Goal: Task Accomplishment & Management: Manage account settings

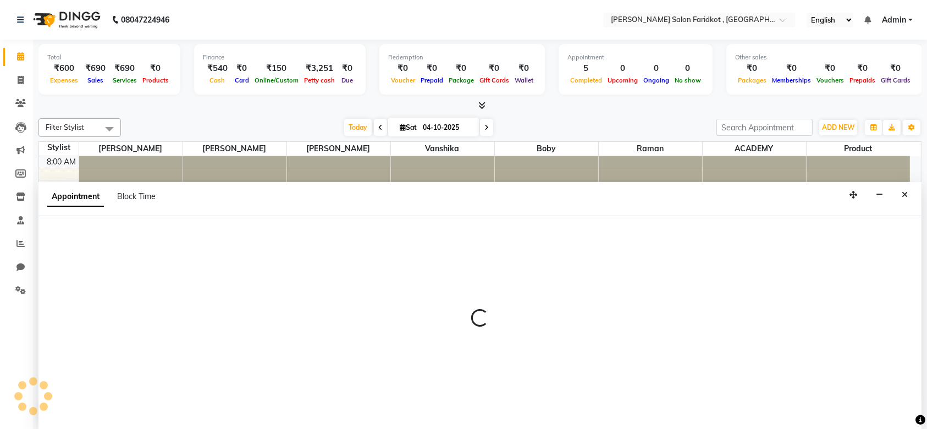
select select "89534"
select select "tentative"
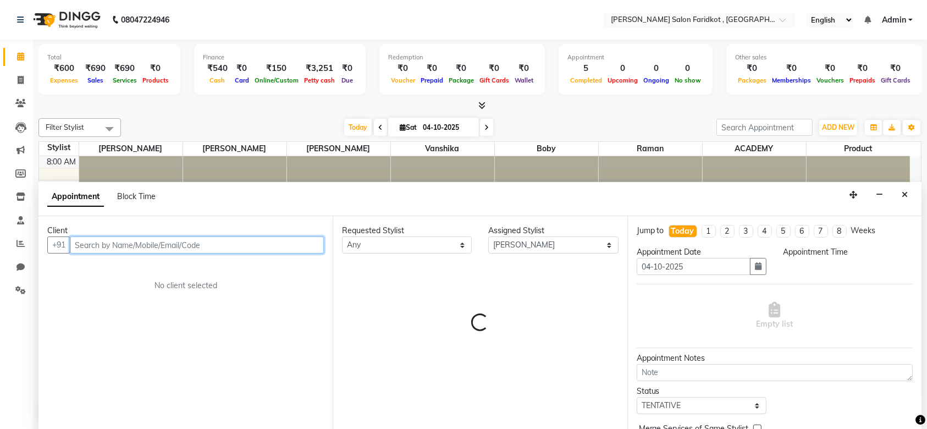
select select "735"
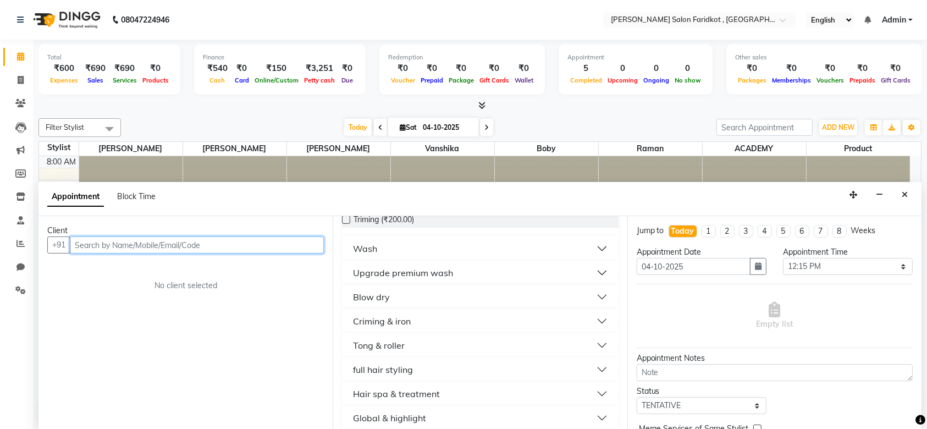
scroll to position [187, 0]
click at [378, 320] on div "Criming & iron" at bounding box center [382, 319] width 58 height 13
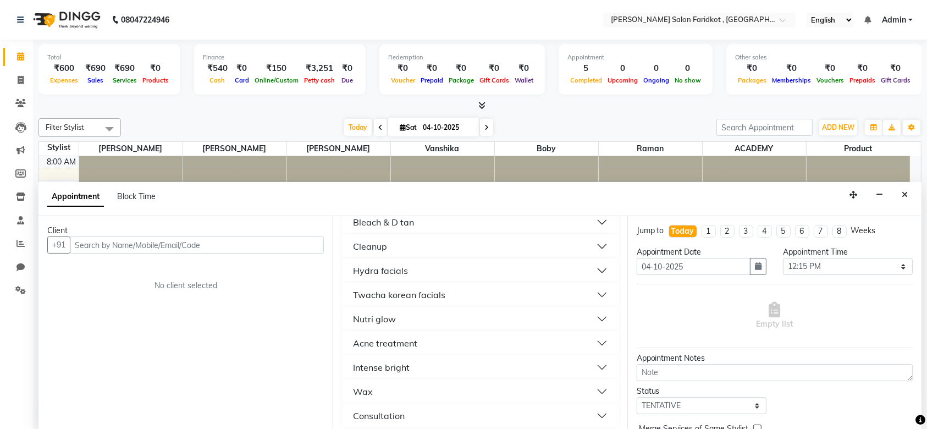
scroll to position [858, 0]
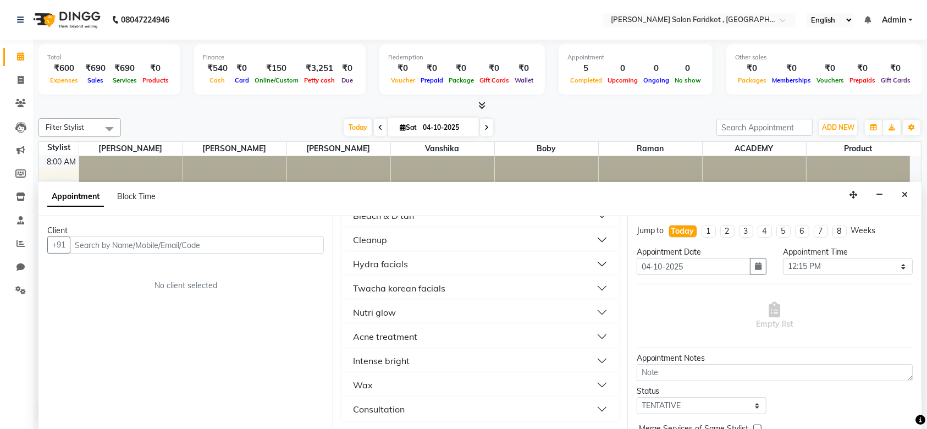
click at [368, 383] on div "Wax" at bounding box center [363, 384] width 20 height 13
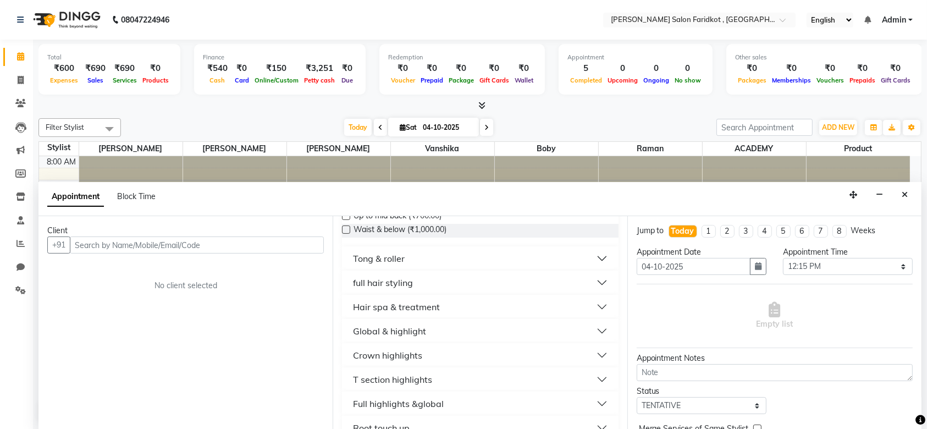
scroll to position [323, 0]
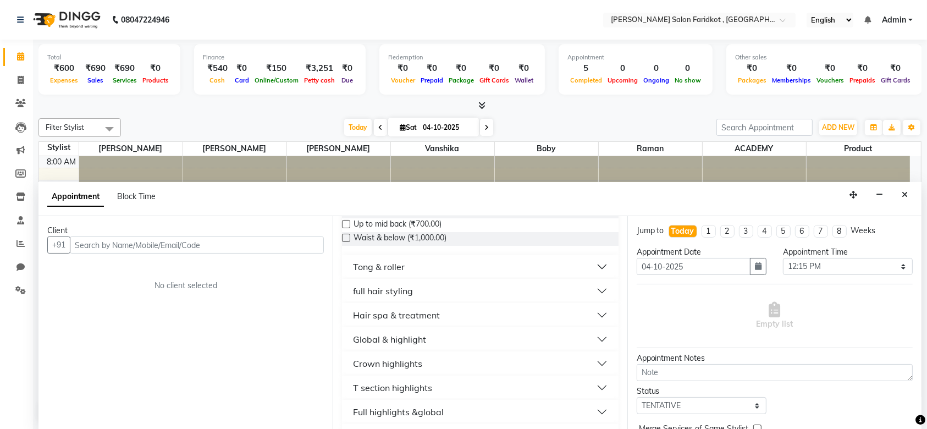
click at [405, 312] on div "Hair spa & treatment" at bounding box center [396, 314] width 87 height 13
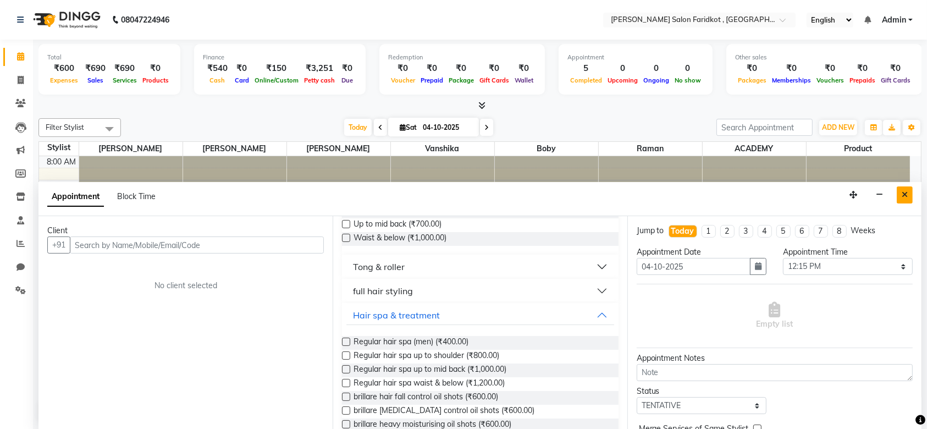
click at [898, 196] on button "Close" at bounding box center [905, 194] width 16 height 17
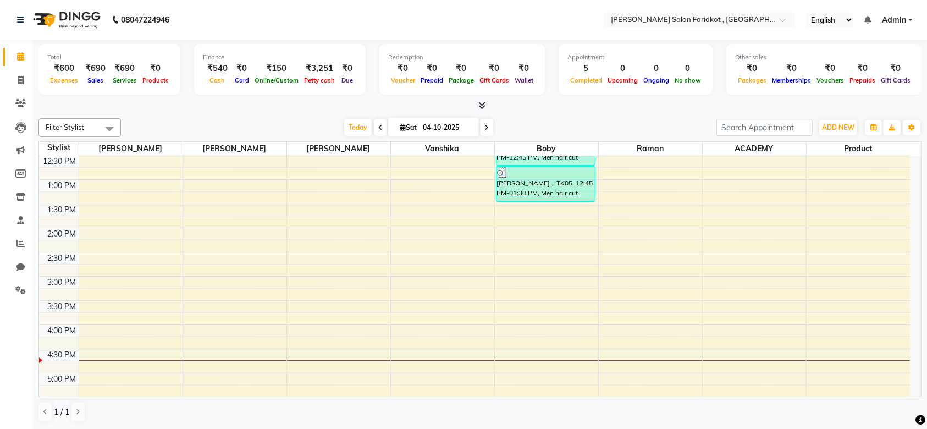
scroll to position [218, 0]
click at [22, 81] on icon at bounding box center [21, 80] width 6 height 8
select select "service"
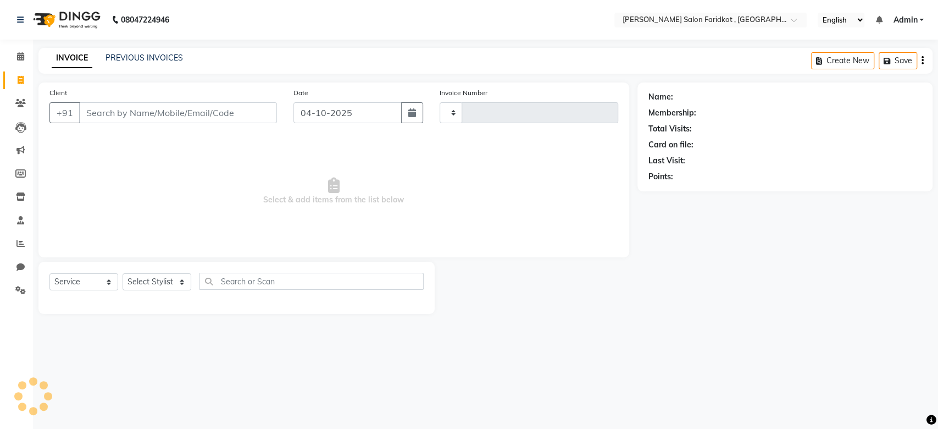
type input "0345"
select select "8789"
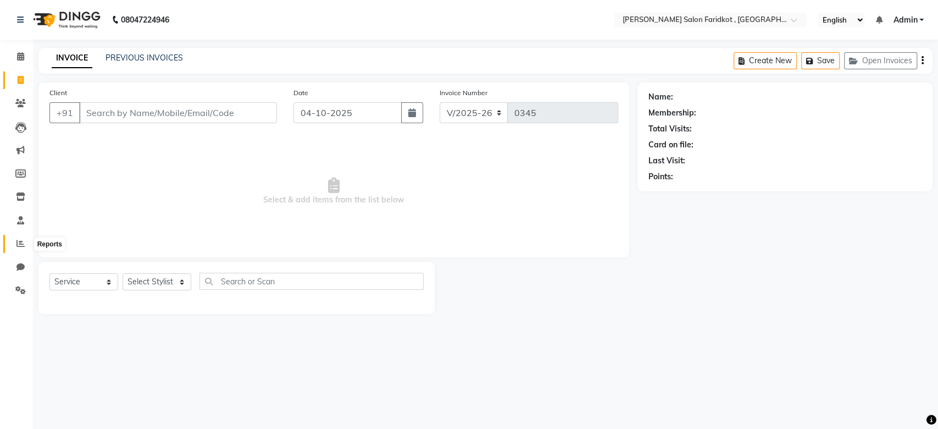
click at [24, 244] on icon at bounding box center [20, 243] width 8 height 8
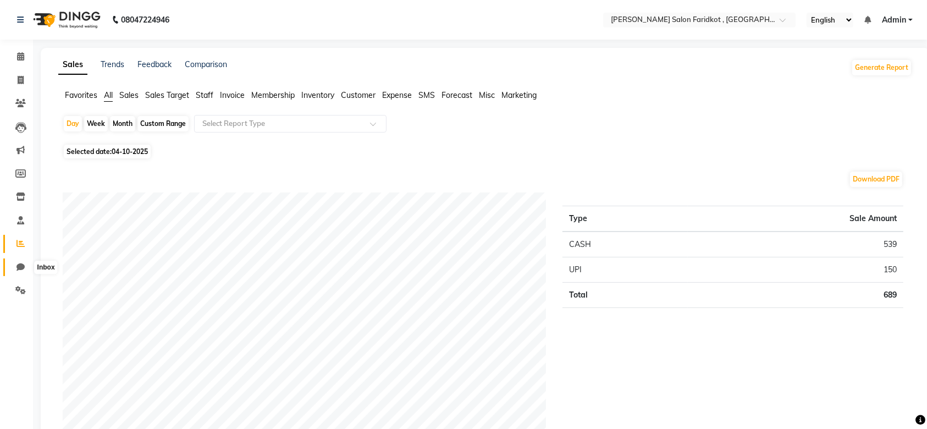
click at [19, 268] on icon at bounding box center [20, 267] width 8 height 8
select select "100"
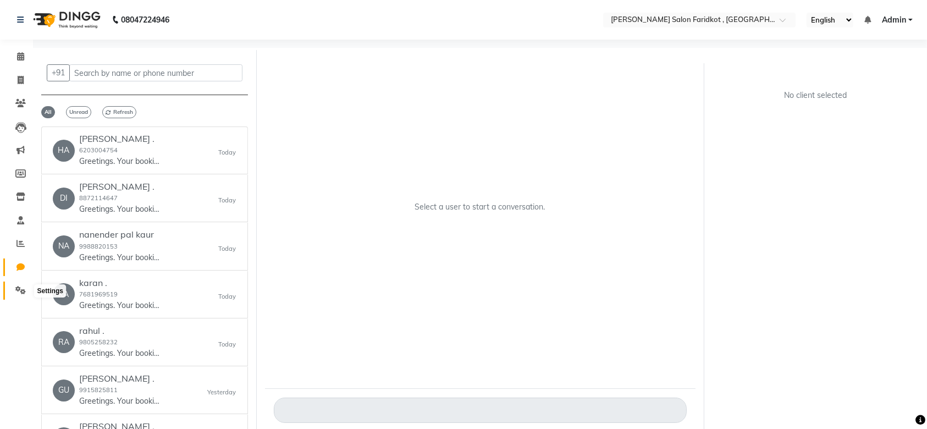
click at [17, 292] on icon at bounding box center [20, 290] width 10 height 8
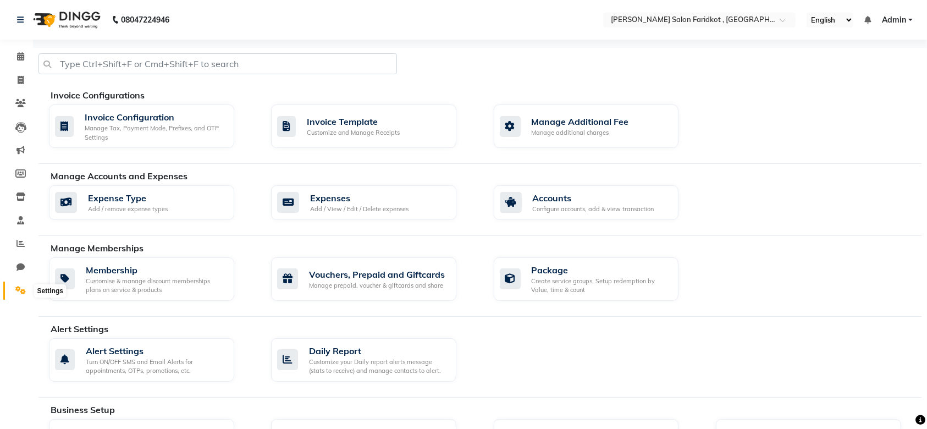
scroll to position [209, 0]
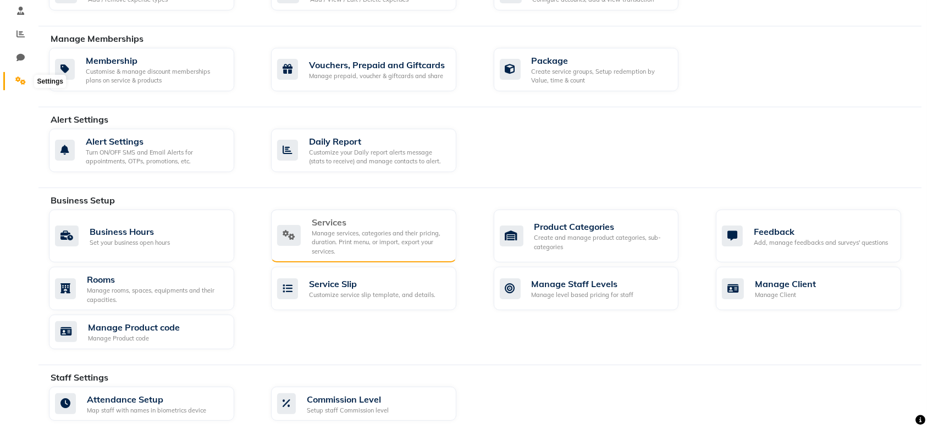
click at [354, 233] on div "Manage services, categories and their pricing, duration. Print menu, or import,…" at bounding box center [380, 242] width 136 height 27
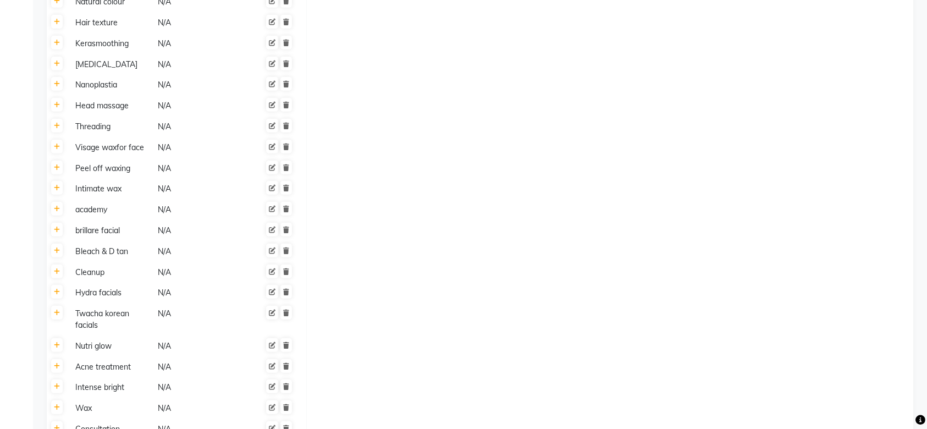
scroll to position [717, 0]
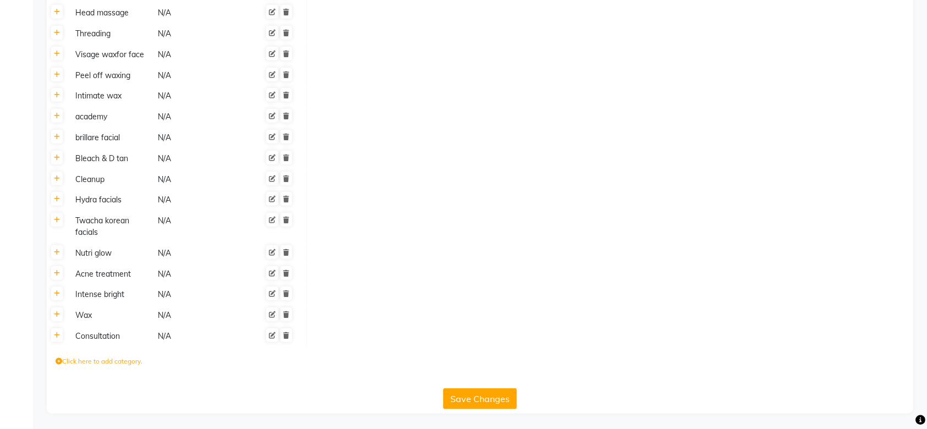
click at [75, 362] on label "Click here to add category." at bounding box center [99, 361] width 87 height 10
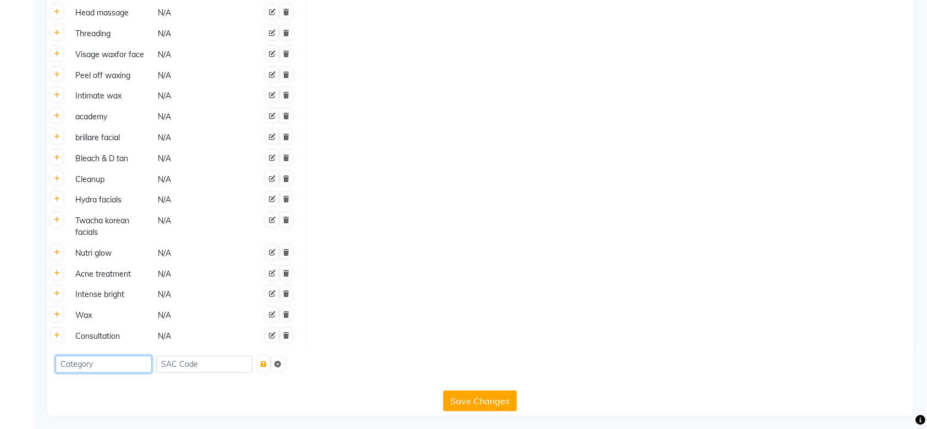
click at [91, 366] on input at bounding box center [104, 364] width 96 height 17
click at [89, 361] on input at bounding box center [104, 364] width 96 height 17
type input "menicure"
click at [267, 362] on icon "submit" at bounding box center [264, 364] width 6 height 7
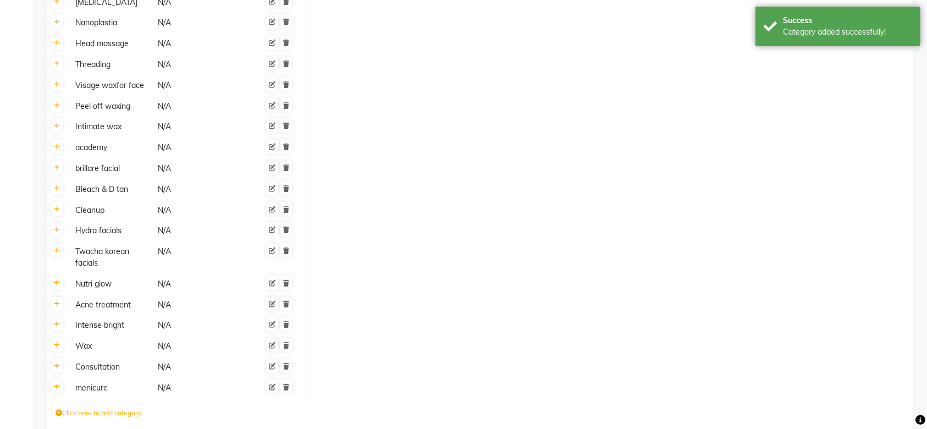
scroll to position [738, 0]
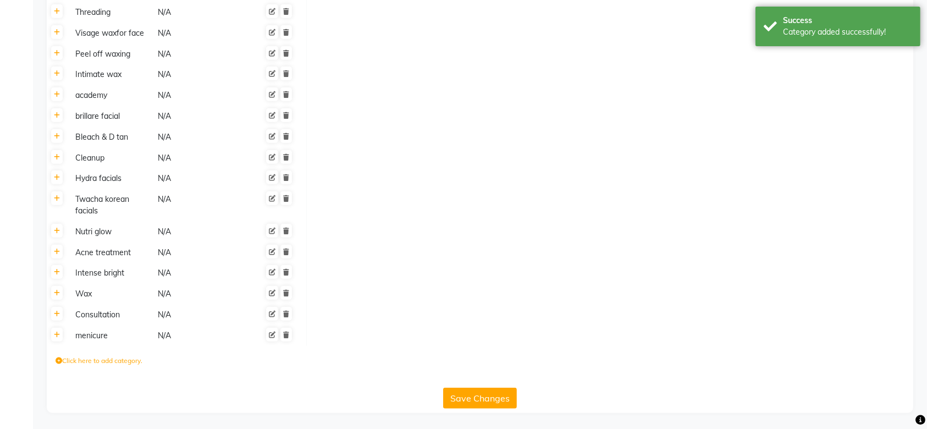
click at [77, 340] on div "menicure" at bounding box center [111, 336] width 81 height 14
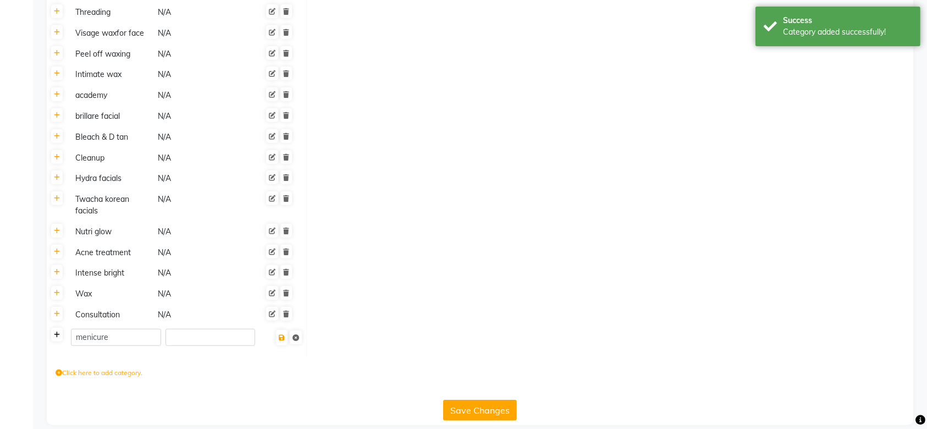
click at [53, 337] on link at bounding box center [57, 335] width 12 height 14
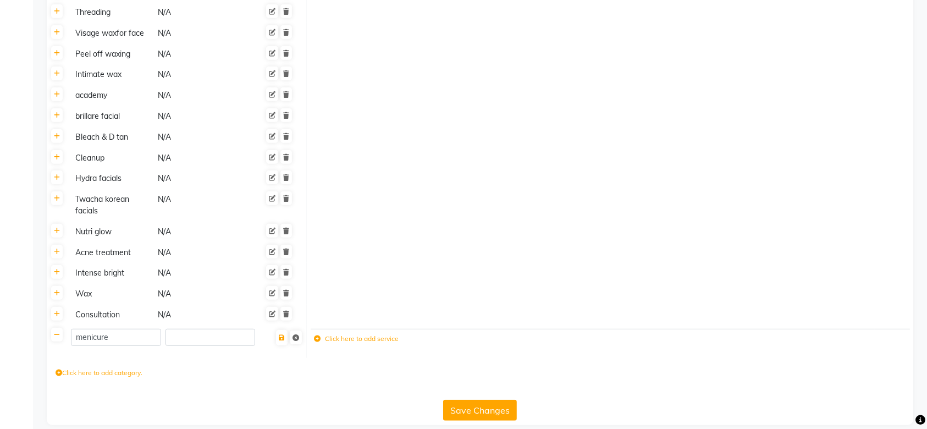
click at [369, 345] on td "Click here to add service" at bounding box center [540, 340] width 458 height 23
click at [317, 336] on icon at bounding box center [317, 338] width 7 height 7
click at [358, 342] on input at bounding box center [392, 341] width 101 height 17
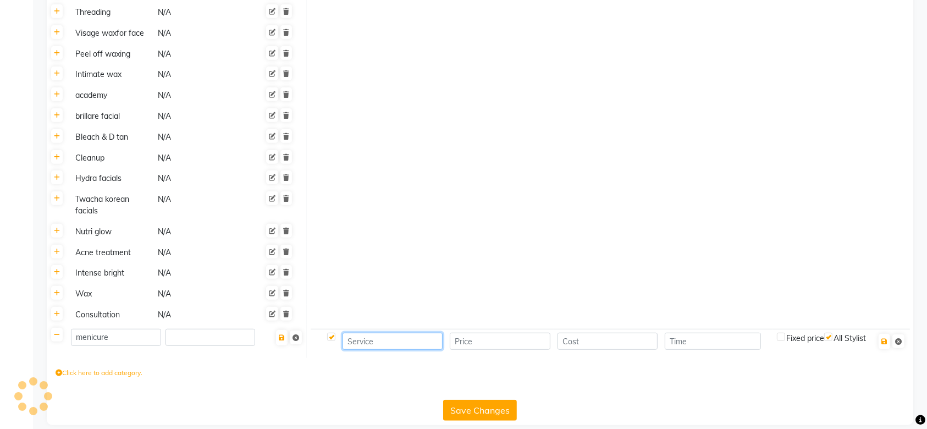
click at [419, 337] on input at bounding box center [392, 341] width 101 height 17
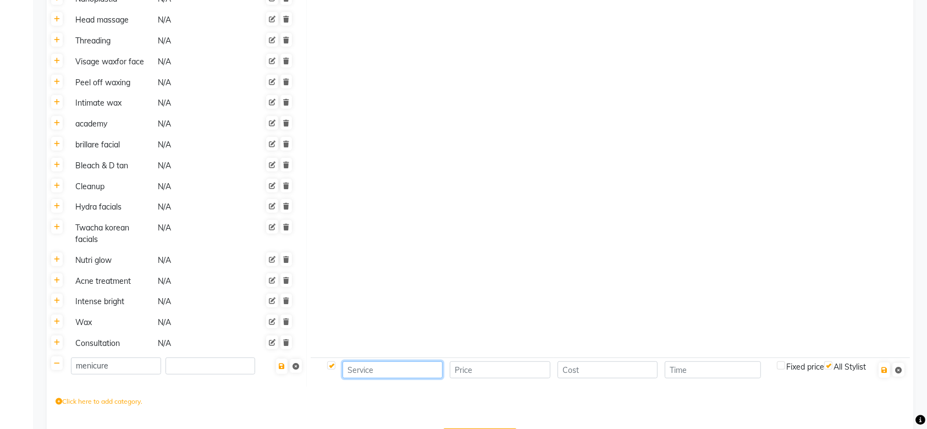
scroll to position [750, 0]
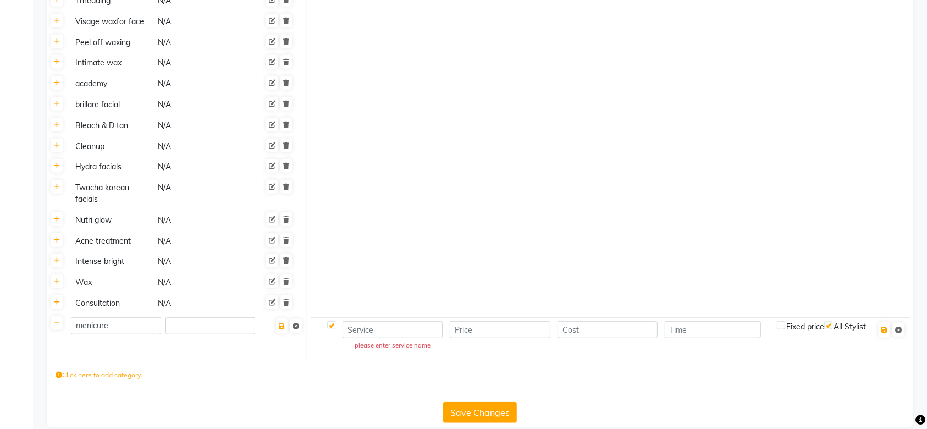
click at [363, 338] on td "please enter service name" at bounding box center [392, 336] width 107 height 39
click at [379, 331] on input at bounding box center [392, 329] width 101 height 17
click at [136, 323] on input "menicure" at bounding box center [116, 325] width 90 height 17
type input "m"
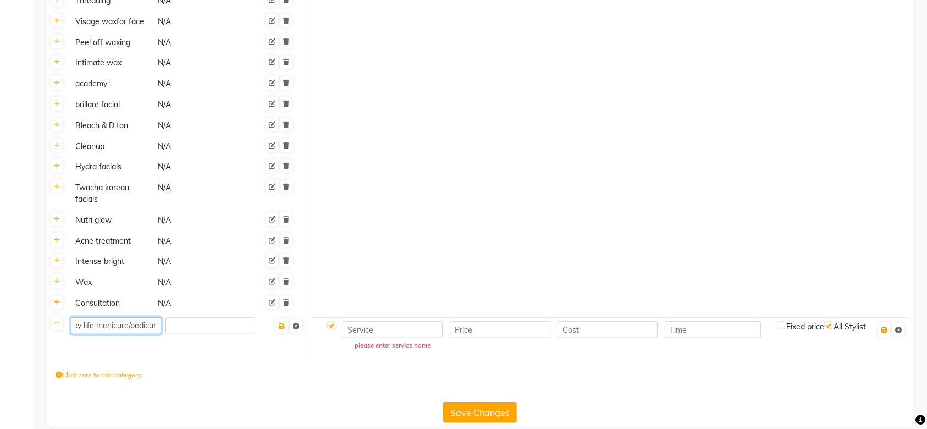
type input "oxy life menicure/pedicure"
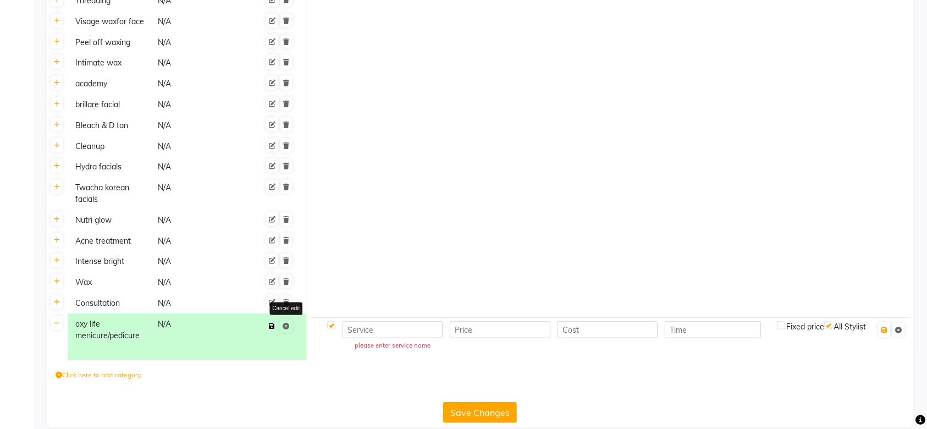
click at [281, 326] on span "Save Cancel edit" at bounding box center [279, 326] width 28 height 18
click at [362, 333] on input at bounding box center [392, 329] width 101 height 17
click at [60, 322] on link at bounding box center [57, 323] width 12 height 14
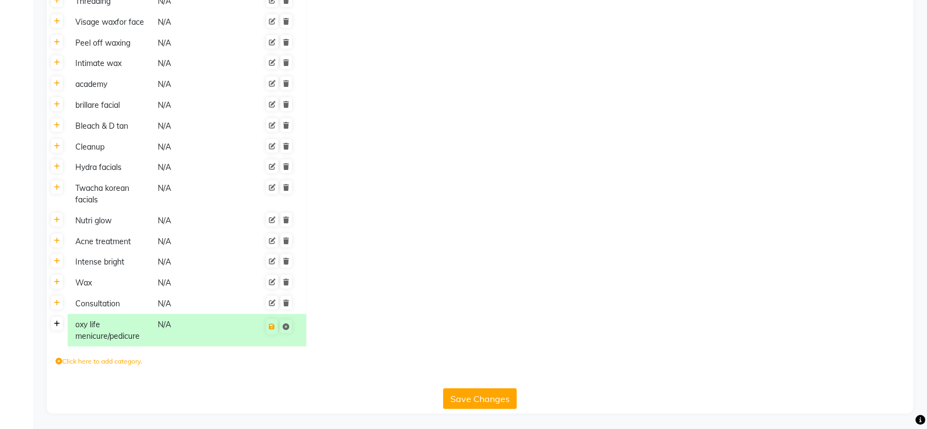
click at [60, 327] on link at bounding box center [57, 324] width 12 height 14
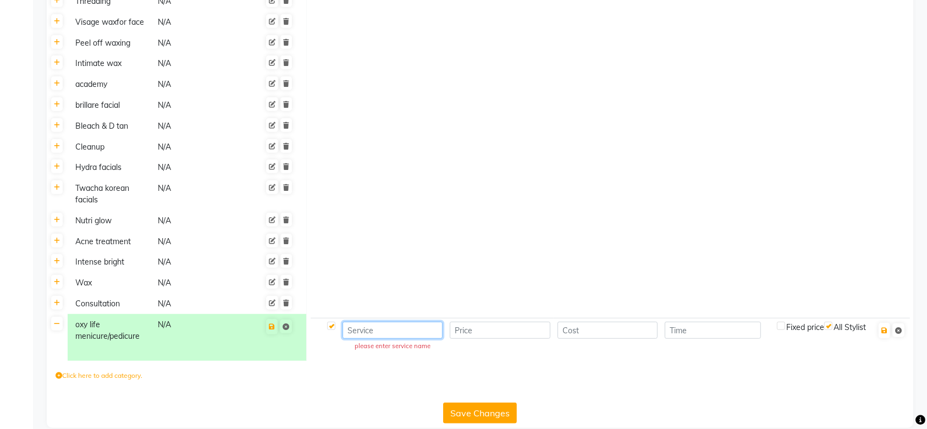
click at [376, 330] on input at bounding box center [392, 330] width 101 height 17
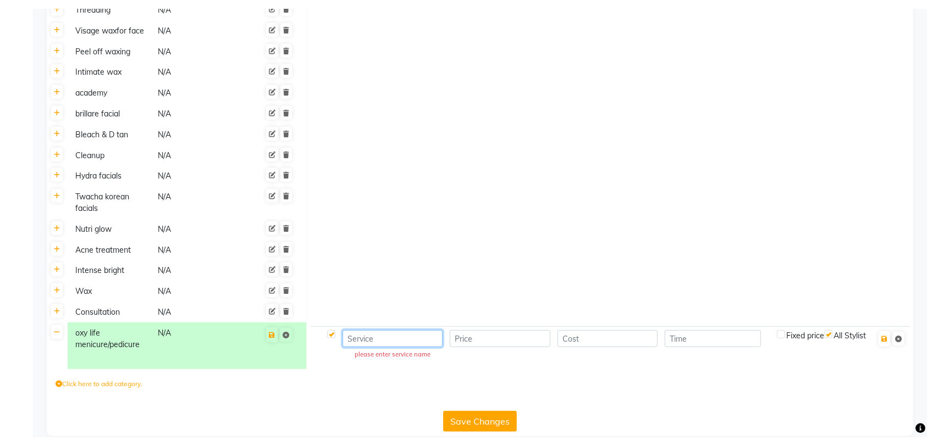
scroll to position [746, 0]
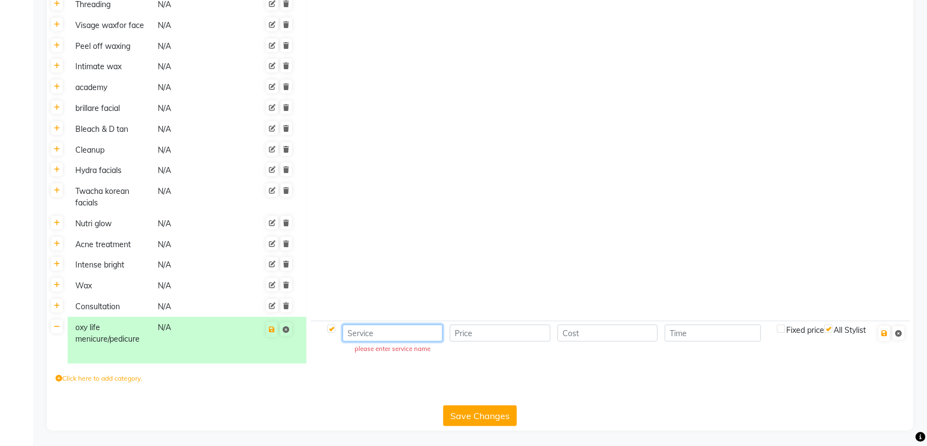
click at [415, 334] on input at bounding box center [392, 333] width 101 height 17
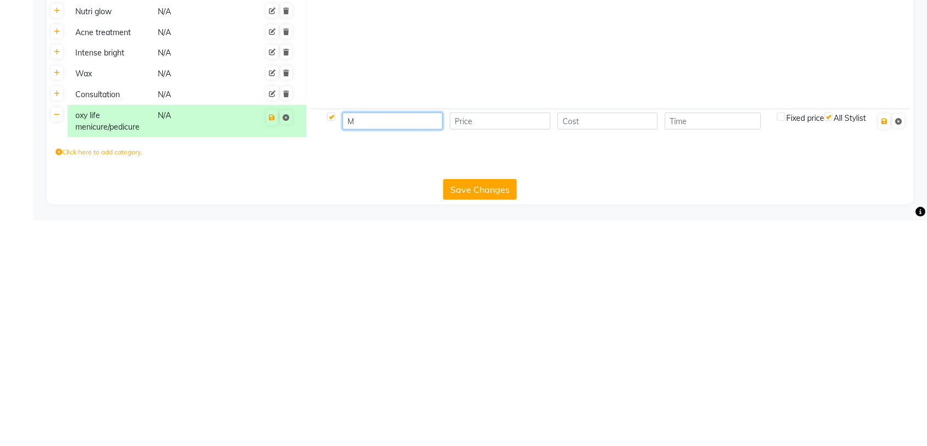
scroll to position [732, 0]
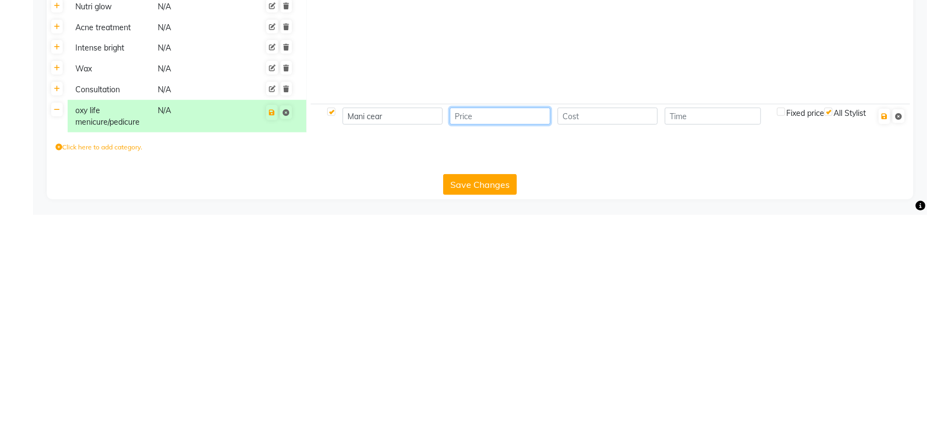
click at [527, 348] on input "number" at bounding box center [500, 347] width 101 height 17
click at [358, 349] on input "Mani cear" at bounding box center [392, 347] width 101 height 17
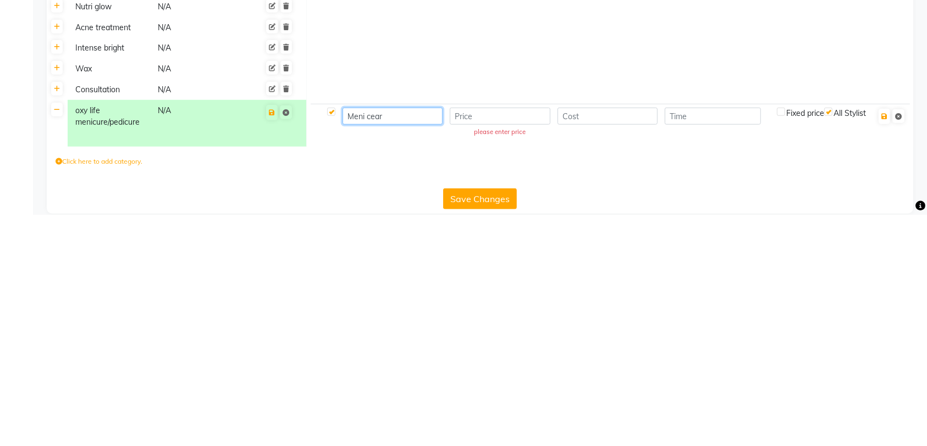
click at [384, 351] on input "Meni cear" at bounding box center [392, 347] width 101 height 17
type input "Meni cure"
click at [516, 350] on input "number" at bounding box center [500, 347] width 101 height 17
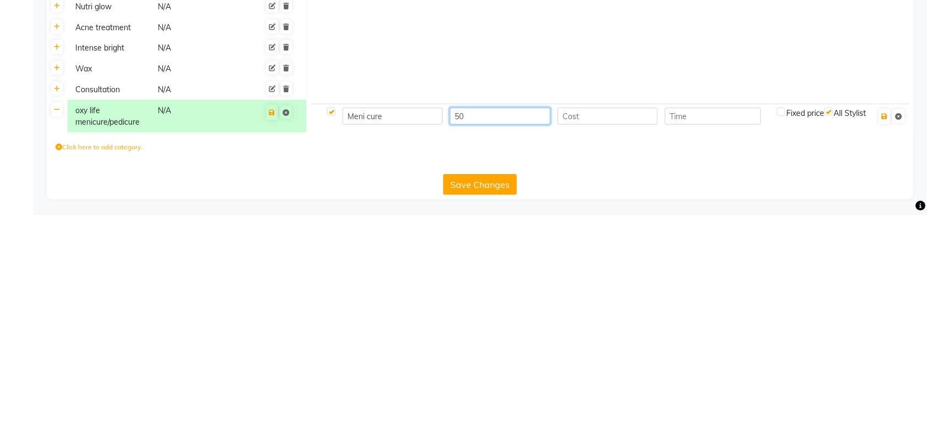
type input "5"
type input "600"
click at [619, 352] on input "number" at bounding box center [607, 347] width 101 height 17
type input "6"
type input "500"
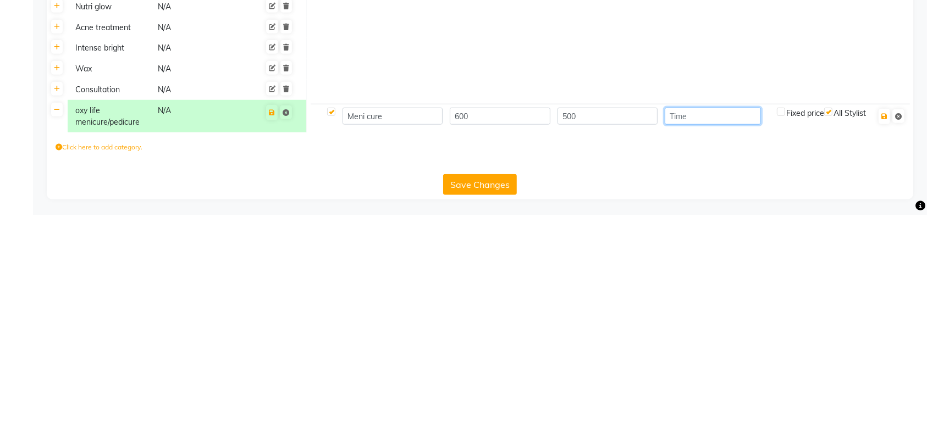
click at [707, 347] on input "number" at bounding box center [713, 347] width 96 height 17
type input "30"
click at [881, 349] on icon "button" at bounding box center [884, 348] width 6 height 7
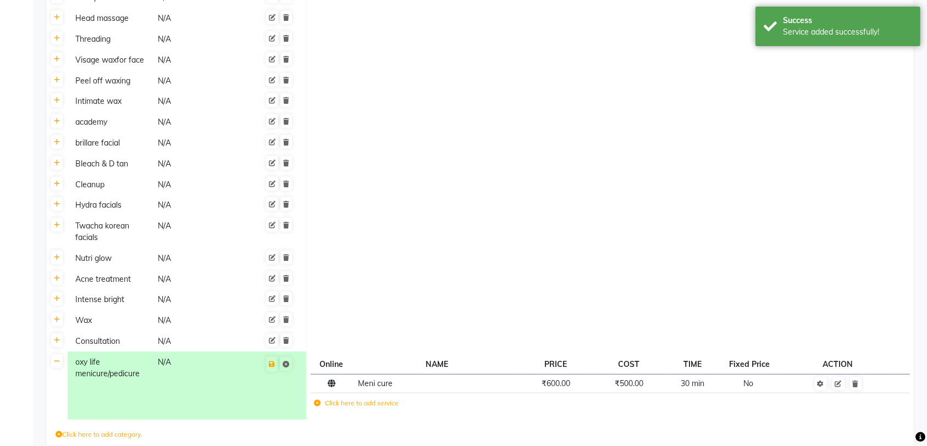
scroll to position [767, 0]
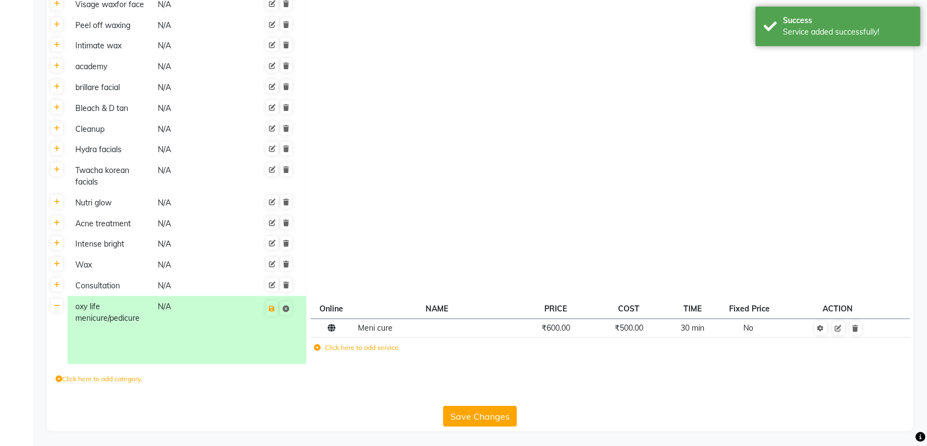
click at [369, 349] on label "Click here to add service" at bounding box center [356, 348] width 85 height 10
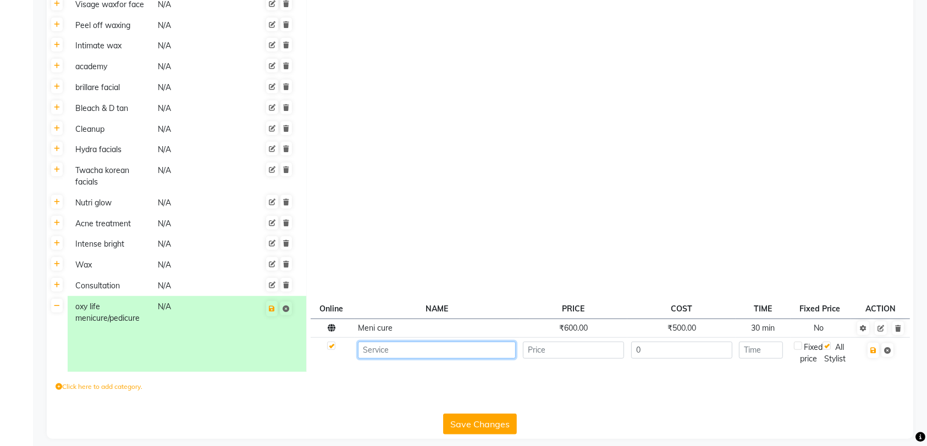
click at [435, 351] on input at bounding box center [437, 350] width 158 height 17
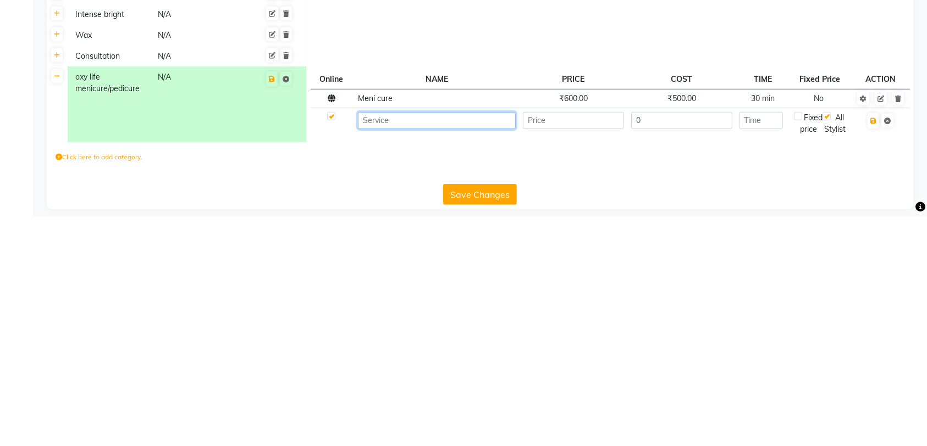
scroll to position [777, 0]
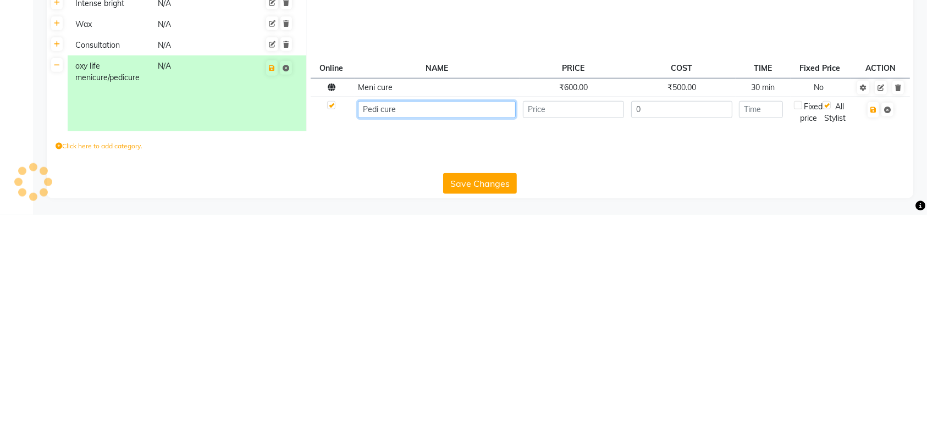
type input "Pedi cure"
click at [587, 341] on input "number" at bounding box center [573, 341] width 101 height 17
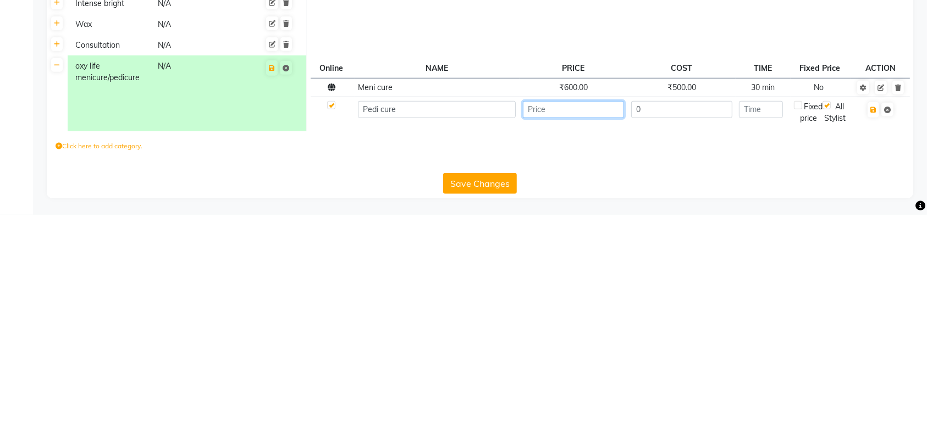
type input "1"
type input "900"
click at [686, 339] on input "0" at bounding box center [681, 341] width 101 height 17
type input "400"
click at [763, 339] on input "number" at bounding box center [760, 341] width 43 height 17
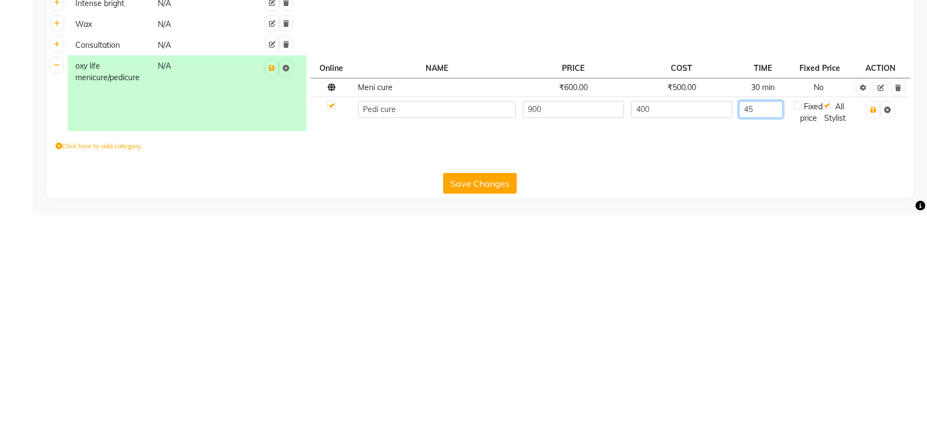
type input "45"
click at [871, 342] on icon "button" at bounding box center [873, 341] width 6 height 7
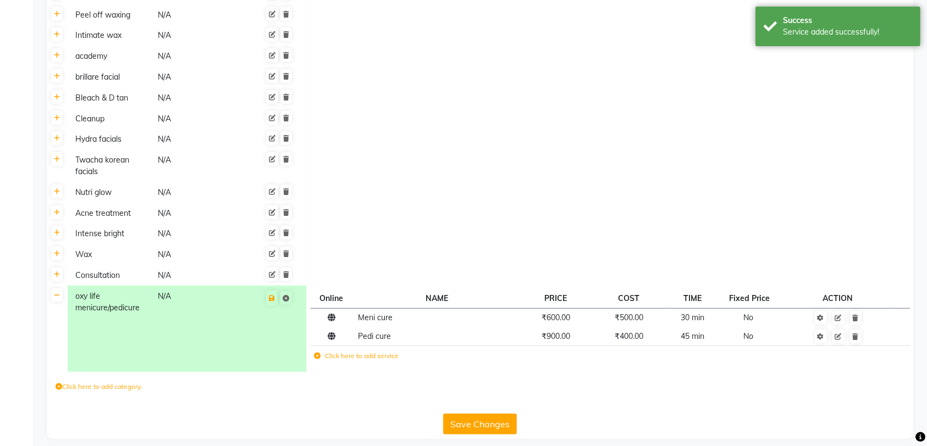
click at [373, 355] on label "Click here to add service" at bounding box center [356, 356] width 85 height 10
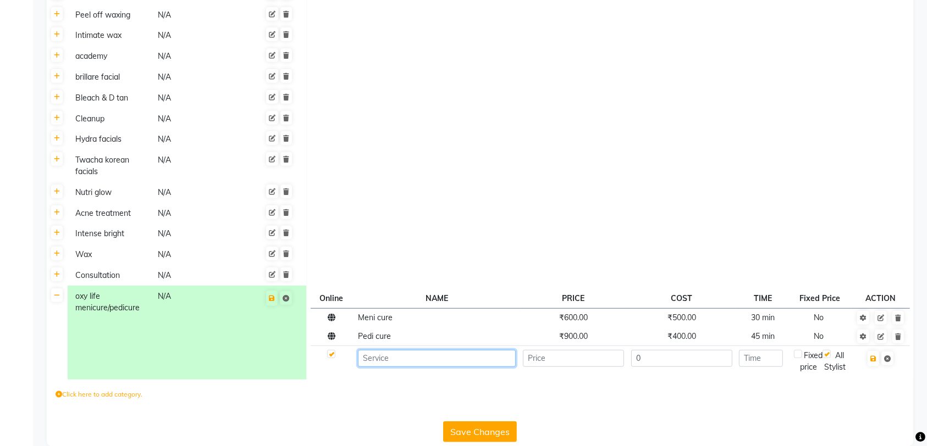
click at [428, 362] on input at bounding box center [437, 358] width 158 height 17
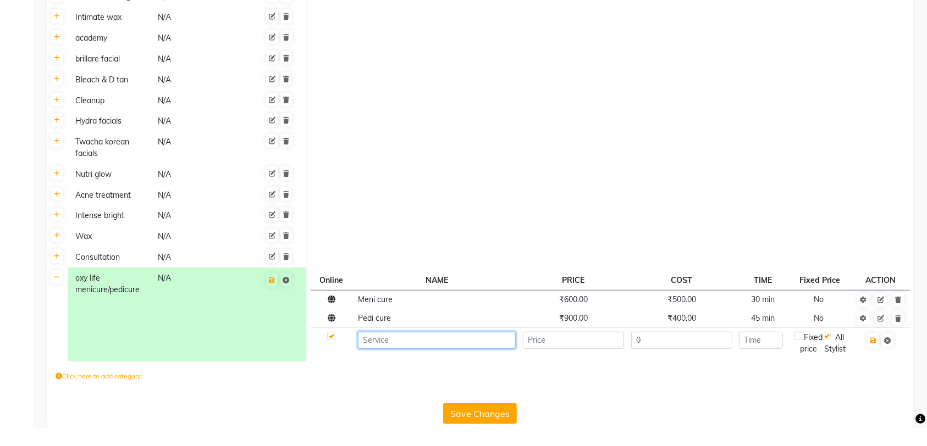
scroll to position [796, 0]
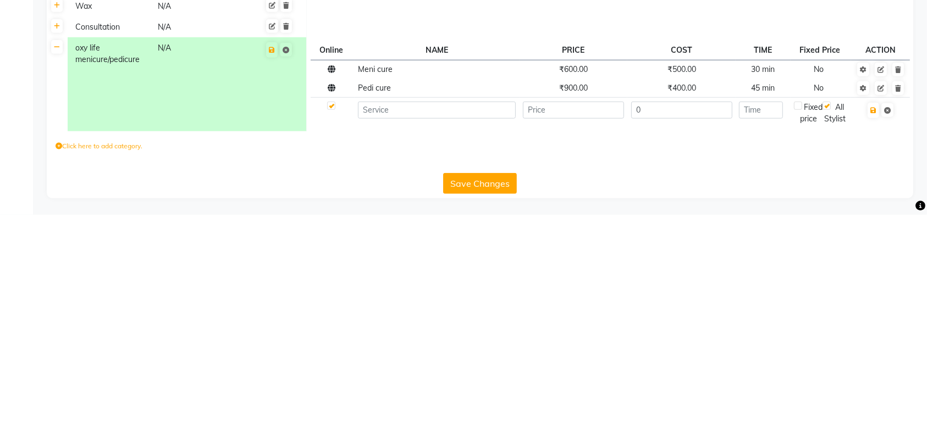
click at [117, 284] on div "oxy life menicure/pedicure" at bounding box center [111, 285] width 81 height 25
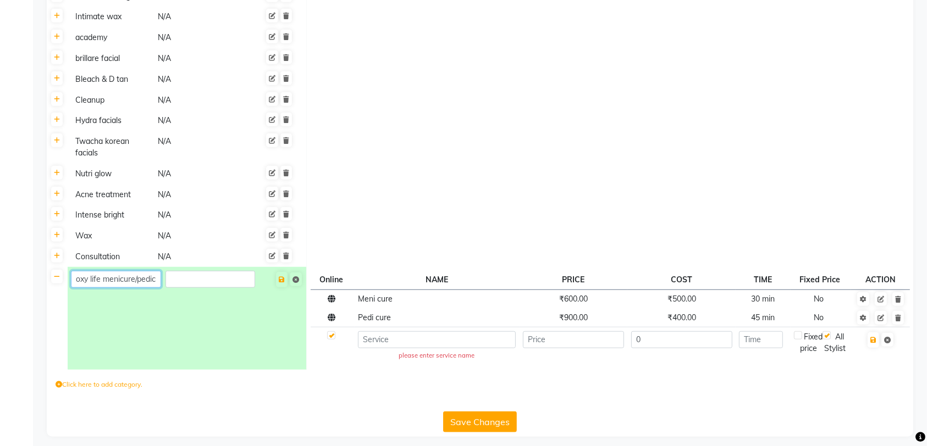
click at [98, 279] on input "oxy life menicure/pedicure" at bounding box center [116, 279] width 90 height 17
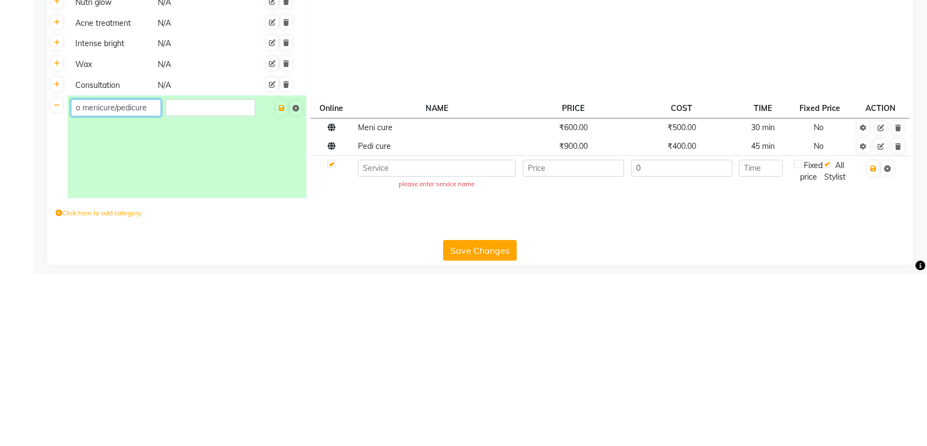
type input "menicure/pedicure"
click at [369, 298] on span "Meni cure" at bounding box center [375, 299] width 35 height 10
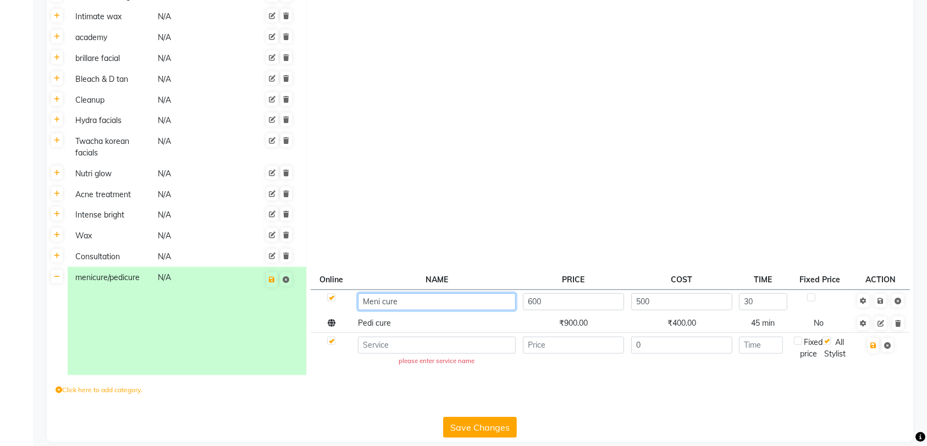
click at [367, 305] on input "Meni cure" at bounding box center [437, 302] width 158 height 17
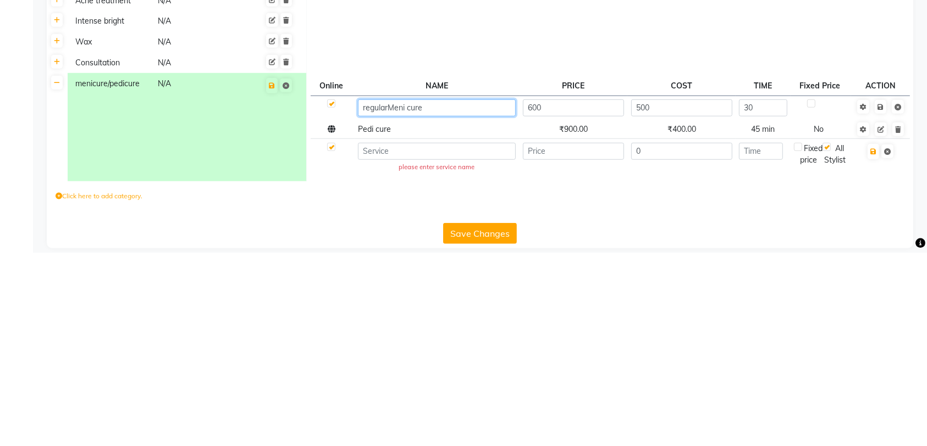
type input "regular Meni cure"
click at [397, 329] on tbody "regular Meni cure 600 500 30 Pedi cure ₹900.00 ₹400.00 45 min No please enter s…" at bounding box center [610, 331] width 599 height 82
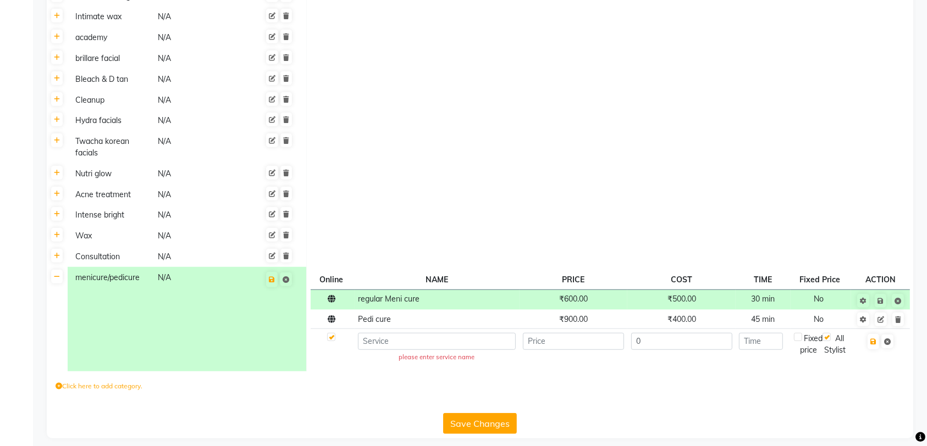
click at [386, 323] on span "Pedi cure" at bounding box center [374, 319] width 33 height 10
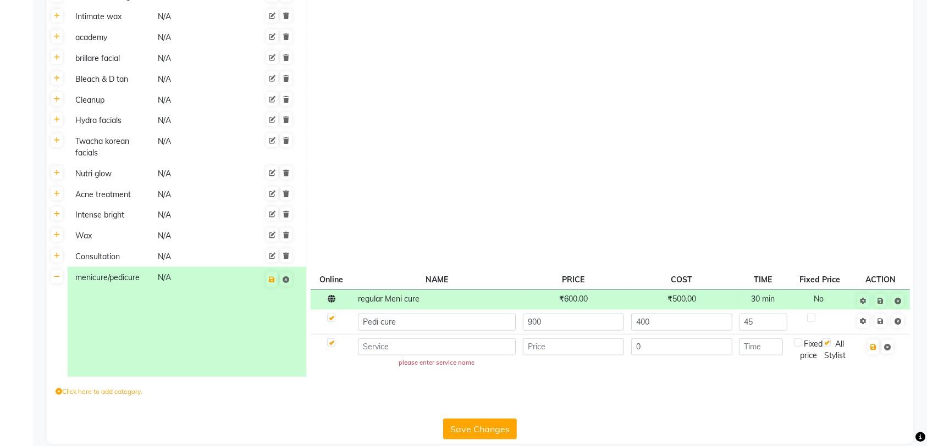
click at [885, 303] on link at bounding box center [881, 301] width 12 height 14
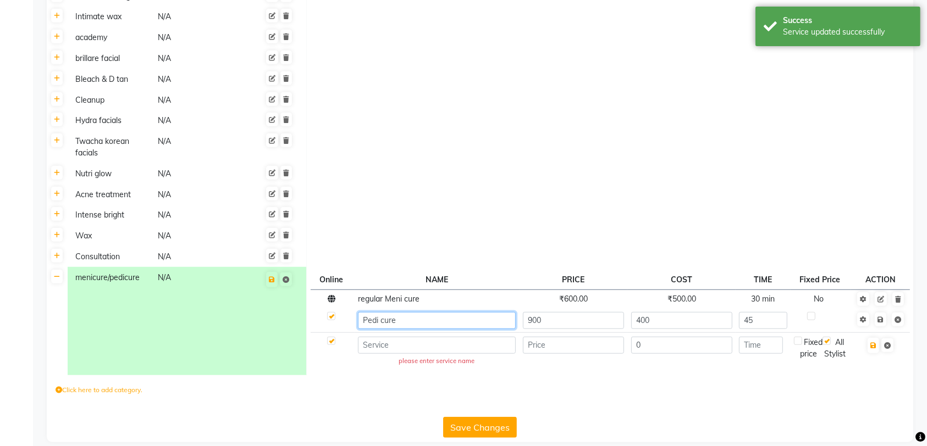
click at [366, 322] on input "Pedi cure" at bounding box center [437, 320] width 158 height 17
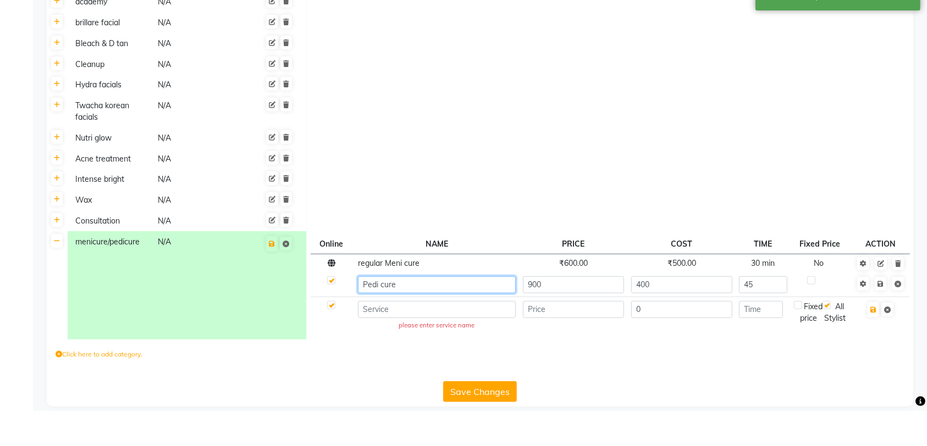
scroll to position [795, 0]
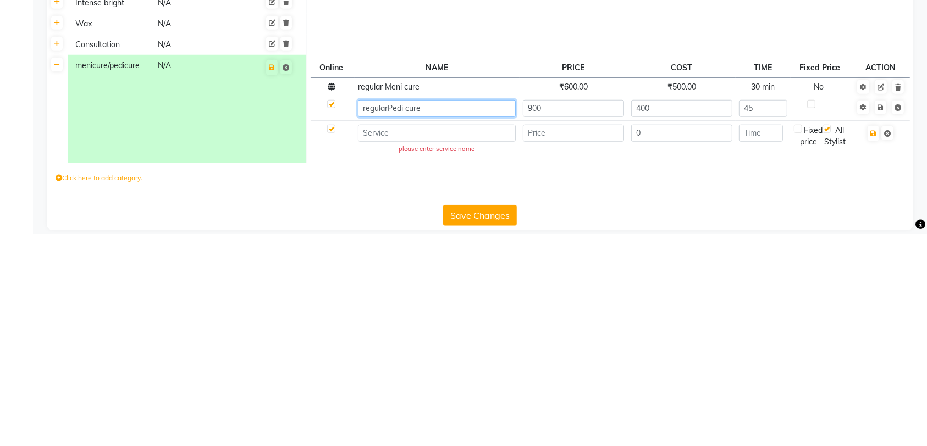
type input "regular Pedi cure"
click at [881, 318] on icon at bounding box center [880, 320] width 6 height 7
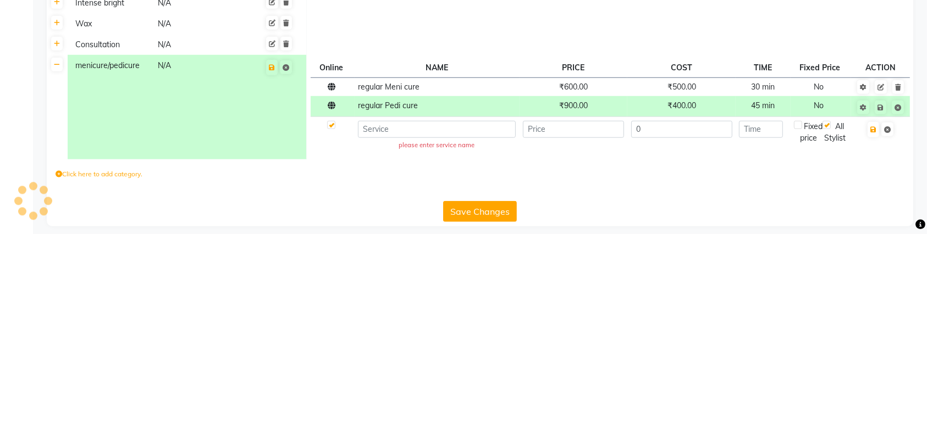
scroll to position [796, 0]
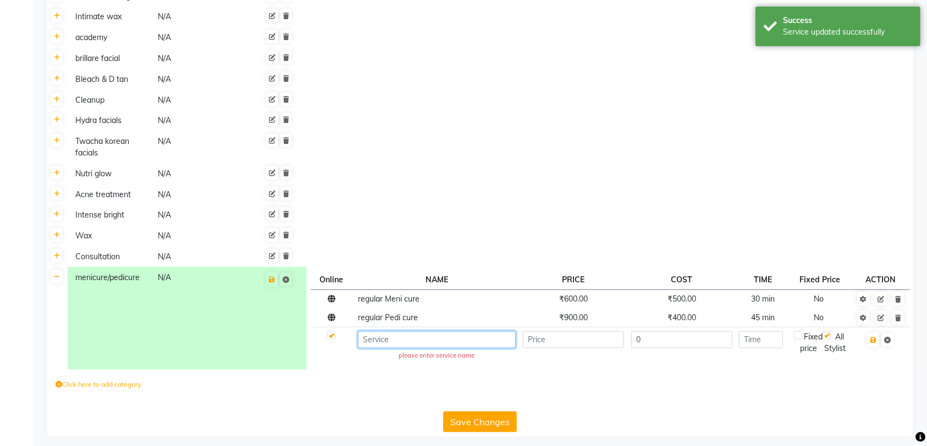
click at [427, 339] on input at bounding box center [437, 339] width 158 height 17
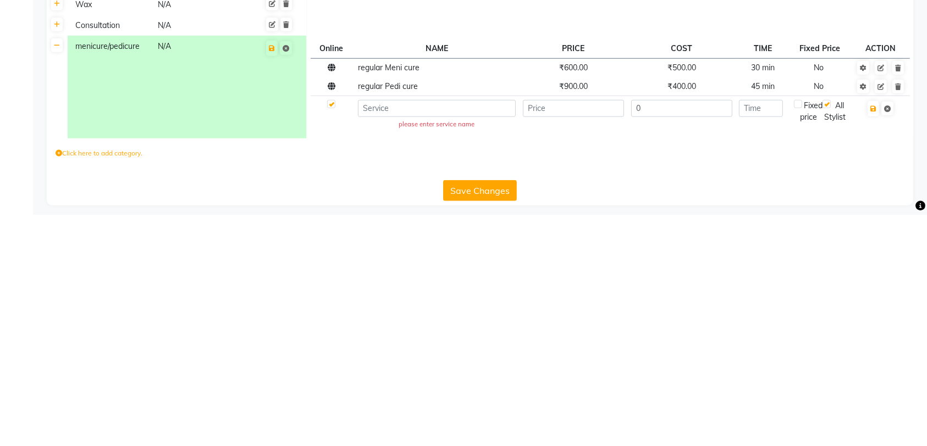
click at [580, 300] on span "₹600.00" at bounding box center [573, 299] width 29 height 10
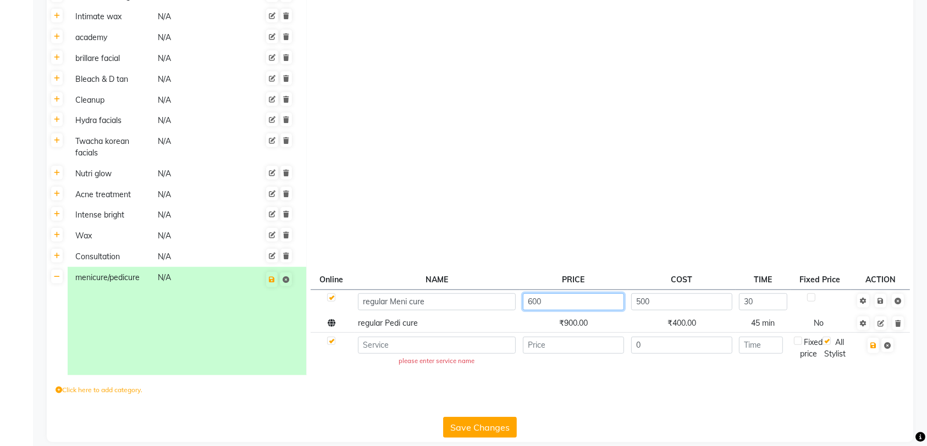
click at [549, 303] on input "600" at bounding box center [573, 302] width 101 height 17
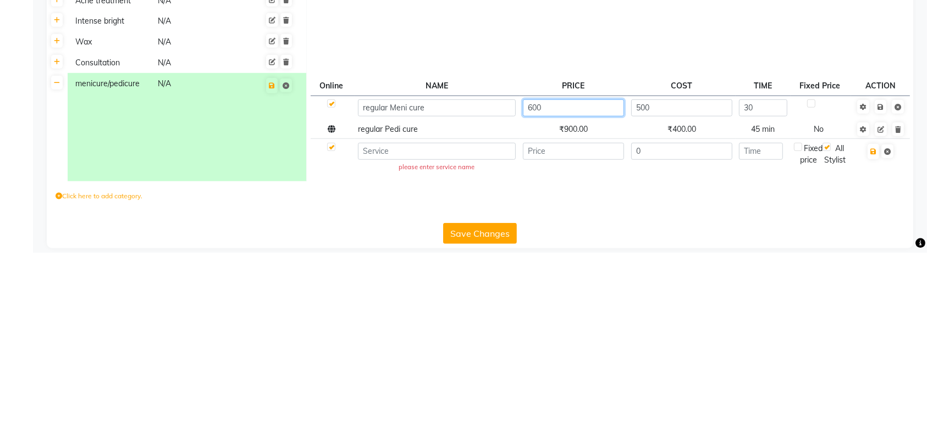
click at [535, 305] on input "600" at bounding box center [573, 302] width 101 height 17
click at [534, 304] on input "600" at bounding box center [573, 302] width 101 height 17
type input "500"
click at [578, 322] on span "₹900.00" at bounding box center [573, 323] width 29 height 10
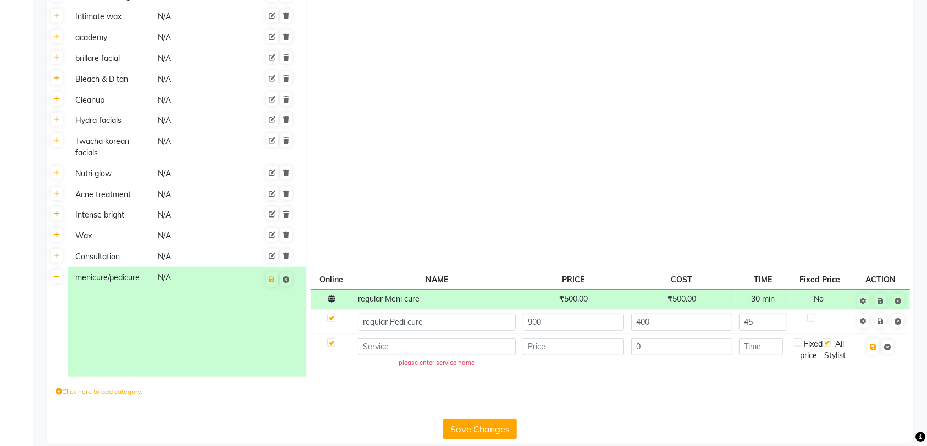
click at [886, 302] on link at bounding box center [881, 301] width 12 height 14
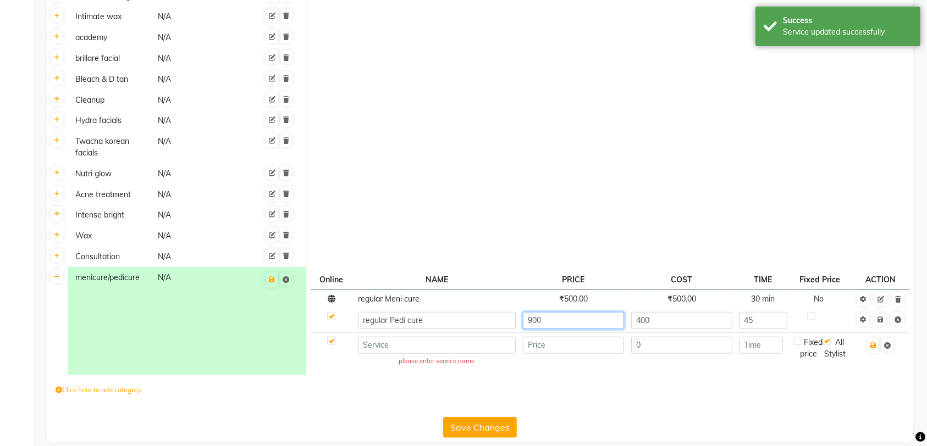
click at [563, 321] on input "900" at bounding box center [573, 320] width 101 height 17
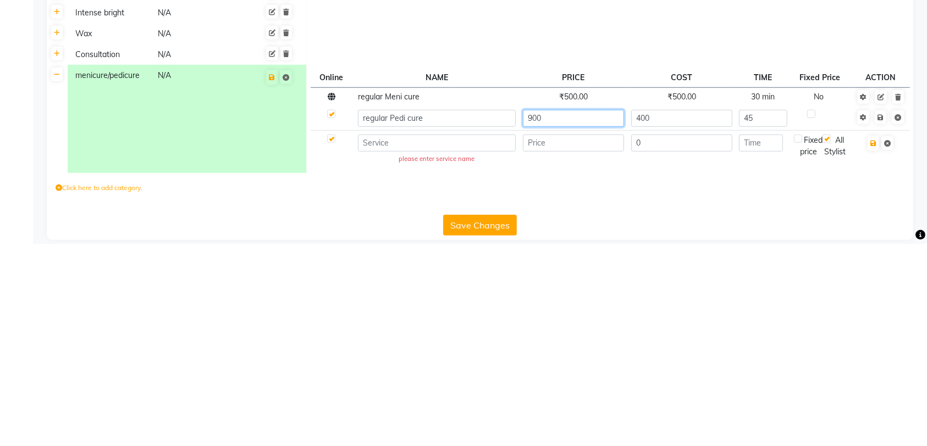
scroll to position [795, 0]
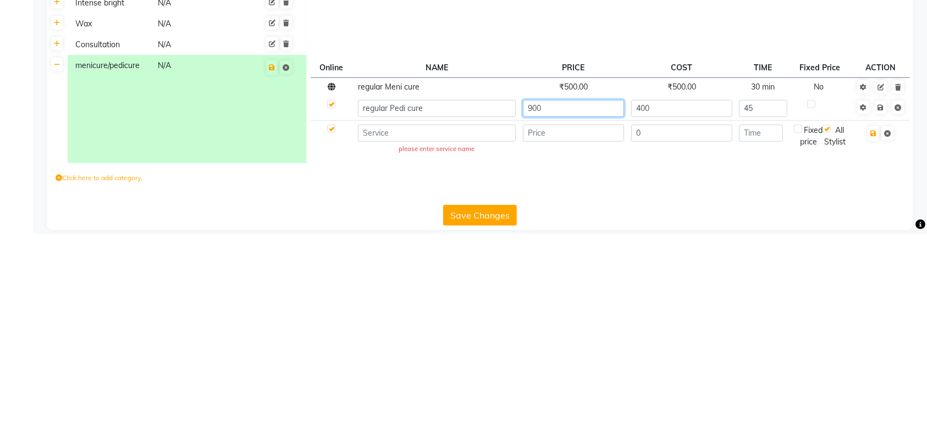
click at [539, 323] on input "900" at bounding box center [573, 320] width 101 height 17
click at [534, 319] on input "900" at bounding box center [573, 320] width 101 height 17
click at [547, 320] on input "600" at bounding box center [573, 320] width 101 height 17
click at [539, 317] on input "600" at bounding box center [573, 320] width 101 height 17
type input "650"
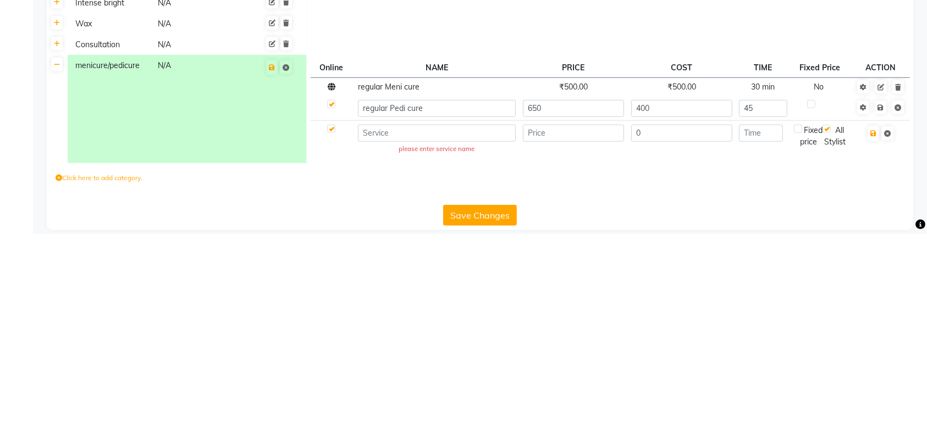
click at [883, 324] on link at bounding box center [881, 320] width 12 height 14
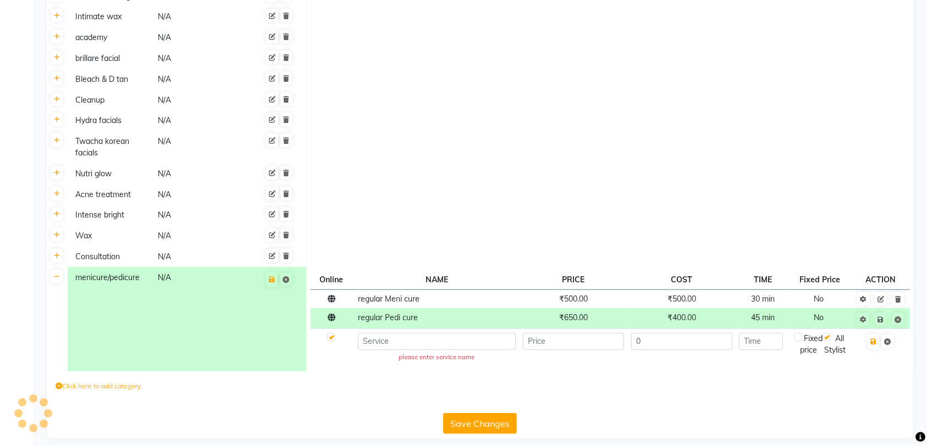
click at [881, 318] on icon at bounding box center [880, 320] width 6 height 7
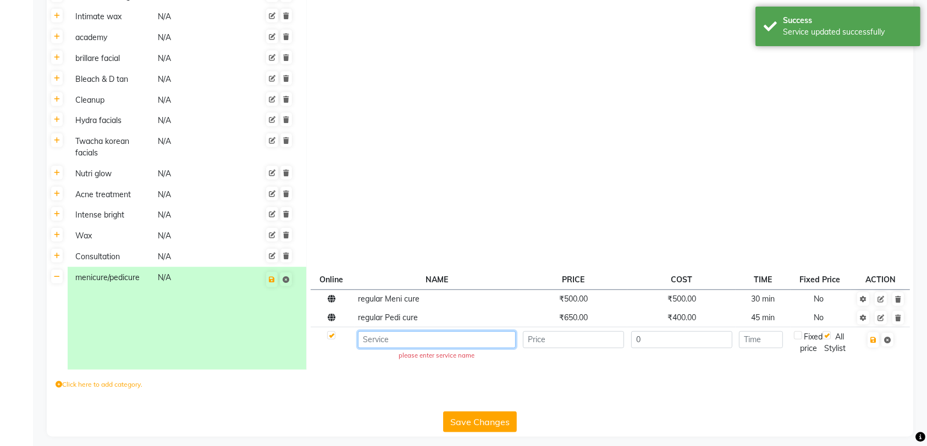
click at [453, 338] on input at bounding box center [437, 339] width 158 height 17
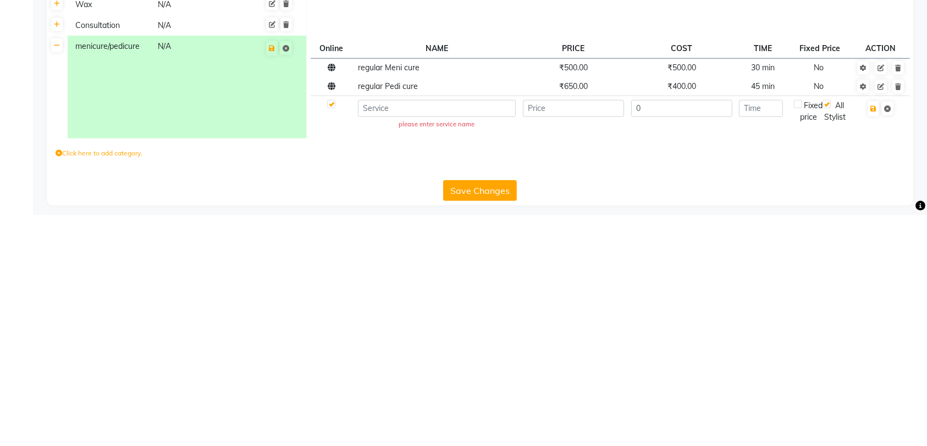
click at [757, 411] on div "Save Changes" at bounding box center [480, 419] width 858 height 25
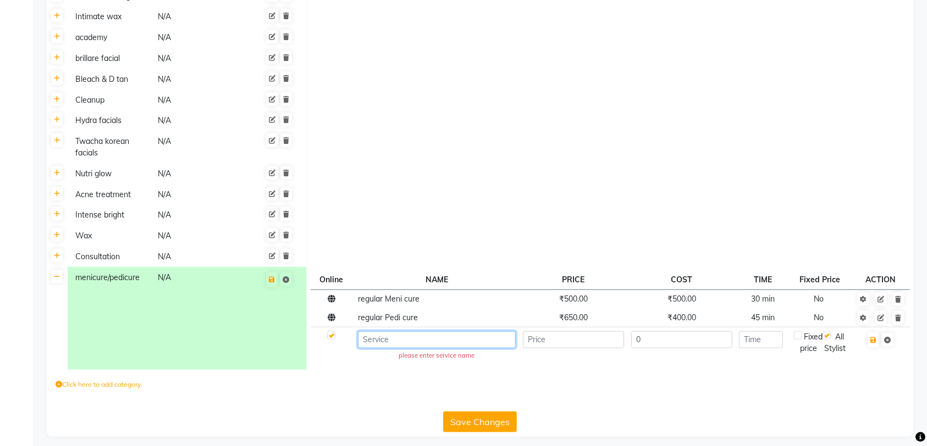
click at [416, 339] on input at bounding box center [437, 339] width 158 height 17
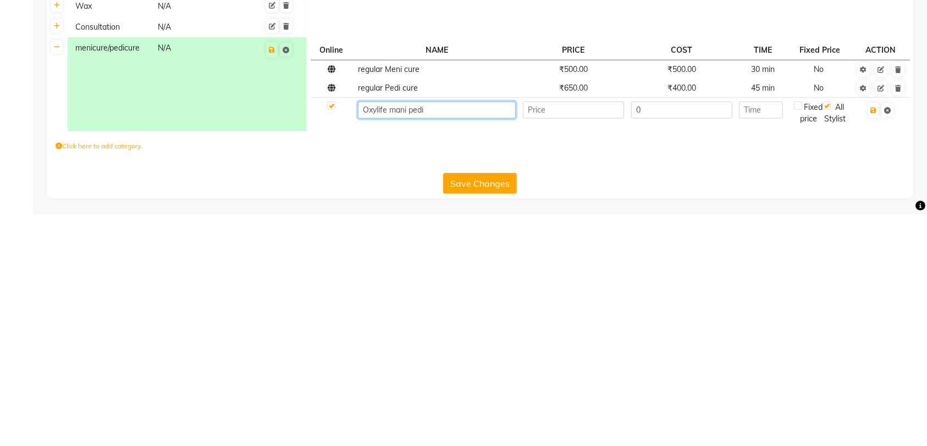
click at [409, 334] on input "Oxylife mani pedi" at bounding box center [437, 341] width 158 height 17
click at [397, 342] on input "Oxylife mani pedi" at bounding box center [437, 341] width 158 height 17
click at [402, 340] on input "Oxylife mani pedi" at bounding box center [437, 341] width 158 height 17
click at [576, 339] on input "number" at bounding box center [573, 341] width 101 height 17
click at [461, 339] on input "Oxylife meni pedi" at bounding box center [437, 341] width 158 height 17
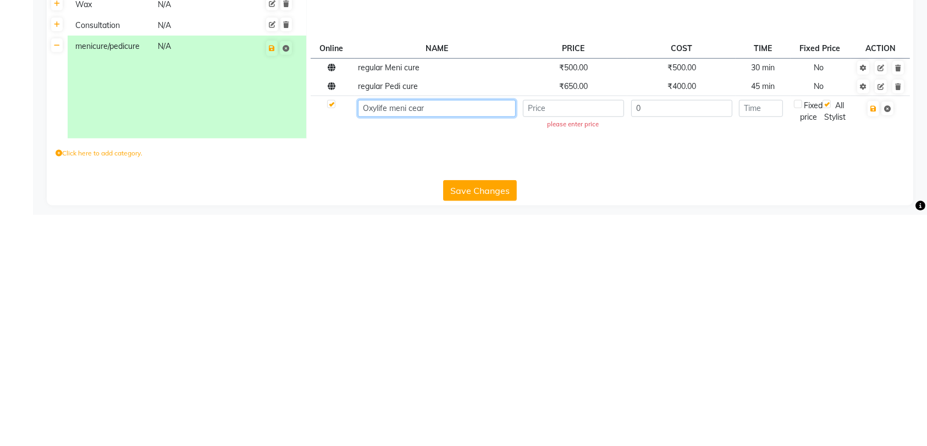
type input "Oxylife meni cear"
click at [571, 338] on input "number" at bounding box center [573, 339] width 101 height 17
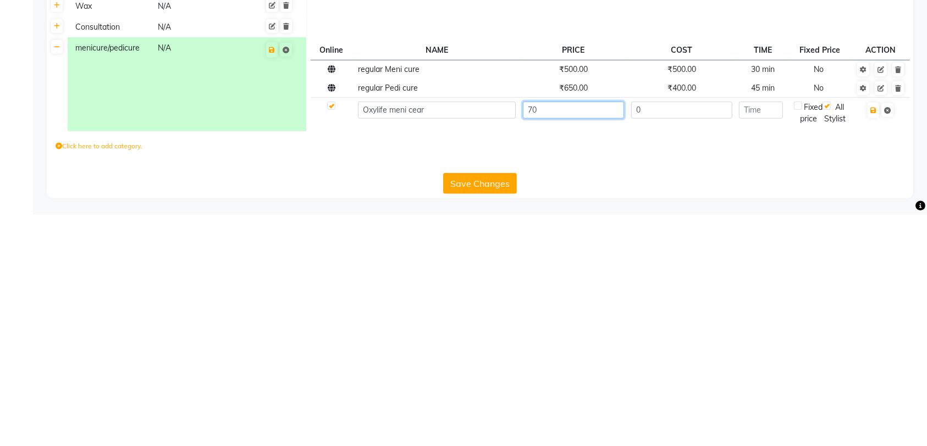
type input "7"
type input "850"
click at [704, 339] on input "0" at bounding box center [681, 341] width 101 height 17
click at [640, 322] on td "₹400.00" at bounding box center [681, 319] width 108 height 19
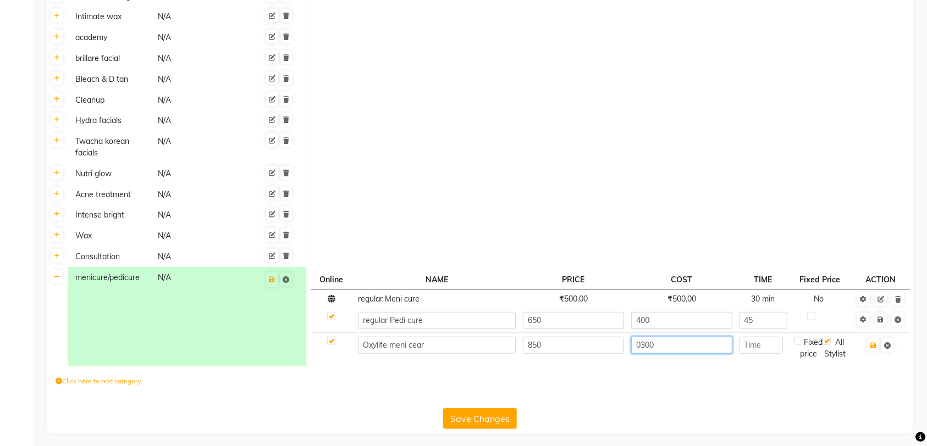
click at [644, 347] on input "0300" at bounding box center [681, 345] width 101 height 17
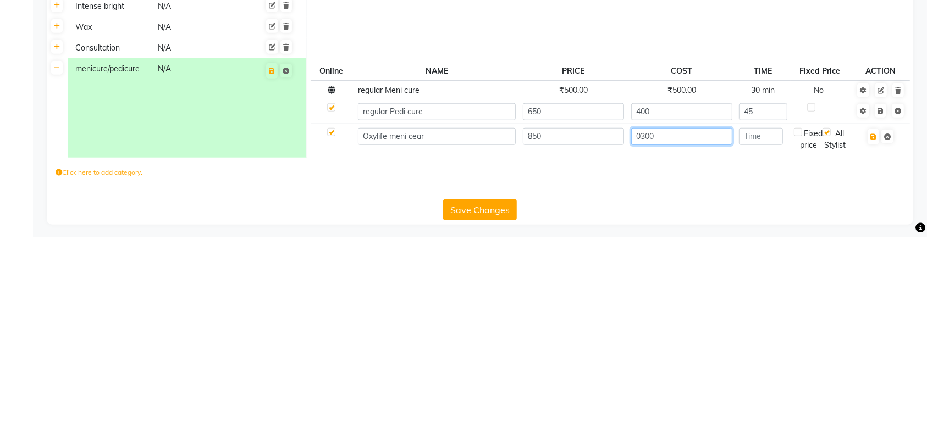
scroll to position [801, 0]
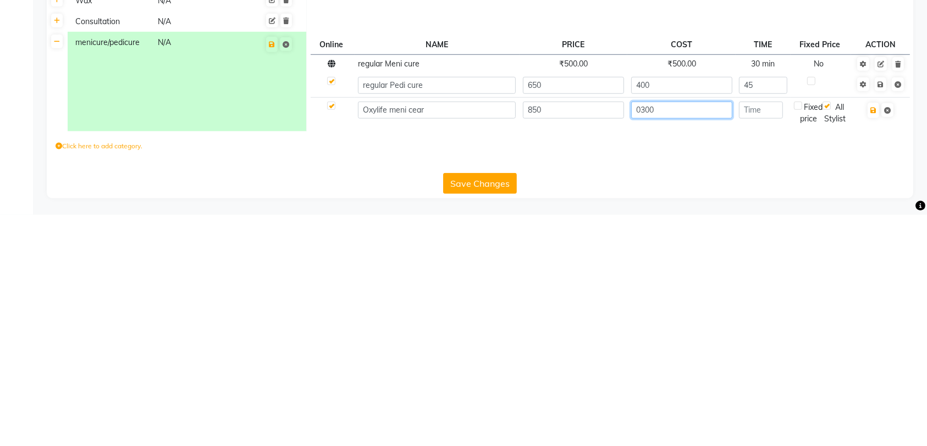
click at [642, 338] on input "0300" at bounding box center [681, 341] width 101 height 17
type input "300"
click at [766, 339] on input "number" at bounding box center [760, 341] width 43 height 17
type input "45"
click at [871, 339] on icon "button" at bounding box center [873, 342] width 6 height 7
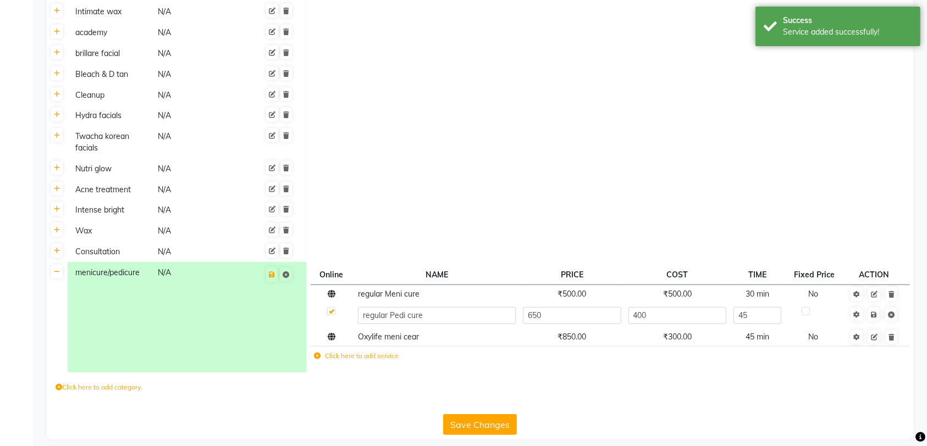
click at [358, 355] on label "Click here to add service" at bounding box center [356, 356] width 85 height 10
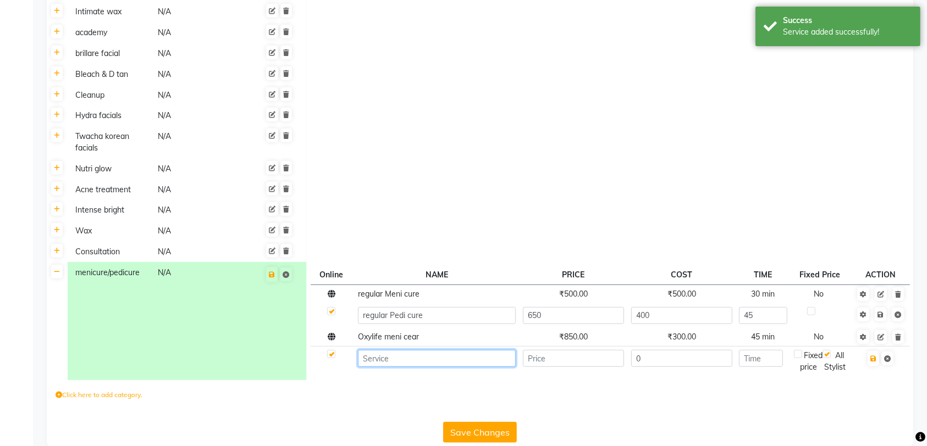
click at [407, 357] on input at bounding box center [437, 358] width 158 height 17
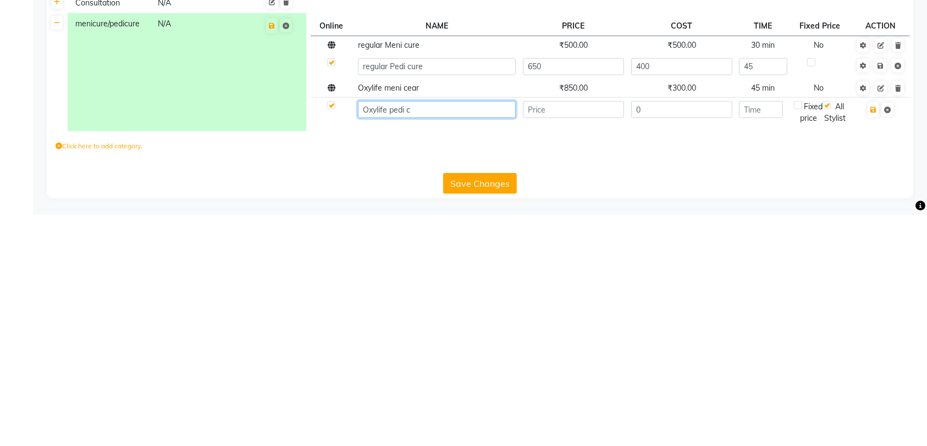
type input "Oxylife pedi c"
click at [413, 323] on td "Oxylife meni cear" at bounding box center [437, 319] width 165 height 19
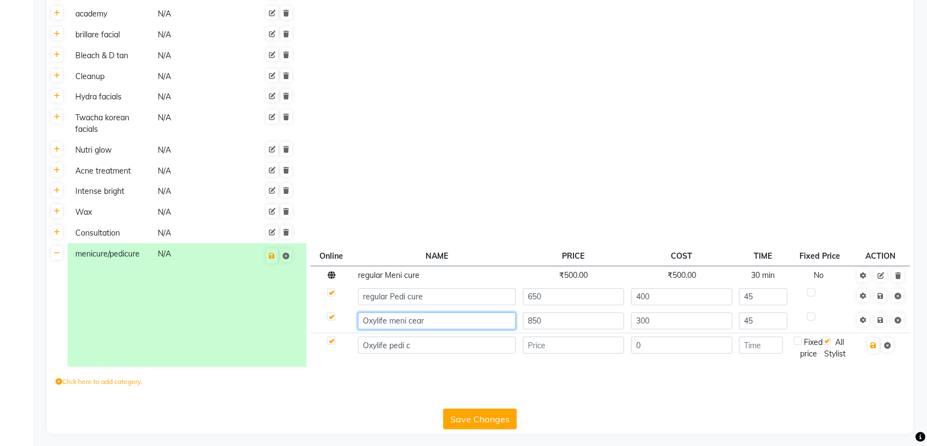
click at [419, 323] on input "Oxylife meni cear" at bounding box center [437, 321] width 158 height 17
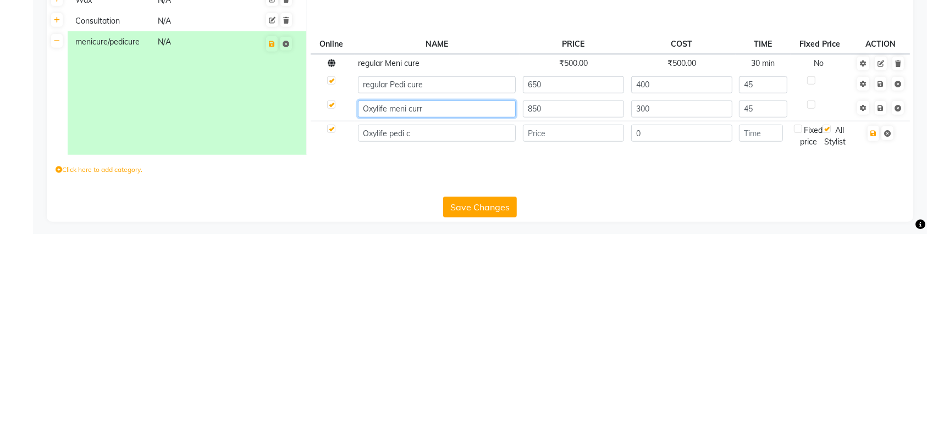
click at [451, 324] on input "Oxylife meni curr" at bounding box center [437, 321] width 158 height 17
type input "Oxylife meni cure"
click at [432, 346] on input "Oxylife pedi c" at bounding box center [437, 345] width 158 height 17
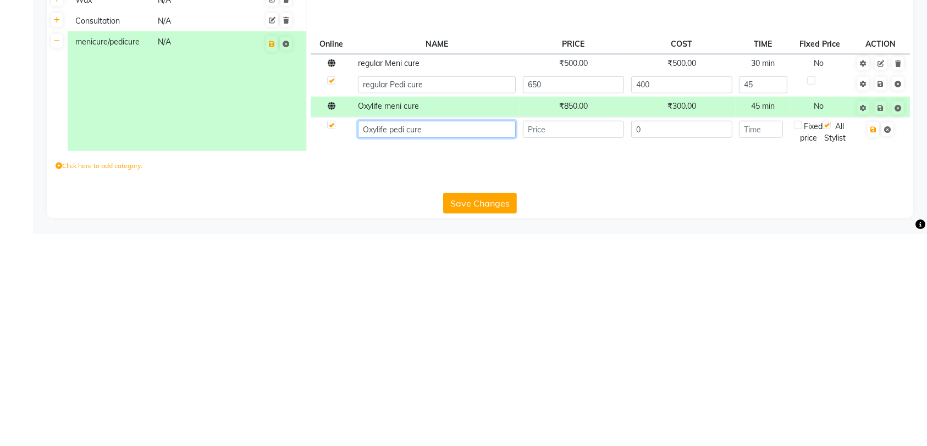
type input "Oxylife pedi cure"
click at [577, 340] on input "number" at bounding box center [573, 341] width 101 height 17
type input "1000"
click at [684, 344] on input "0" at bounding box center [681, 341] width 101 height 17
type input "400"
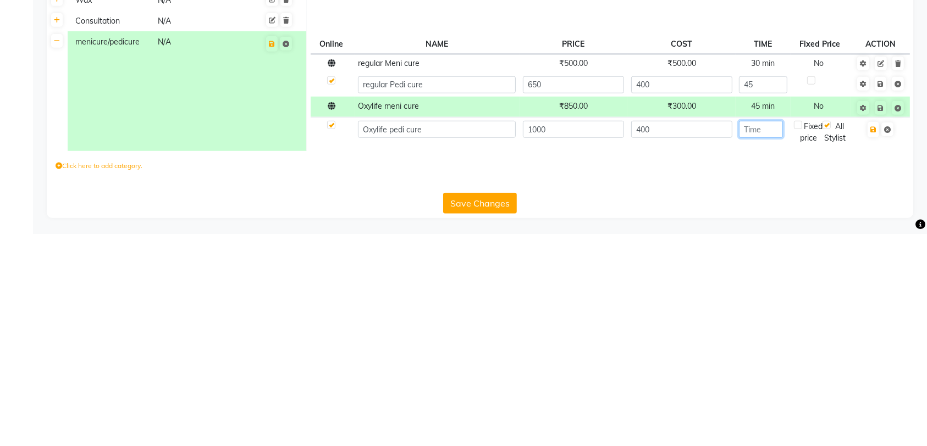
click at [778, 342] on input "number" at bounding box center [760, 341] width 43 height 17
click at [767, 313] on span "45 min" at bounding box center [763, 318] width 24 height 10
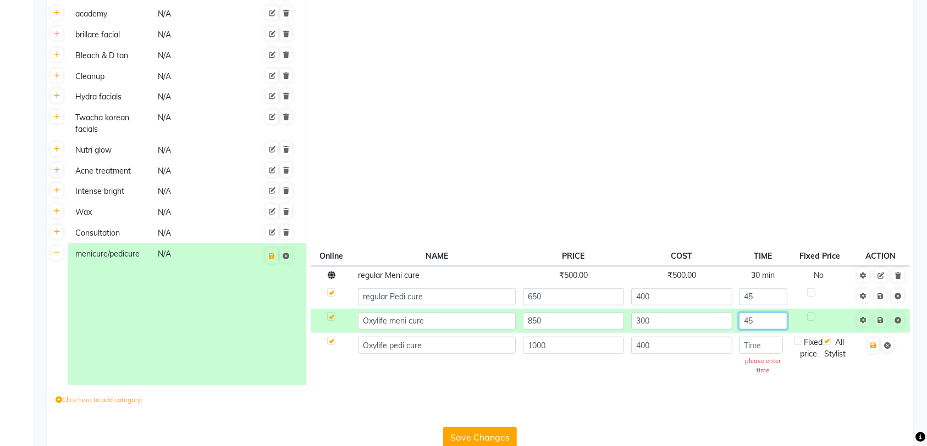
click at [765, 317] on input "45" at bounding box center [763, 321] width 48 height 17
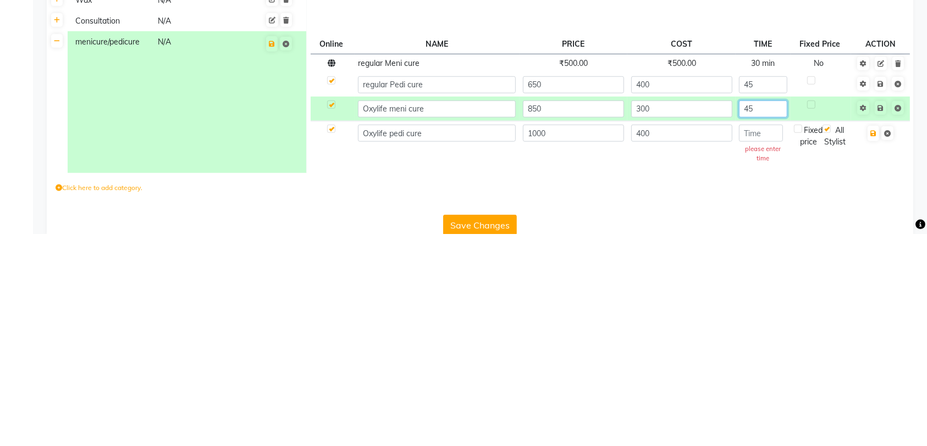
type input "4"
type input "60"
click at [765, 342] on input "number" at bounding box center [760, 345] width 43 height 17
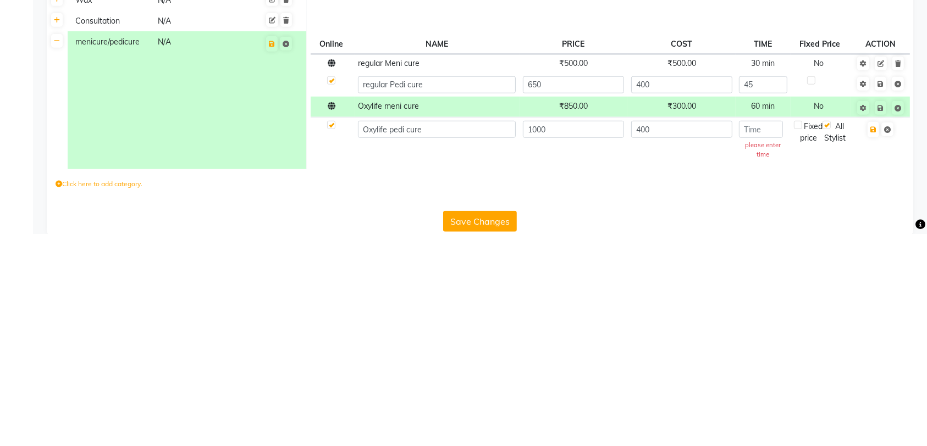
click at [764, 317] on span "60 min" at bounding box center [763, 318] width 24 height 10
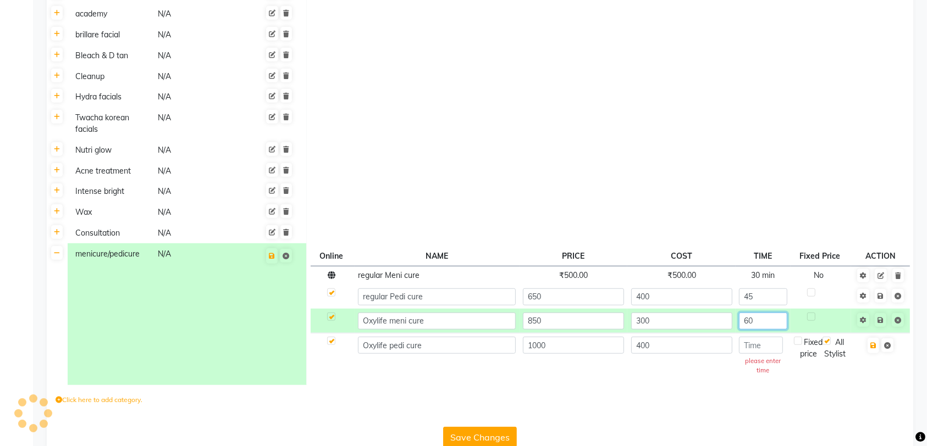
click at [764, 320] on input "60" at bounding box center [763, 321] width 48 height 17
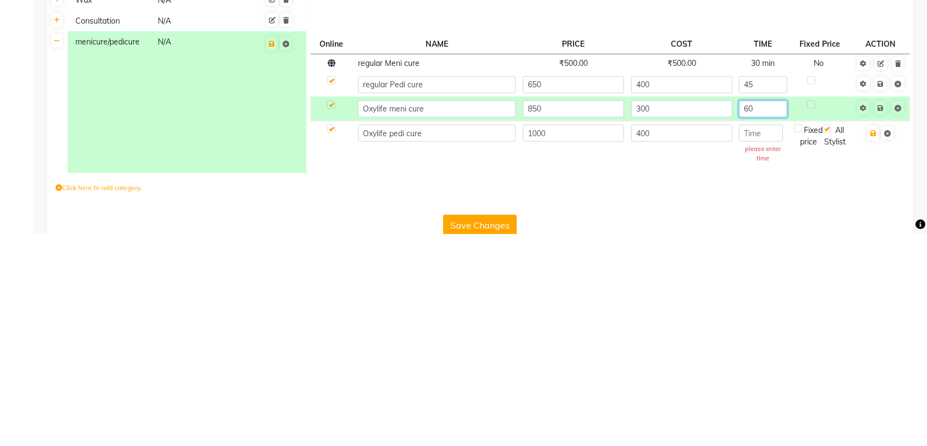
type input "6"
type input "45"
click at [770, 345] on input "number" at bounding box center [760, 345] width 43 height 17
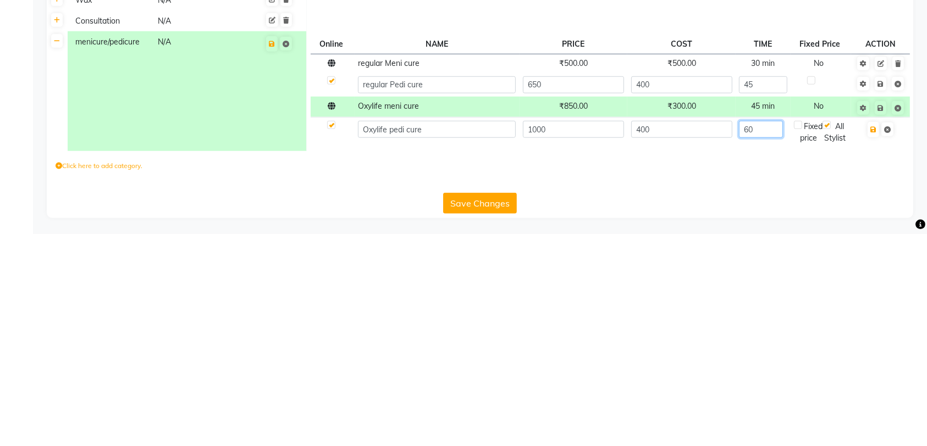
type input "60"
click at [882, 322] on icon at bounding box center [880, 320] width 6 height 7
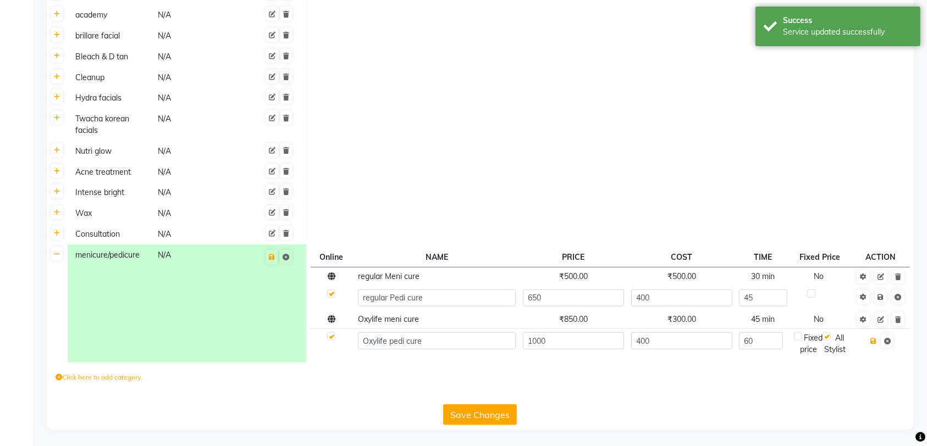
click at [874, 339] on icon "button" at bounding box center [873, 341] width 6 height 7
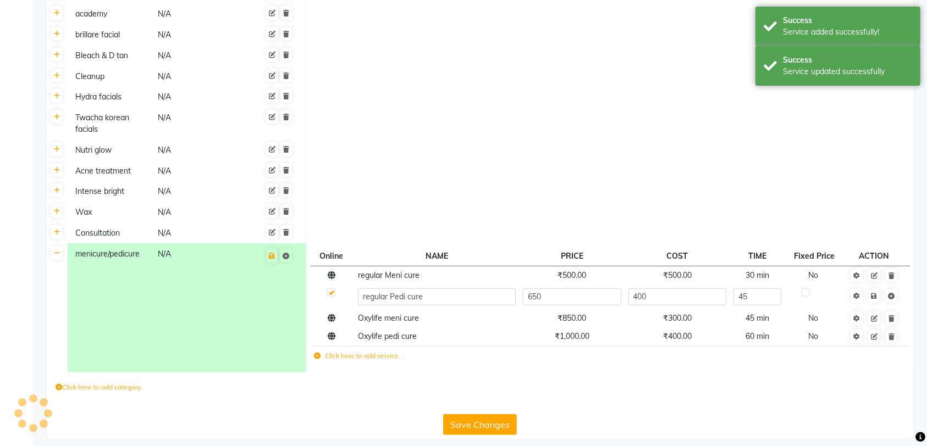
click at [876, 293] on icon at bounding box center [874, 296] width 6 height 7
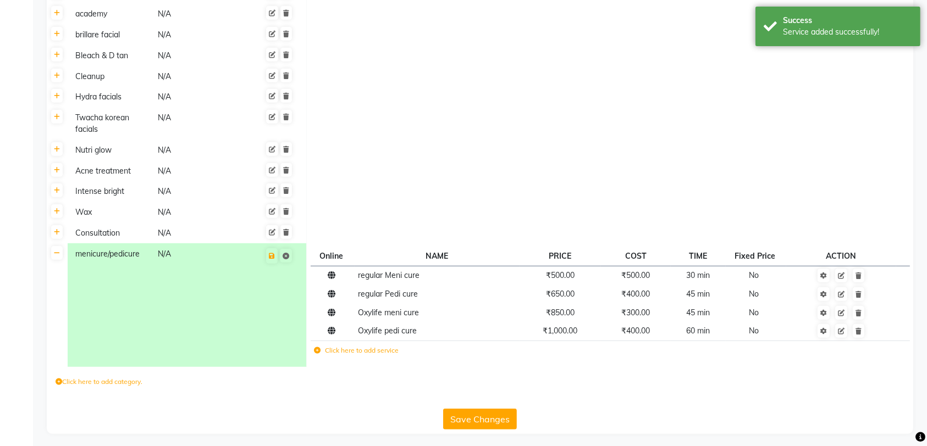
click at [361, 350] on label "Click here to add service" at bounding box center [356, 351] width 85 height 10
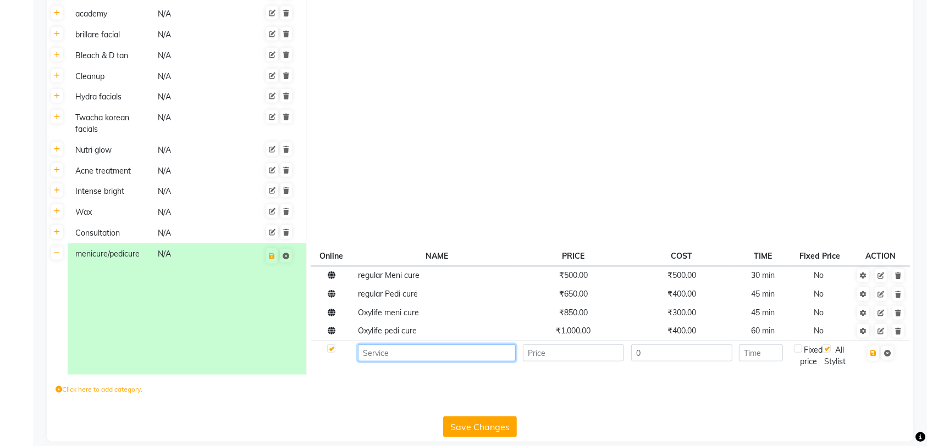
click at [425, 353] on input at bounding box center [437, 353] width 158 height 17
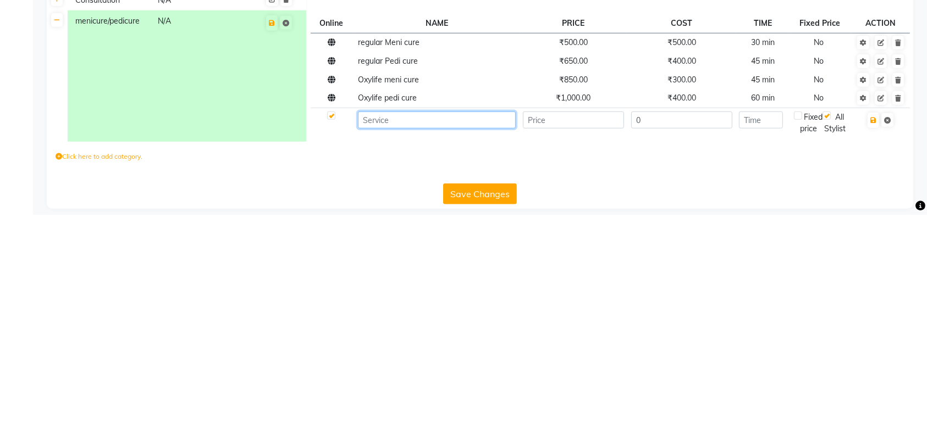
scroll to position [833, 0]
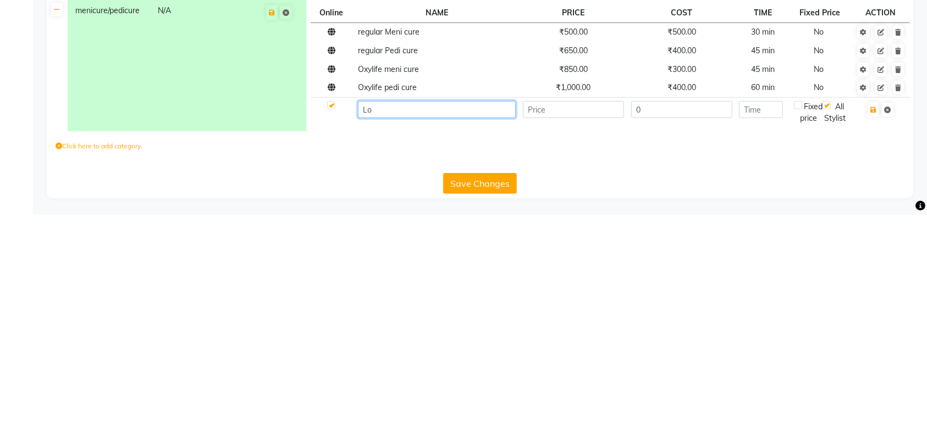
type input "L"
type input "Louts menu cure"
click at [571, 337] on input "number" at bounding box center [573, 341] width 101 height 17
type input "1100"
click at [688, 342] on input "0" at bounding box center [681, 341] width 101 height 17
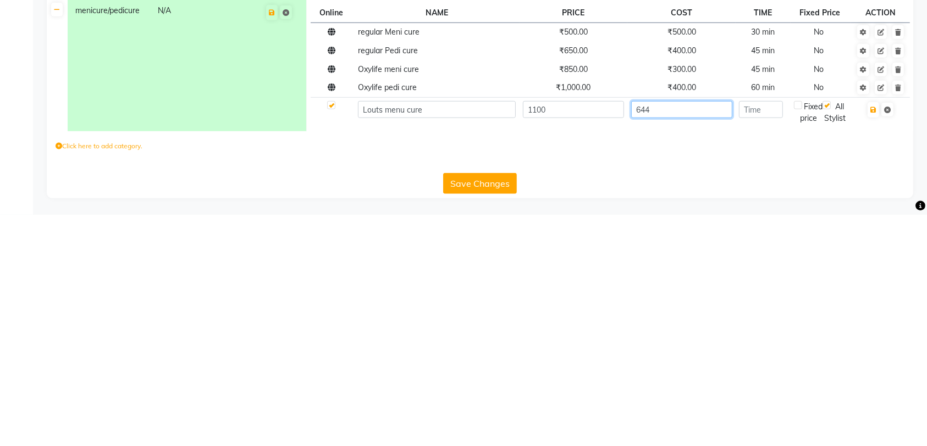
type input "644"
click at [775, 336] on input "number" at bounding box center [760, 341] width 43 height 17
type input "60"
click at [875, 344] on button "button" at bounding box center [873, 341] width 12 height 15
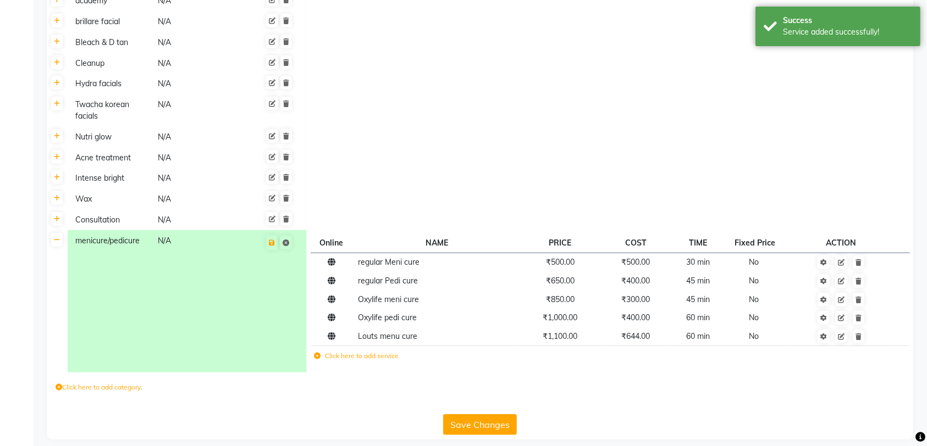
click at [379, 357] on label "Click here to add service" at bounding box center [356, 356] width 85 height 10
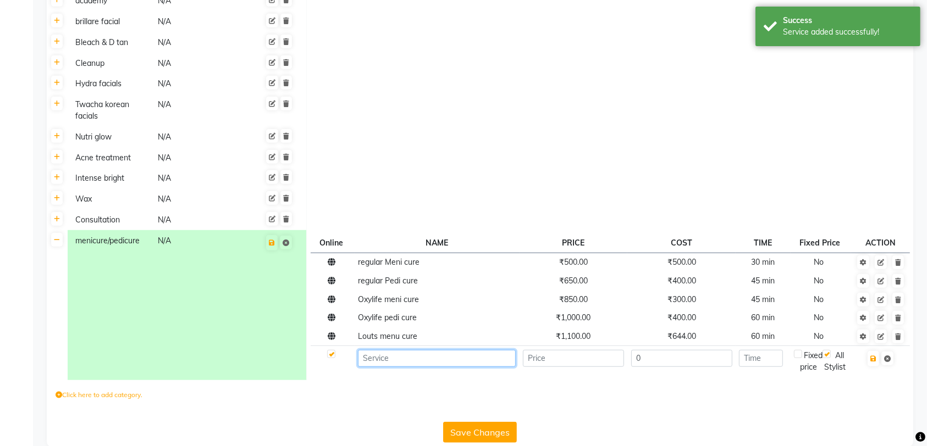
click at [437, 354] on input at bounding box center [437, 358] width 158 height 17
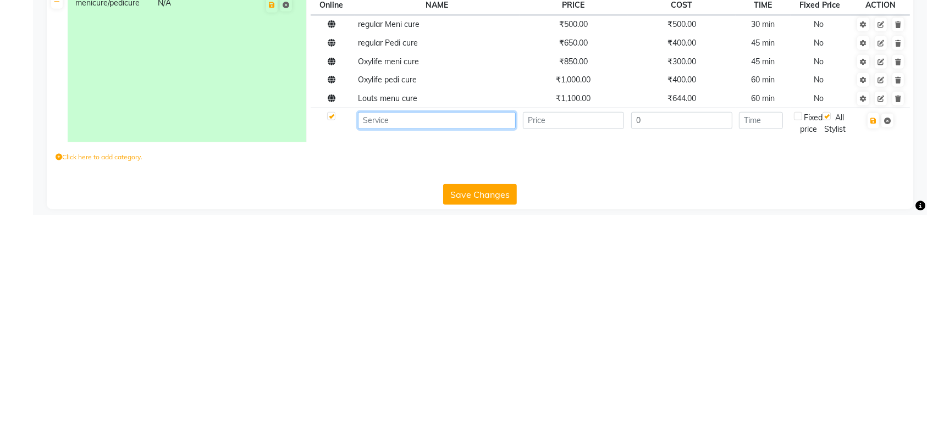
scroll to position [851, 0]
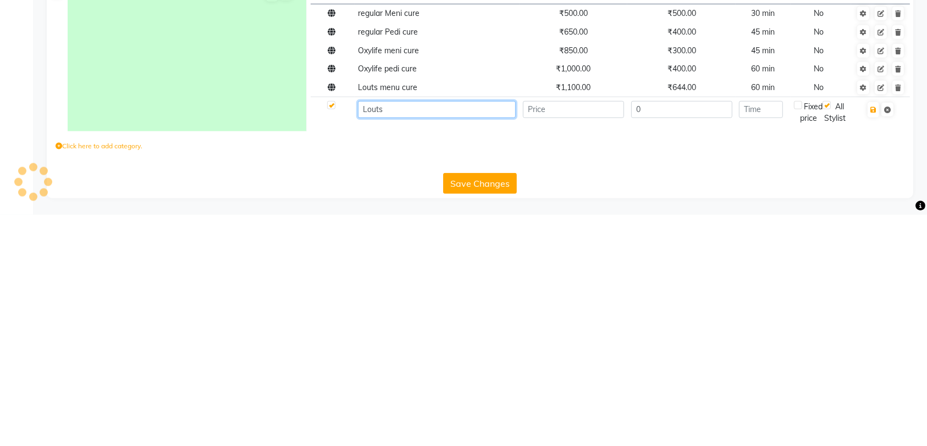
type input "Louts"
click at [591, 340] on input "number" at bounding box center [573, 341] width 101 height 17
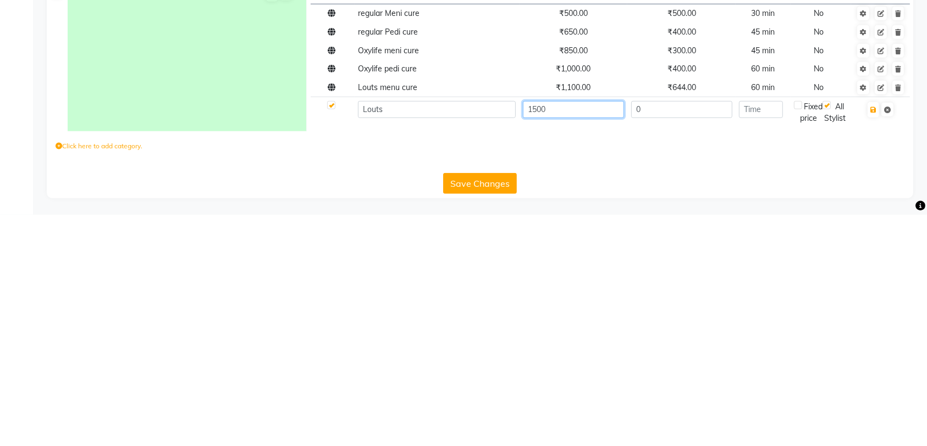
type input "1500"
click at [675, 336] on input "0" at bounding box center [681, 341] width 101 height 17
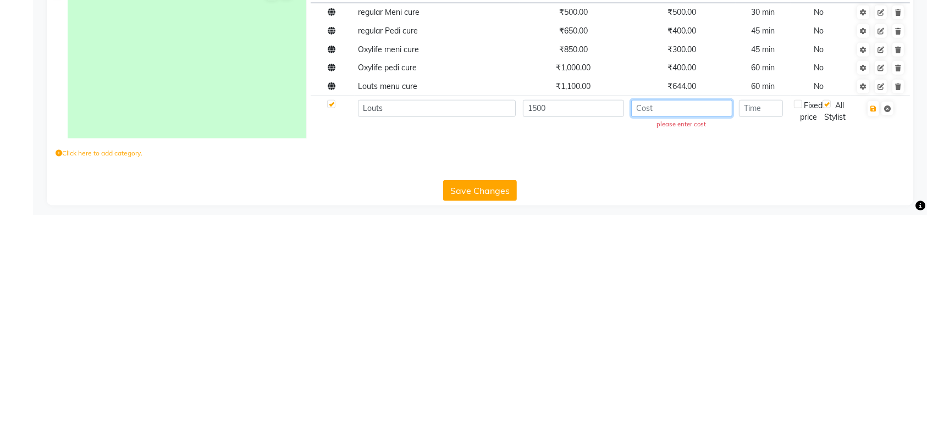
type input "4"
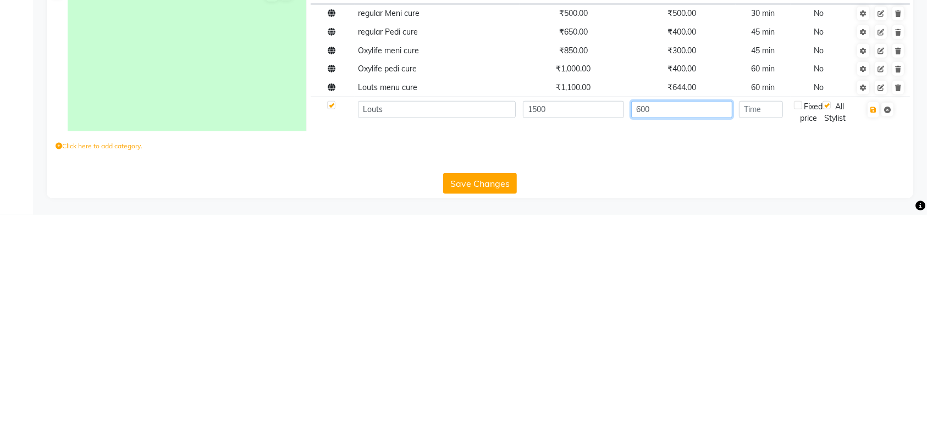
type input "600"
click at [767, 343] on input "number" at bounding box center [760, 341] width 43 height 17
type input "90"
click at [876, 341] on icon "button" at bounding box center [873, 341] width 6 height 7
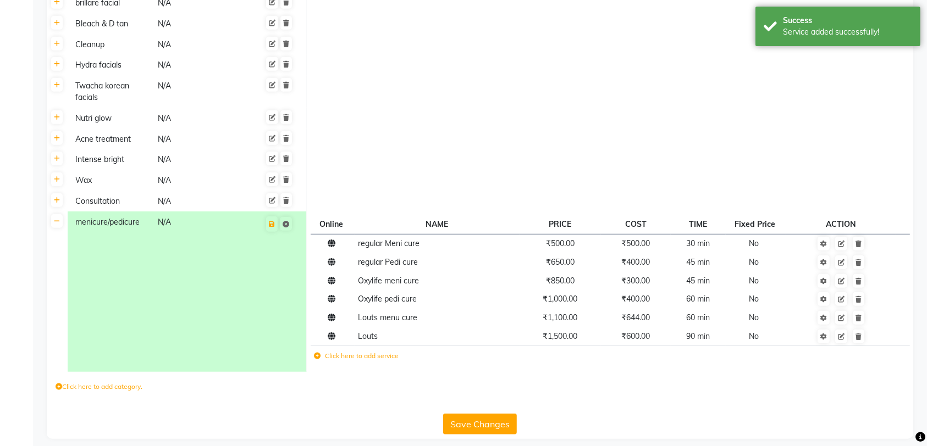
click at [378, 338] on td "Louts" at bounding box center [437, 336] width 165 height 19
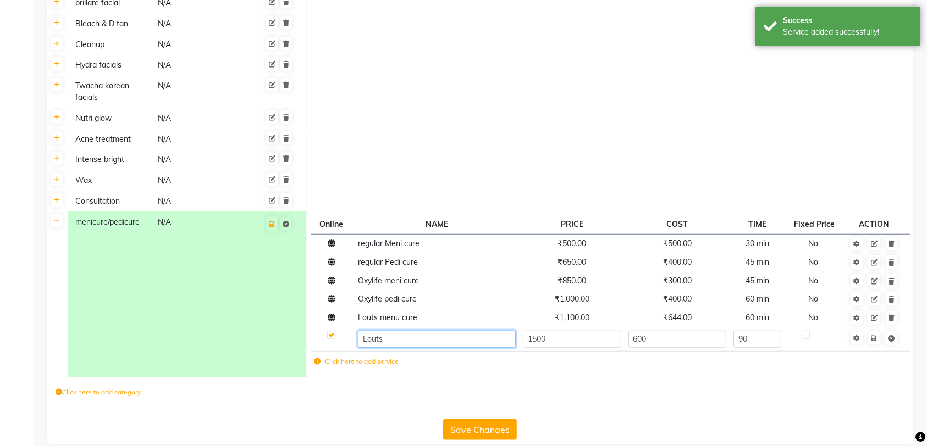
click at [409, 339] on input "Louts" at bounding box center [437, 339] width 158 height 17
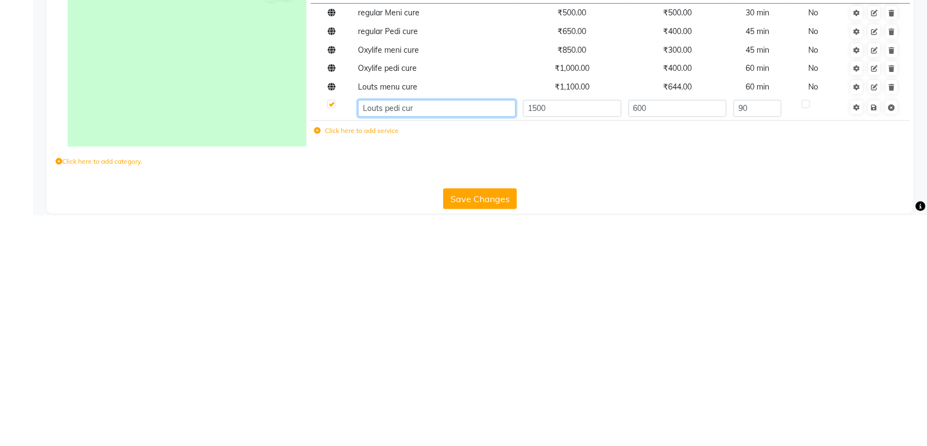
type input "Louts pedi cure"
click at [879, 341] on td at bounding box center [873, 339] width 57 height 24
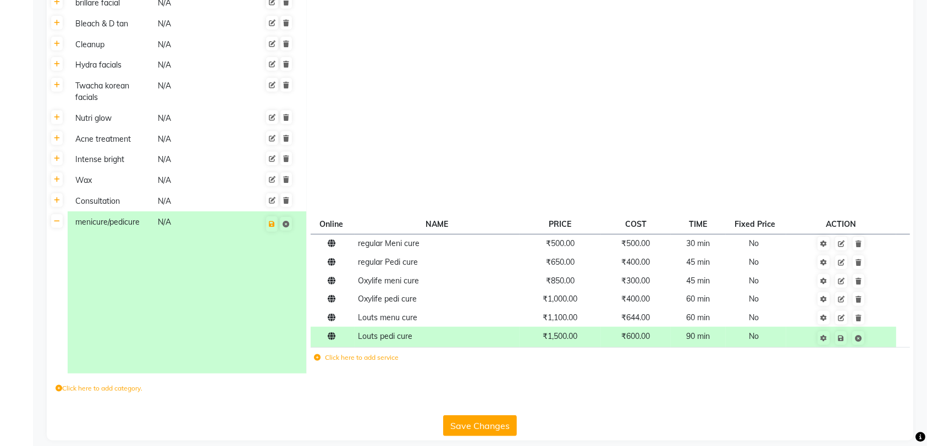
click at [842, 337] on icon at bounding box center [841, 338] width 6 height 7
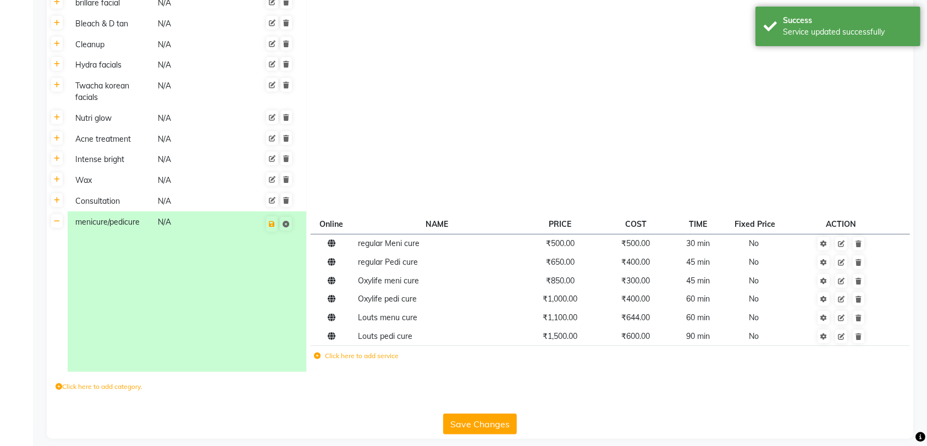
click at [652, 150] on td at bounding box center [610, 160] width 606 height 21
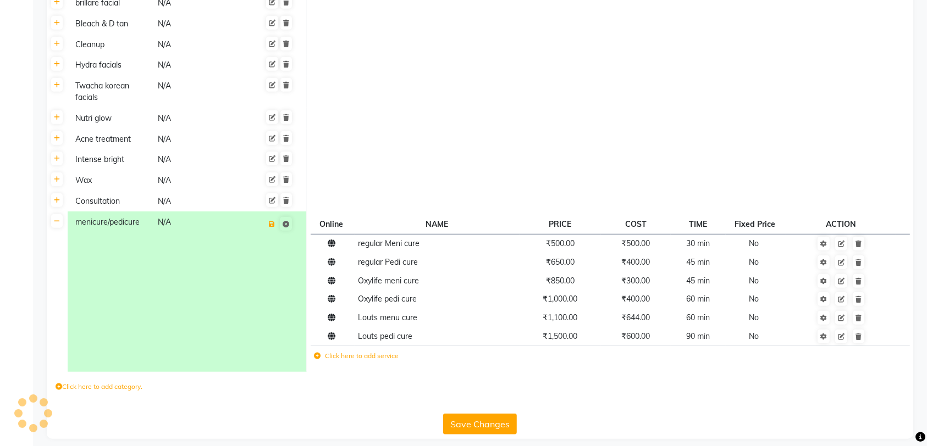
click at [272, 224] on icon at bounding box center [272, 224] width 6 height 7
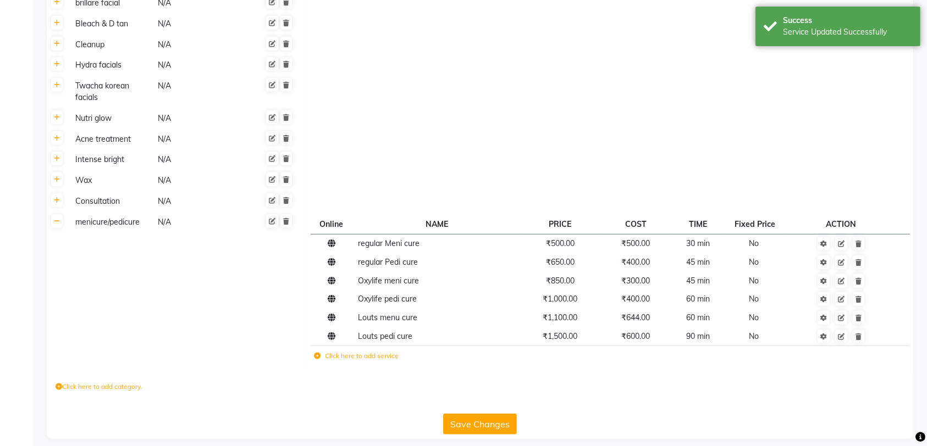
click at [57, 220] on icon at bounding box center [57, 221] width 6 height 7
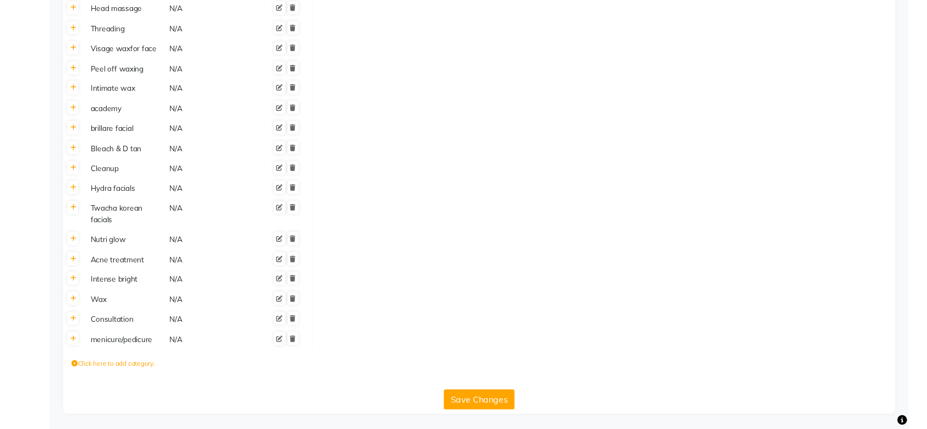
scroll to position [738, 0]
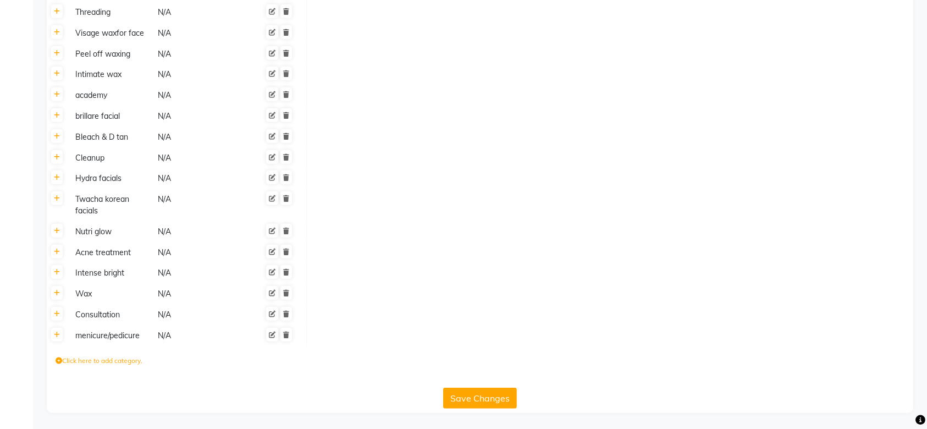
drag, startPoint x: 773, startPoint y: 56, endPoint x: 403, endPoint y: 163, distance: 385.3
click at [403, 163] on td at bounding box center [610, 157] width 606 height 21
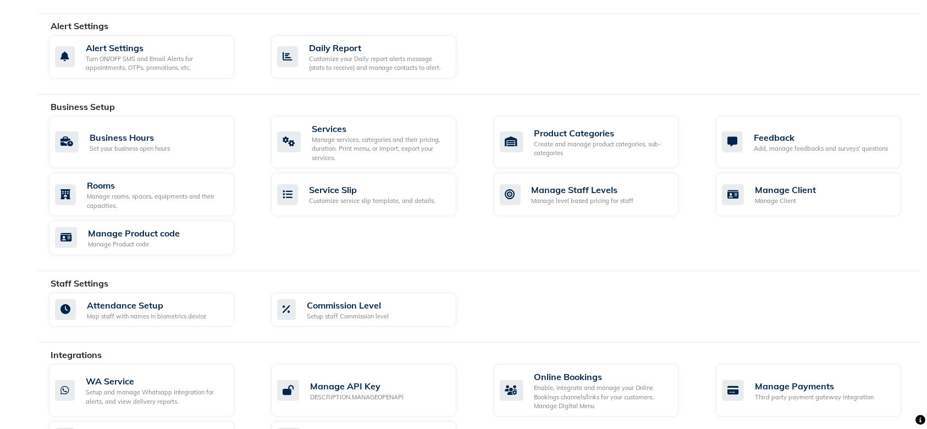
scroll to position [209, 0]
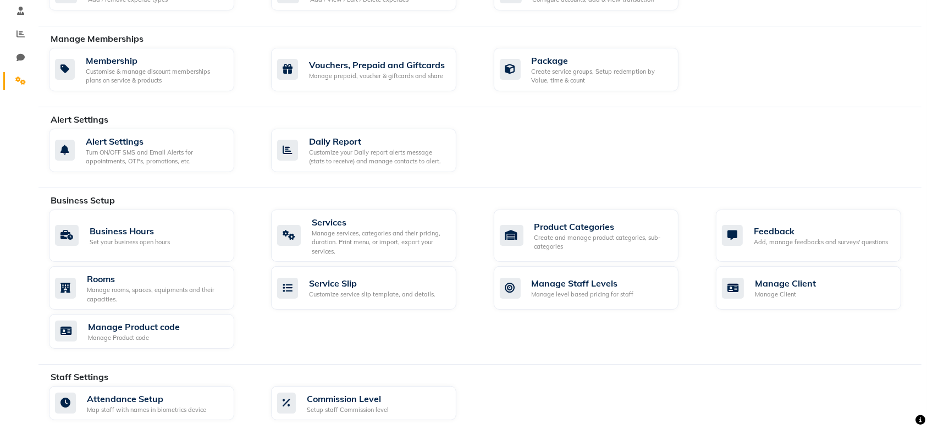
select select "100"
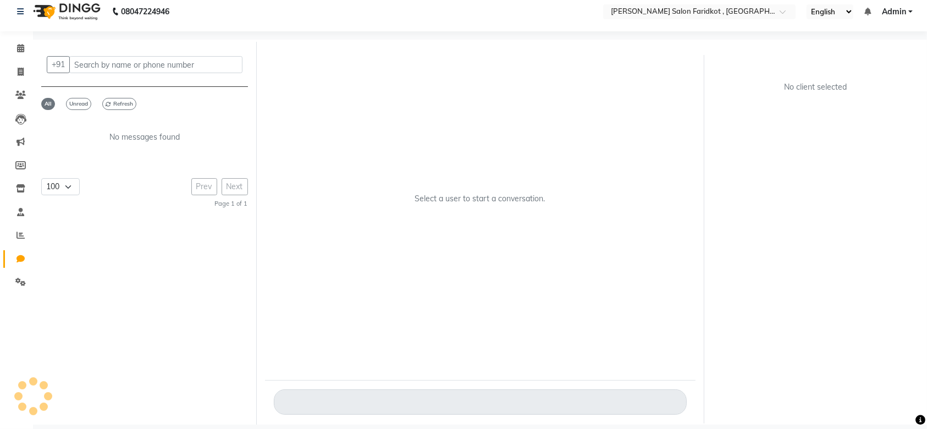
scroll to position [8, 0]
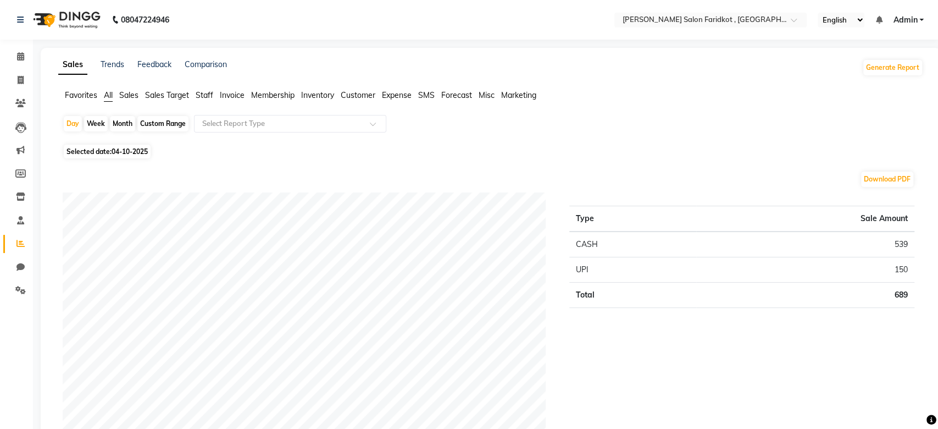
select select "8789"
select select "service"
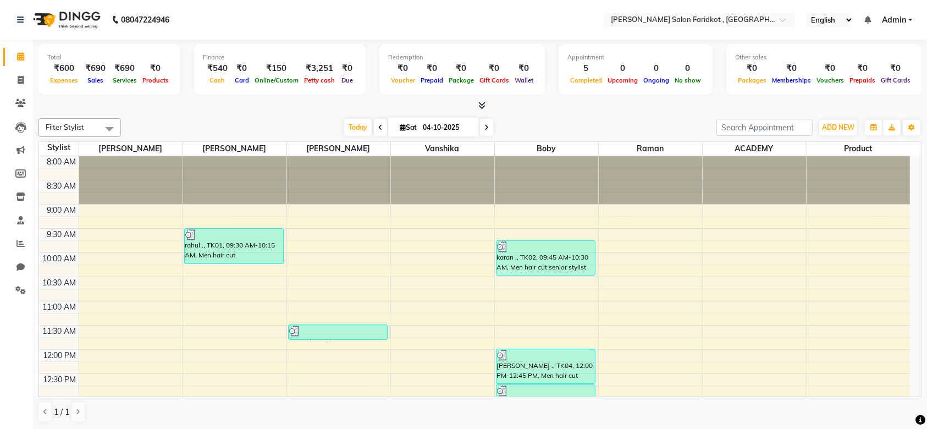
scroll to position [96, 0]
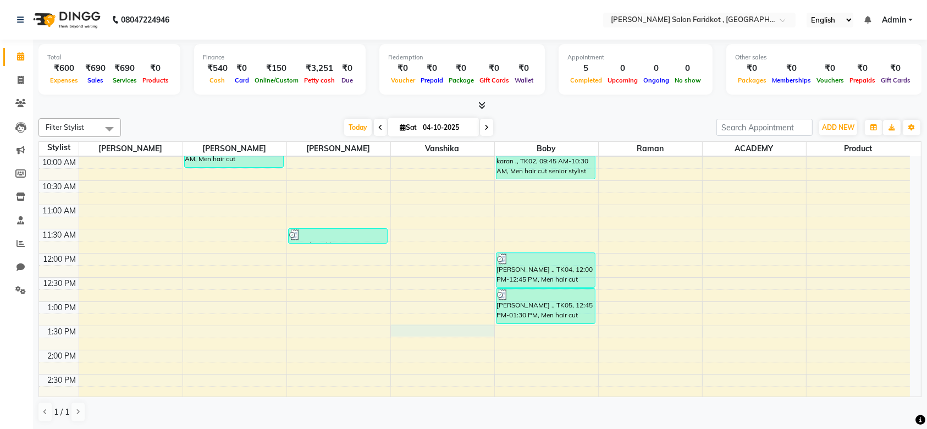
click at [441, 334] on div "8:00 AM 8:30 AM 9:00 AM 9:30 AM 10:00 AM 10:30 AM 11:00 AM 11:30 AM 12:00 PM 12…" at bounding box center [474, 374] width 871 height 628
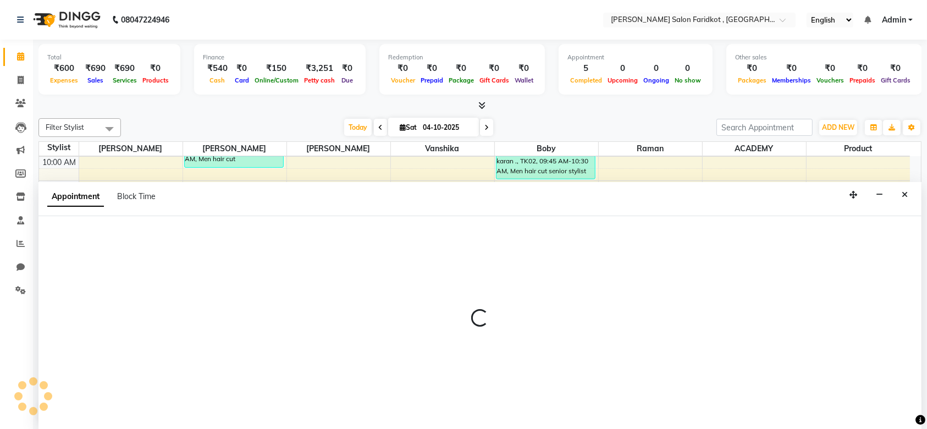
scroll to position [0, 0]
select select "89535"
select select "810"
select select "tentative"
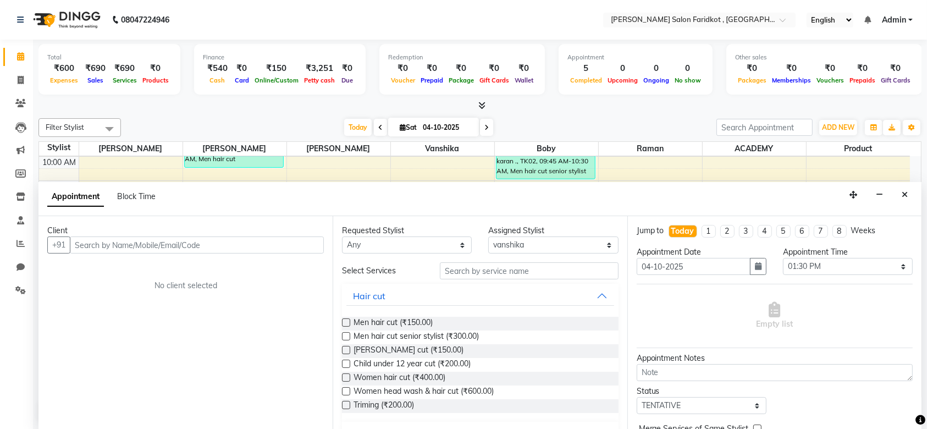
click at [244, 244] on input "text" at bounding box center [197, 244] width 254 height 17
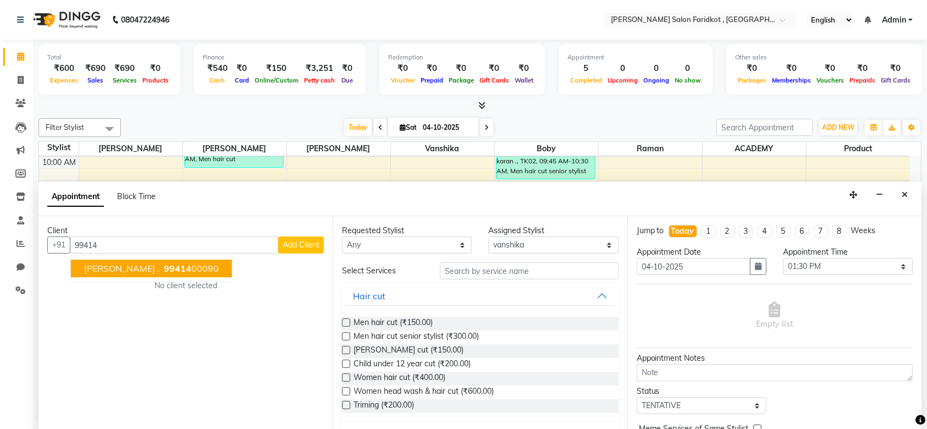
click at [162, 269] on ngb-highlight "99414 00090" at bounding box center [190, 268] width 57 height 11
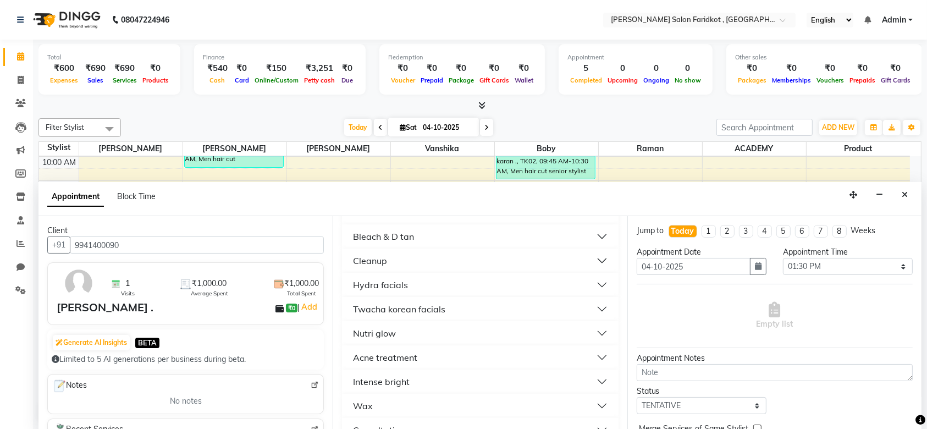
scroll to position [823, 0]
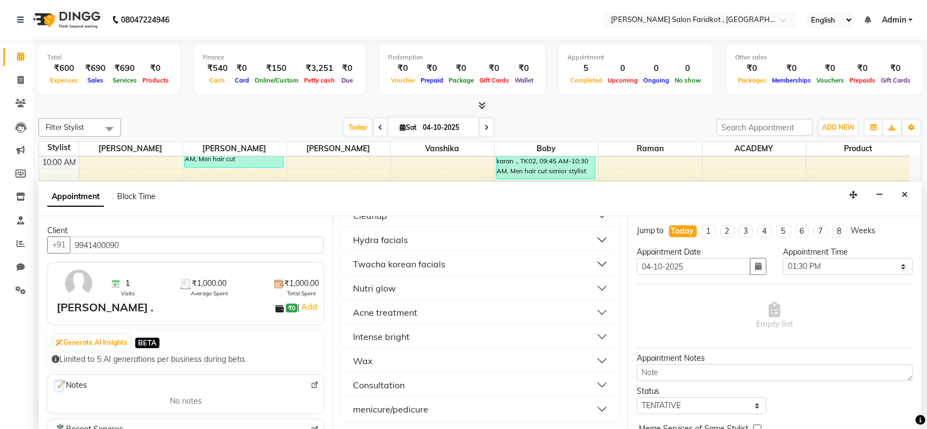
type input "9941400090"
click at [408, 407] on div "menicure/pedicure" at bounding box center [390, 408] width 75 height 13
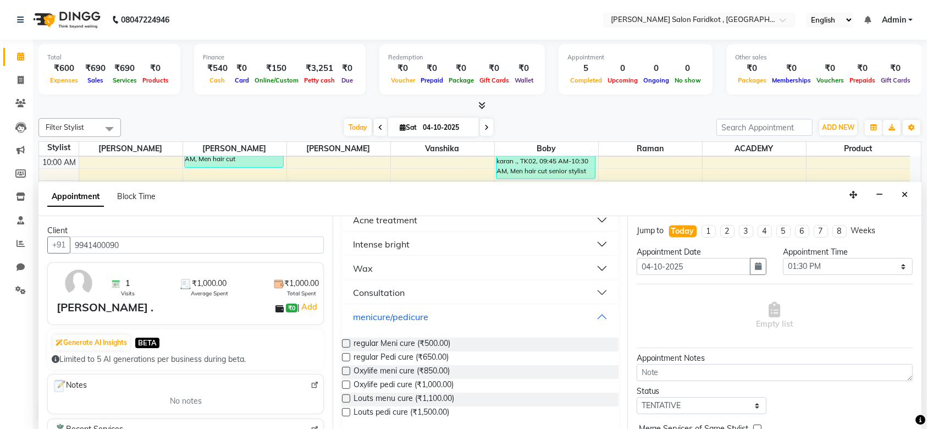
scroll to position [923, 0]
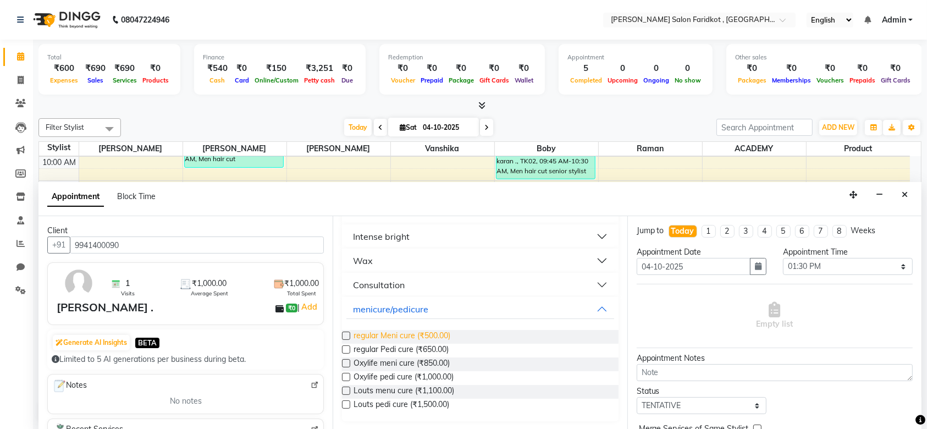
click at [395, 335] on span "regular Meni cure (₹500.00)" at bounding box center [401, 337] width 97 height 14
checkbox input "false"
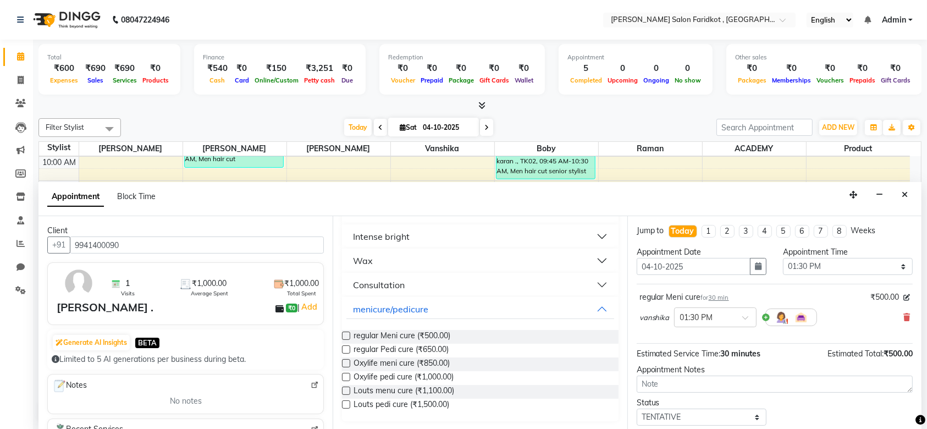
scroll to position [65, 0]
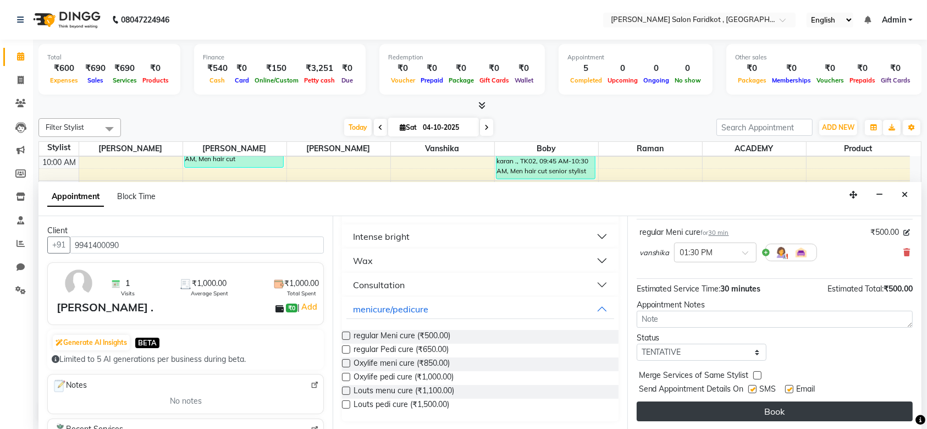
click at [740, 407] on button "Book" at bounding box center [775, 411] width 276 height 20
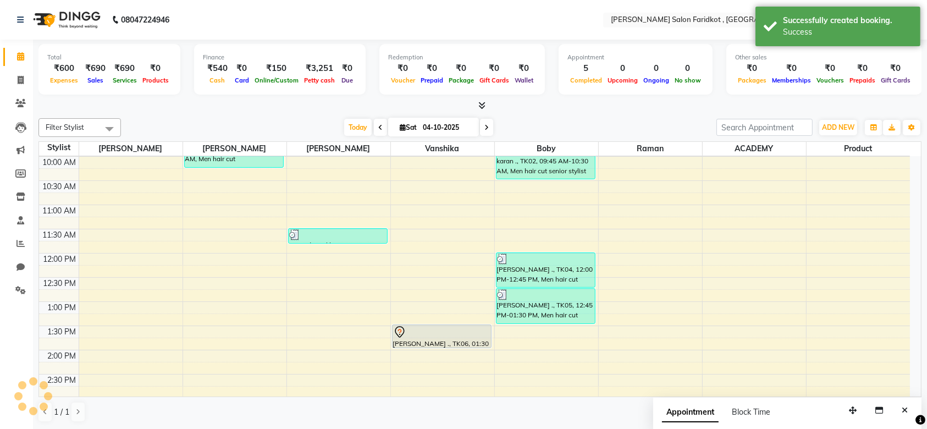
scroll to position [0, 0]
click at [444, 335] on div at bounding box center [441, 331] width 97 height 13
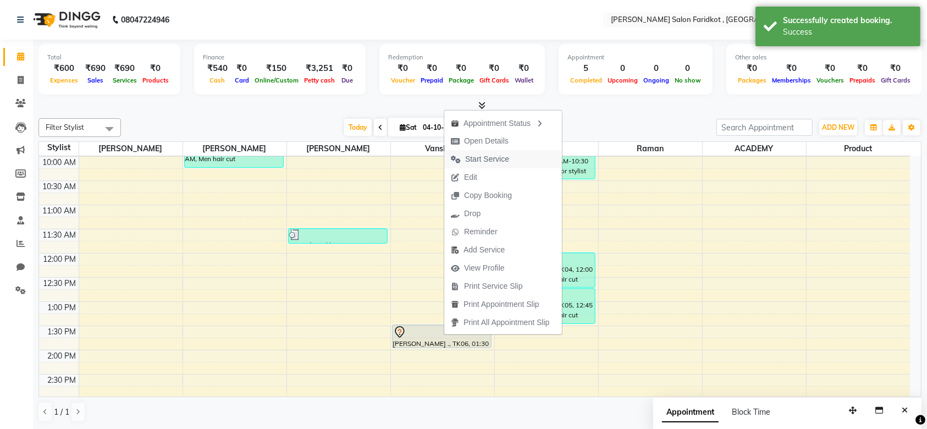
click at [478, 161] on span "Start Service" at bounding box center [487, 159] width 44 height 12
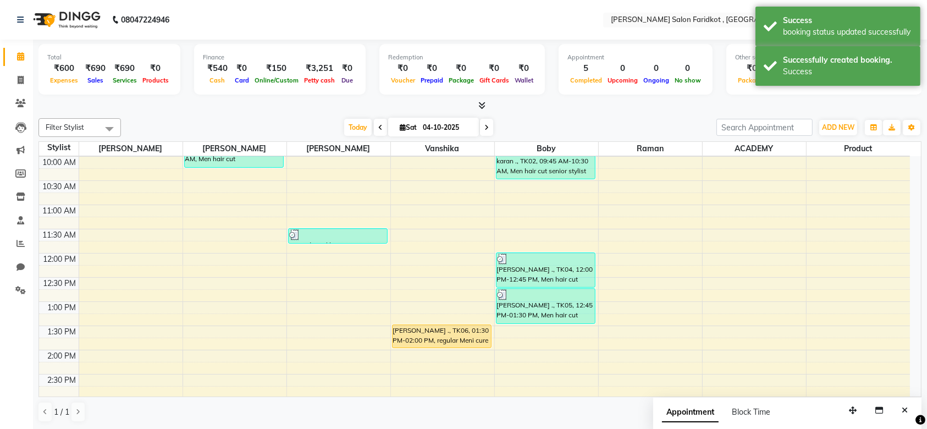
click at [457, 338] on div "[PERSON_NAME] ., TK06, 01:30 PM-02:00 PM, regular Meni cure" at bounding box center [441, 336] width 98 height 23
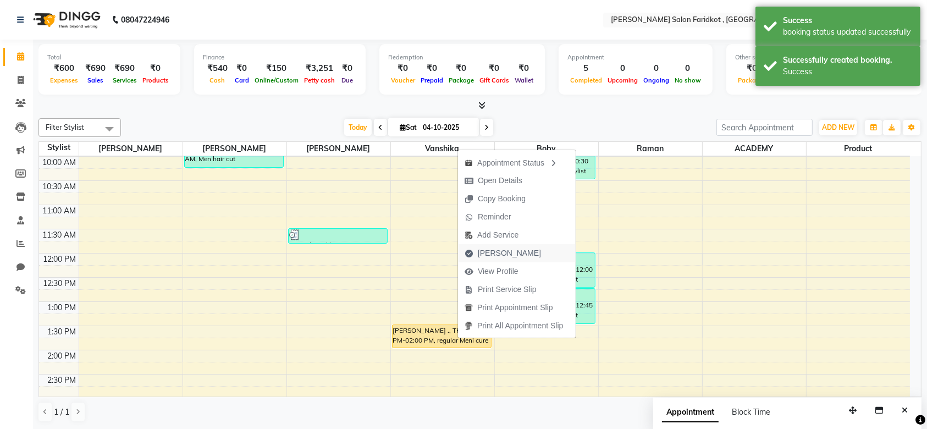
click at [489, 252] on span "[PERSON_NAME]" at bounding box center [509, 253] width 63 height 12
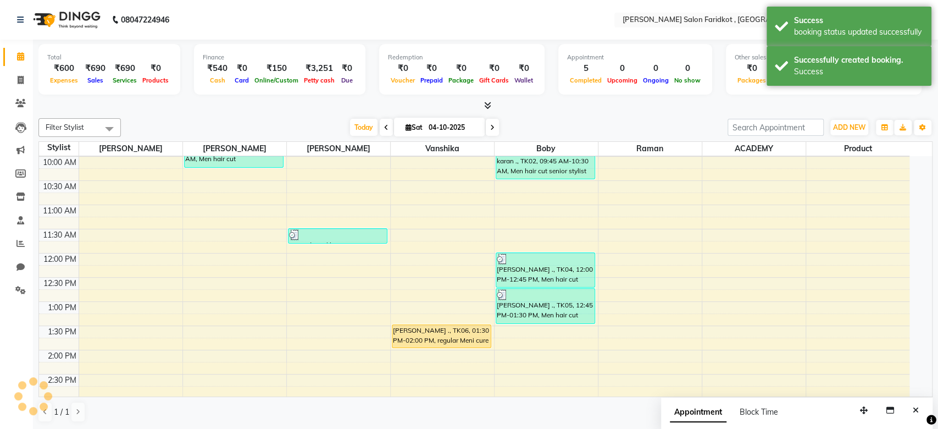
select select "service"
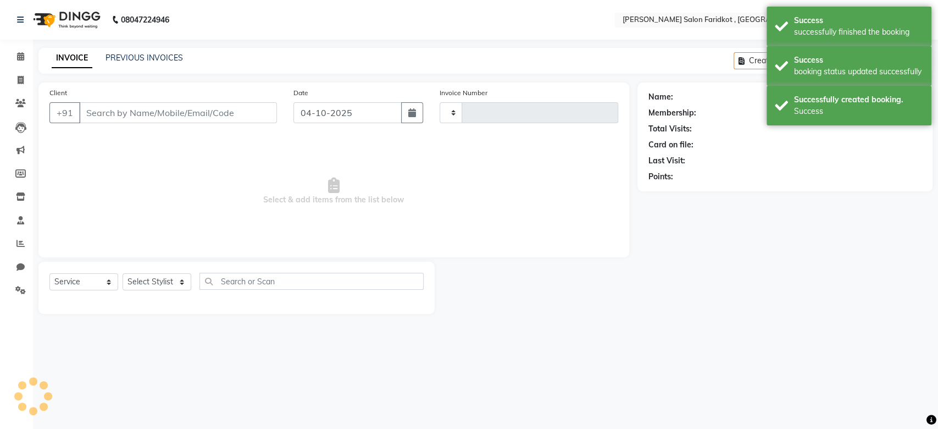
type input "0345"
select select "8789"
type input "9941400090"
select select "89535"
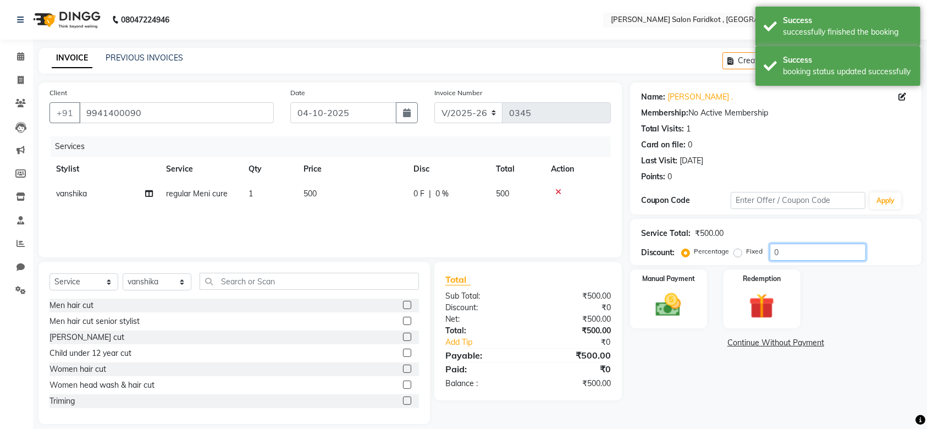
click at [787, 250] on input "0" at bounding box center [818, 252] width 96 height 17
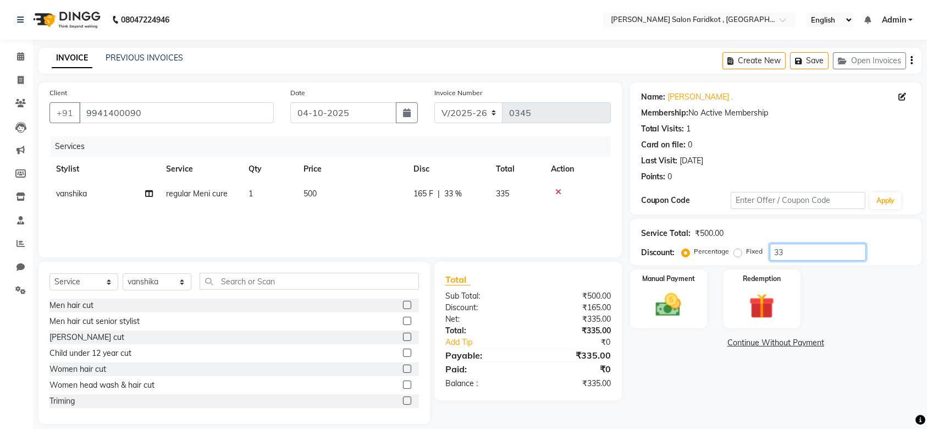
type input "3"
type input "40"
click at [678, 298] on img at bounding box center [668, 305] width 43 height 30
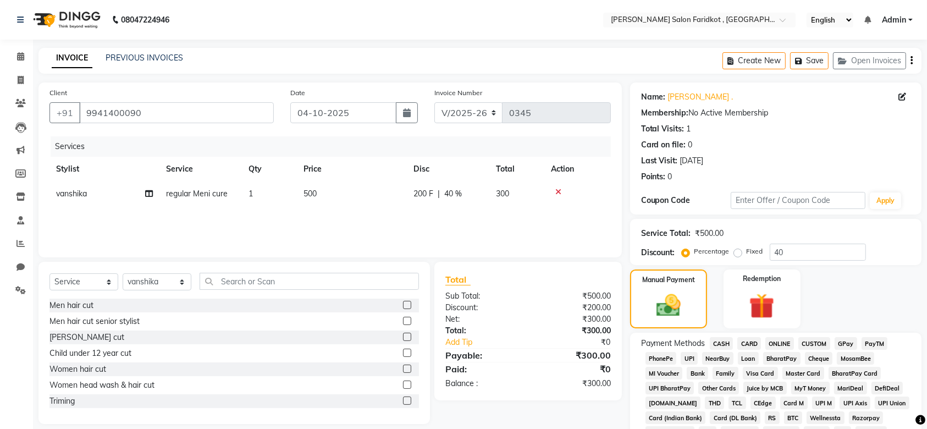
click at [721, 339] on span "CASH" at bounding box center [722, 343] width 24 height 13
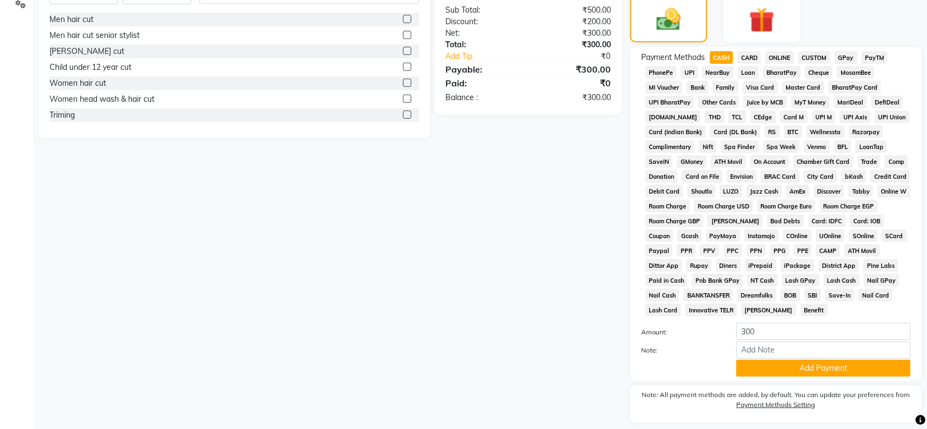
scroll to position [286, 0]
click at [768, 372] on button "Add Payment" at bounding box center [823, 367] width 174 height 17
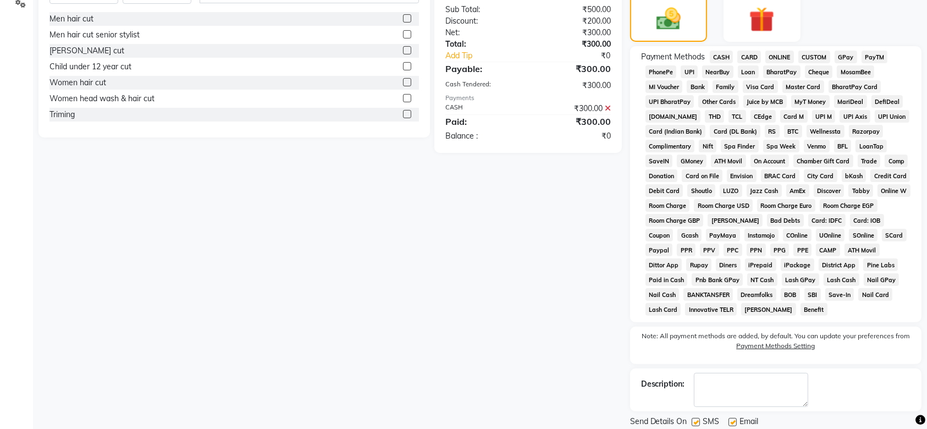
scroll to position [322, 0]
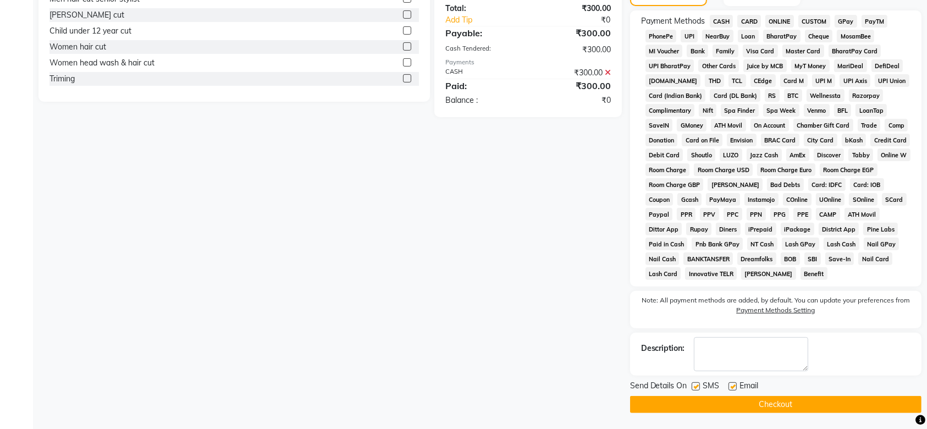
click at [768, 406] on button "Checkout" at bounding box center [775, 404] width 291 height 17
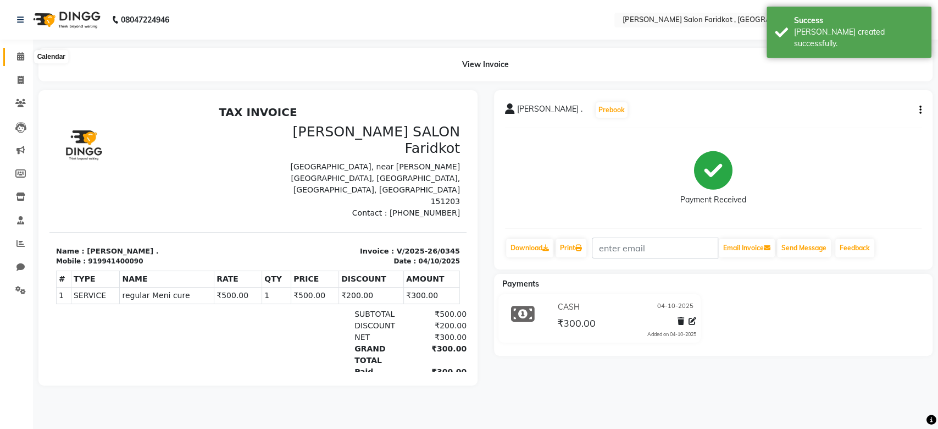
click at [22, 59] on icon at bounding box center [20, 56] width 7 height 8
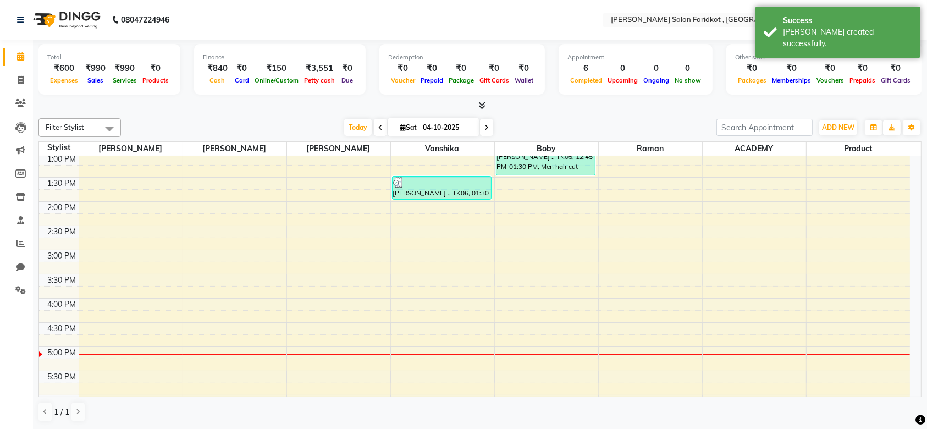
scroll to position [246, 0]
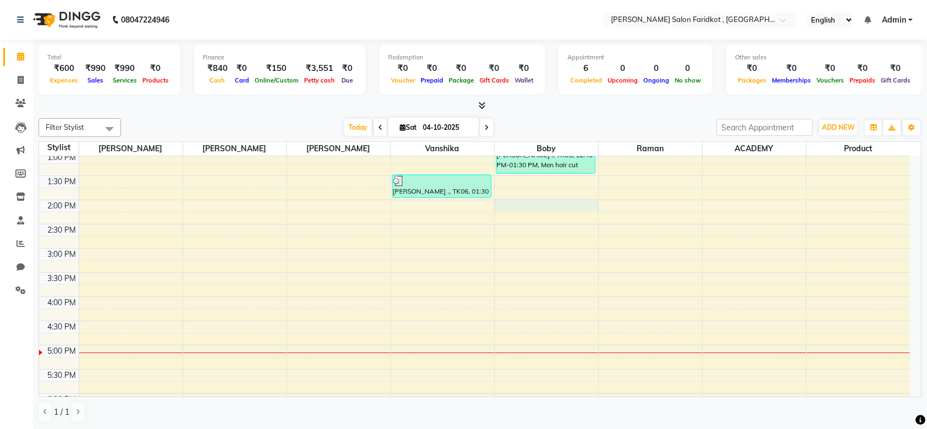
click at [537, 201] on div "8:00 AM 8:30 AM 9:00 AM 9:30 AM 10:00 AM 10:30 AM 11:00 AM 11:30 AM 12:00 PM 12…" at bounding box center [474, 224] width 871 height 628
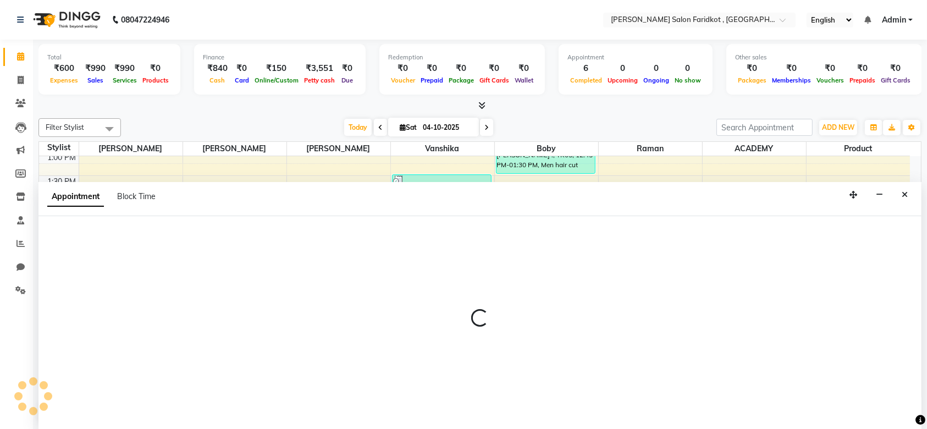
scroll to position [0, 0]
select select "89536"
select select "840"
select select "tentative"
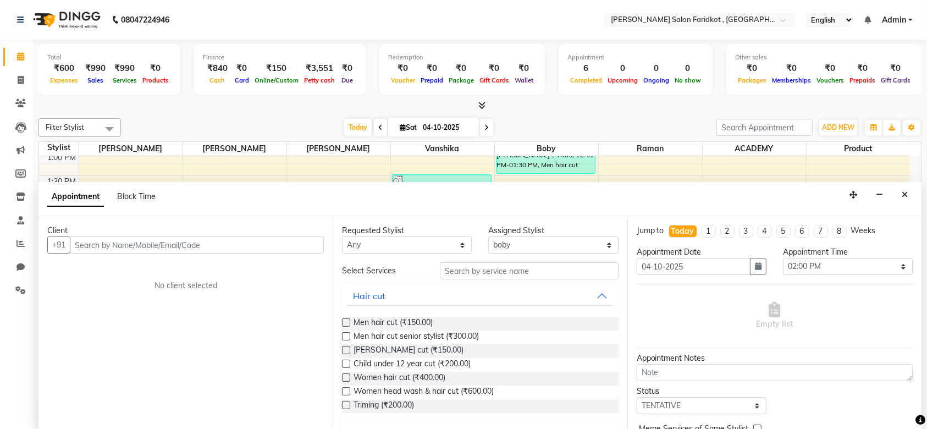
click at [231, 238] on input "text" at bounding box center [197, 244] width 254 height 17
click at [210, 244] on input "text" at bounding box center [197, 244] width 254 height 17
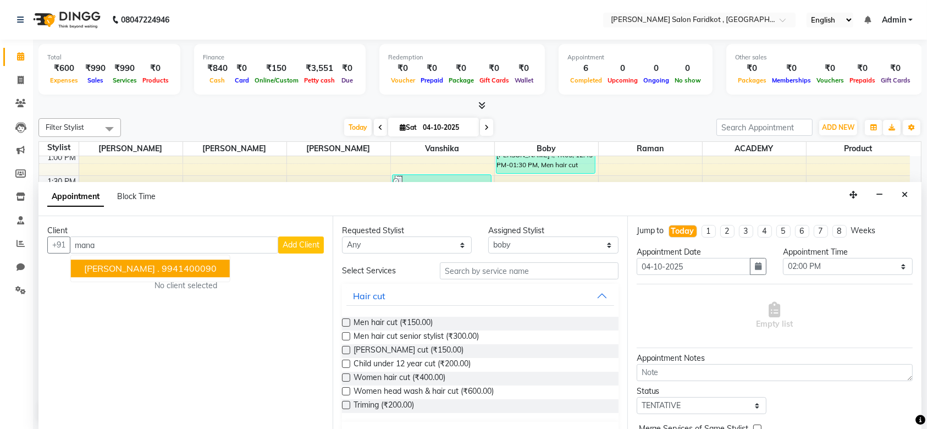
click at [162, 263] on ngb-highlight "9941400090" at bounding box center [189, 268] width 55 height 11
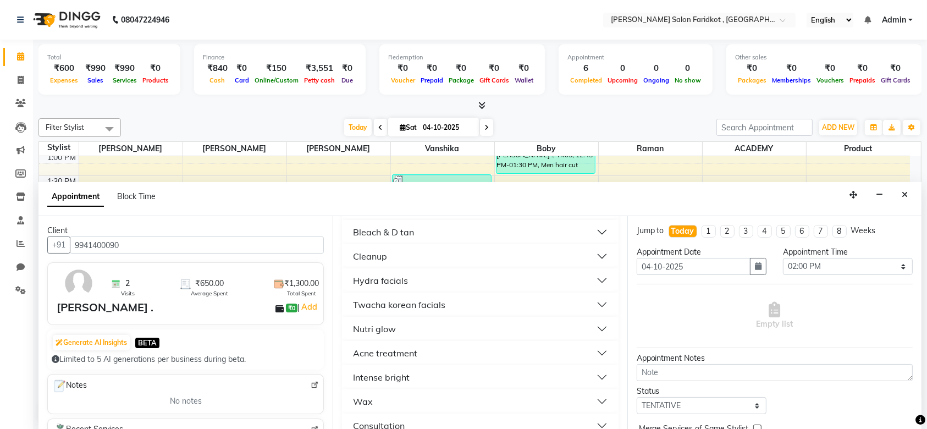
scroll to position [823, 0]
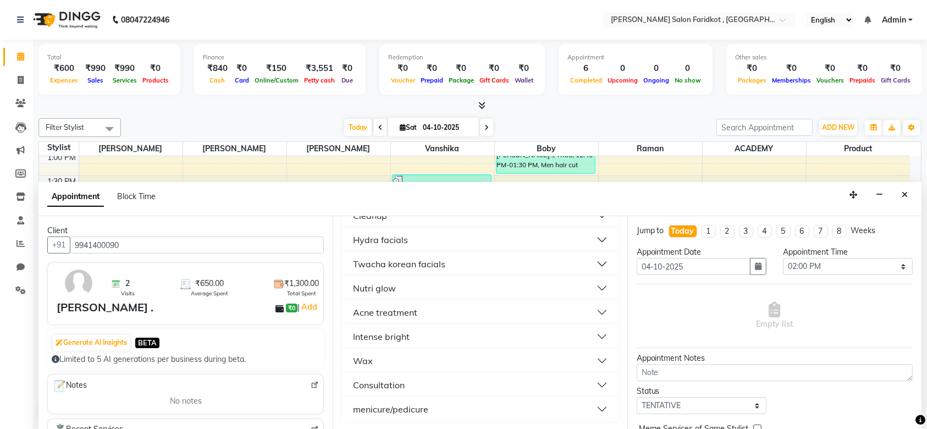
type input "9941400090"
click at [419, 407] on div "menicure/pedicure" at bounding box center [390, 408] width 75 height 13
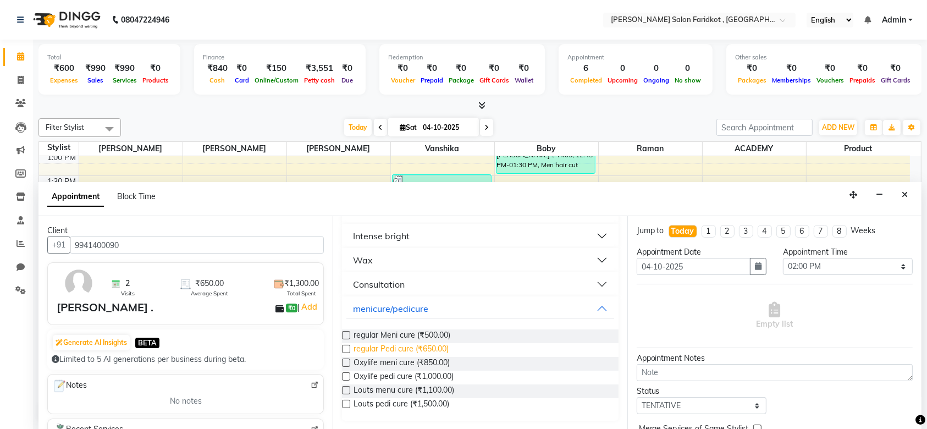
click at [401, 349] on span "regular Pedi cure (₹650.00)" at bounding box center [400, 350] width 95 height 14
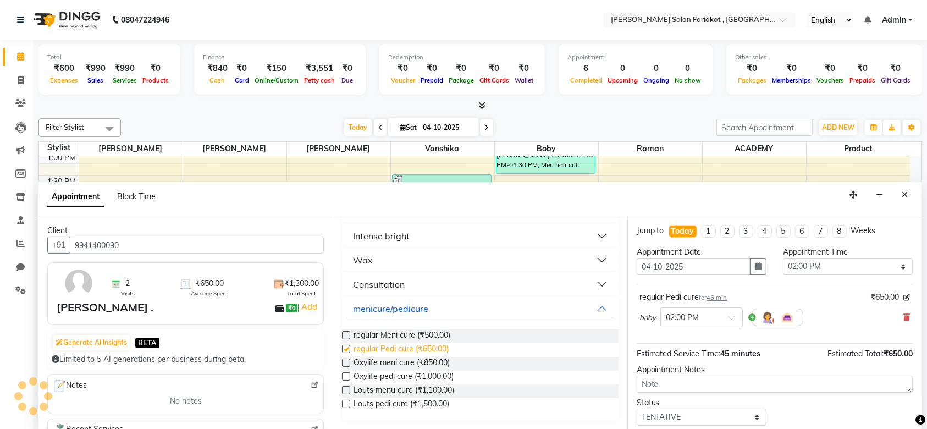
checkbox input "false"
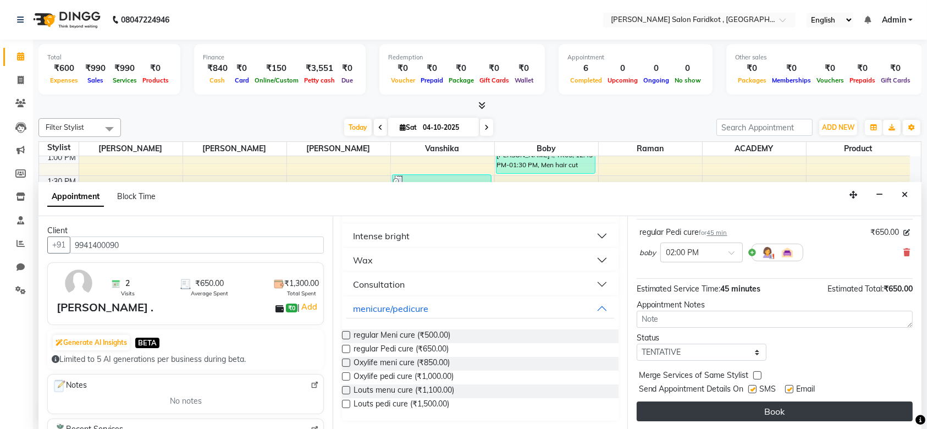
click at [712, 406] on button "Book" at bounding box center [775, 411] width 276 height 20
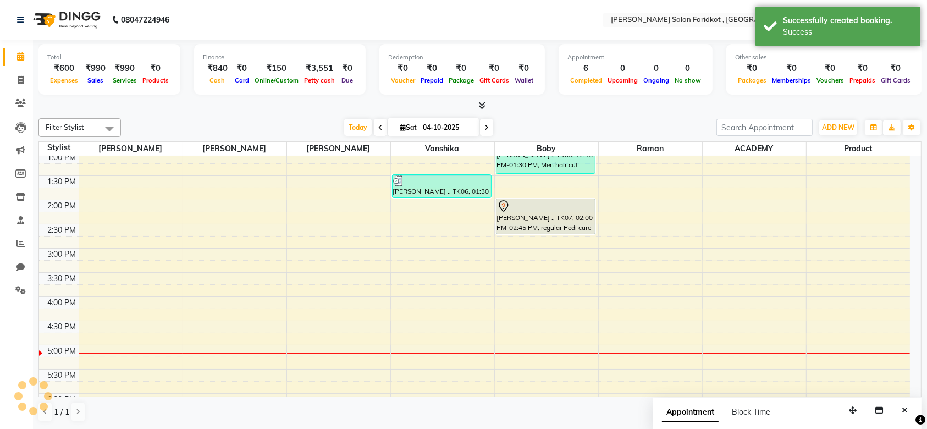
scroll to position [0, 0]
click at [538, 202] on div at bounding box center [545, 206] width 97 height 13
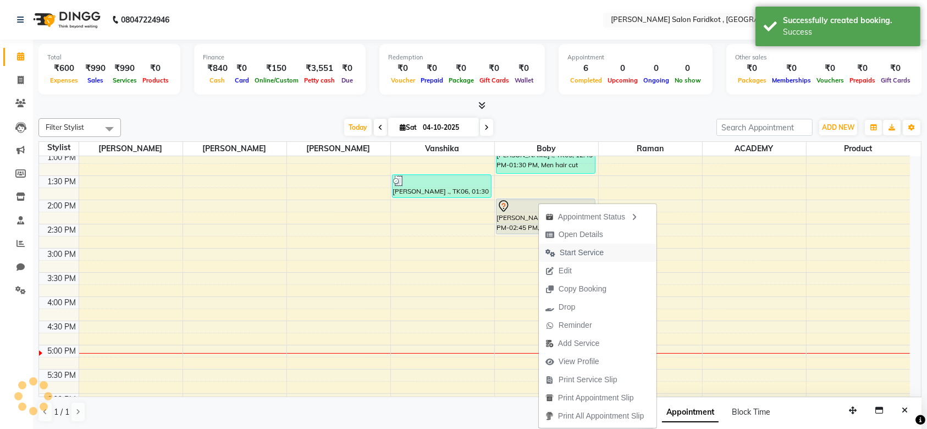
click at [571, 252] on span "Start Service" at bounding box center [582, 253] width 44 height 12
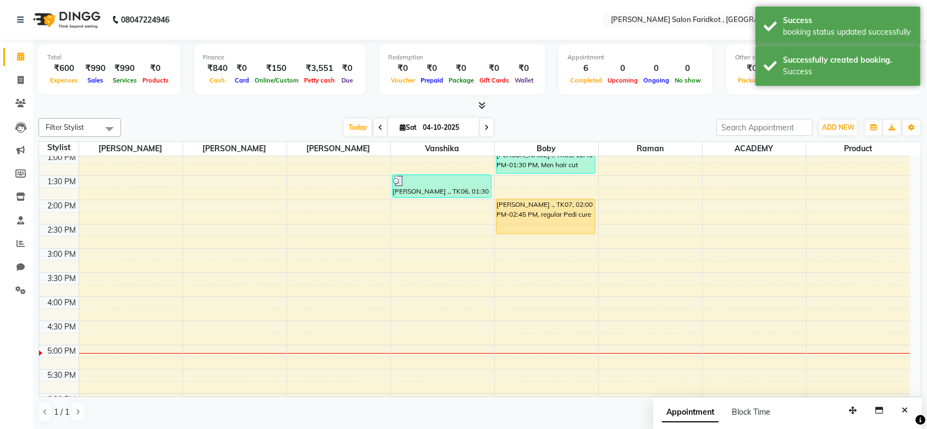
click at [541, 218] on div "[PERSON_NAME] ., TK07, 02:00 PM-02:45 PM, regular Pedi cure" at bounding box center [545, 216] width 98 height 35
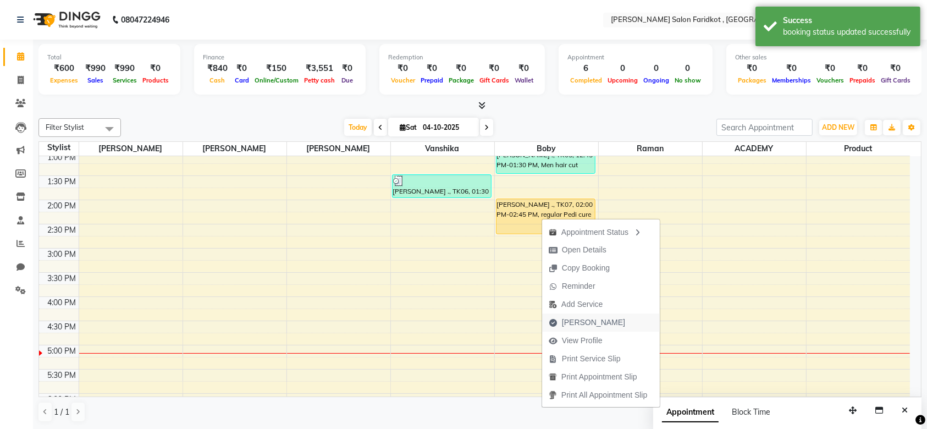
click at [578, 324] on span "[PERSON_NAME]" at bounding box center [593, 323] width 63 height 12
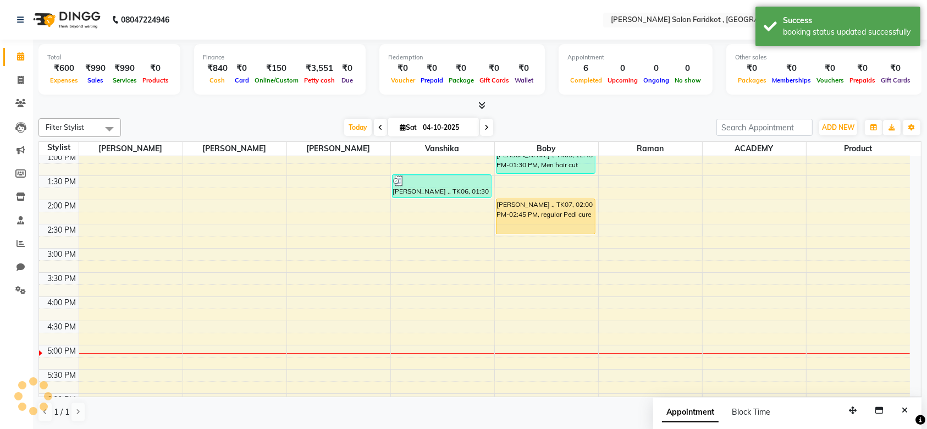
select select "8789"
select select "service"
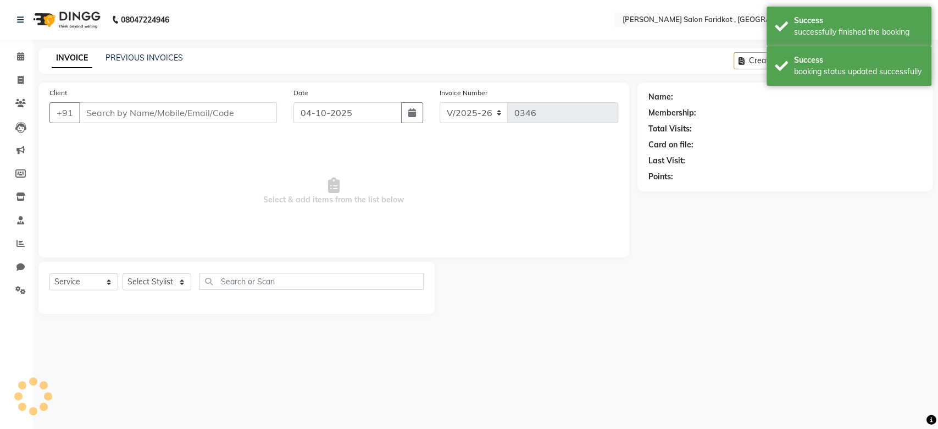
type input "9941400090"
select select "89536"
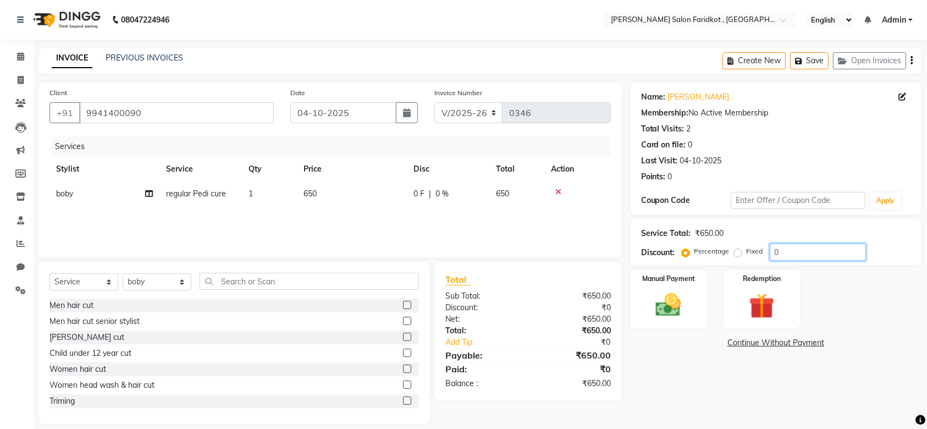
click at [781, 250] on input "0" at bounding box center [818, 252] width 96 height 17
type input "0"
type input "23"
click at [659, 298] on img at bounding box center [668, 305] width 43 height 30
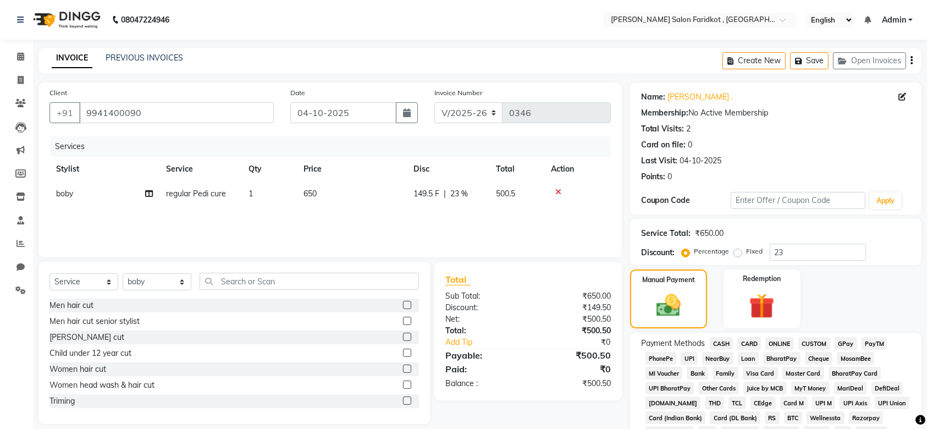
click at [721, 345] on span "CASH" at bounding box center [722, 343] width 24 height 13
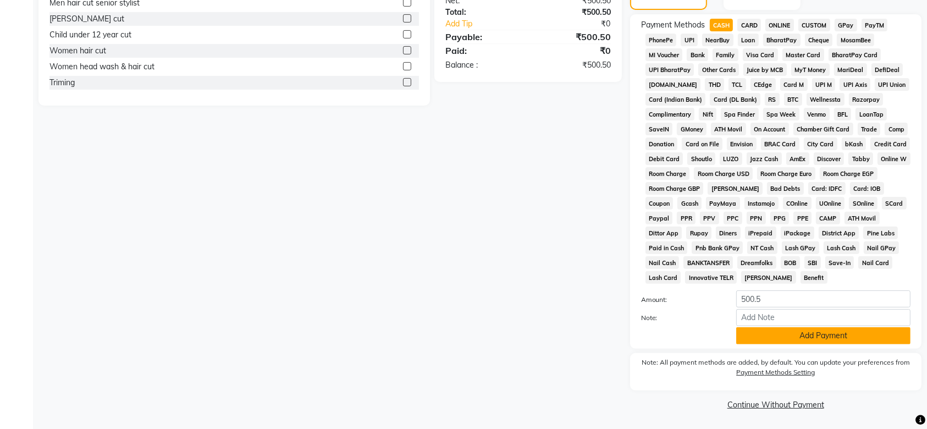
click at [774, 329] on button "Add Payment" at bounding box center [823, 335] width 174 height 17
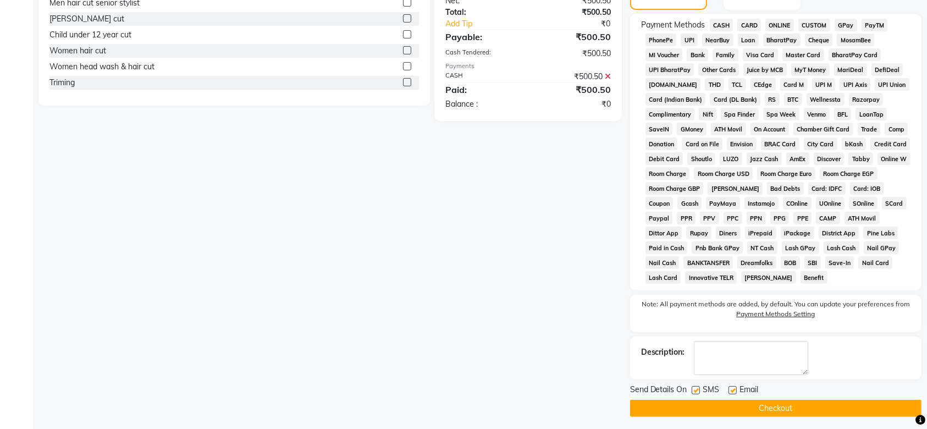
scroll to position [322, 0]
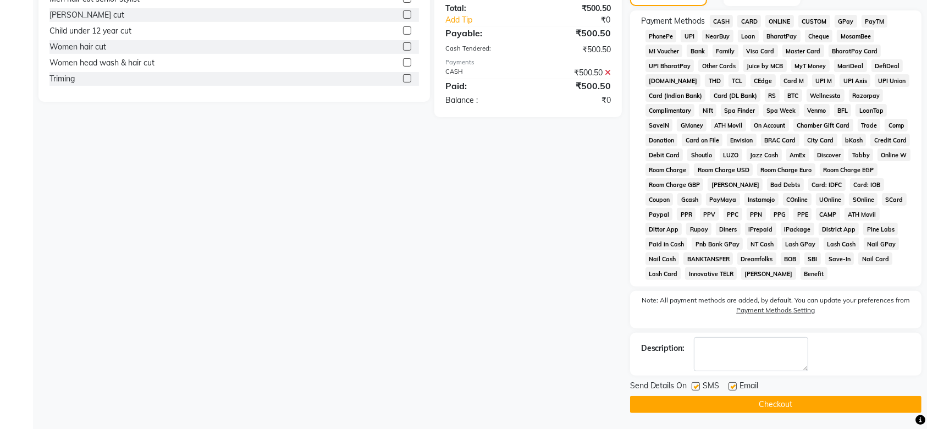
click at [761, 402] on button "Checkout" at bounding box center [775, 404] width 291 height 17
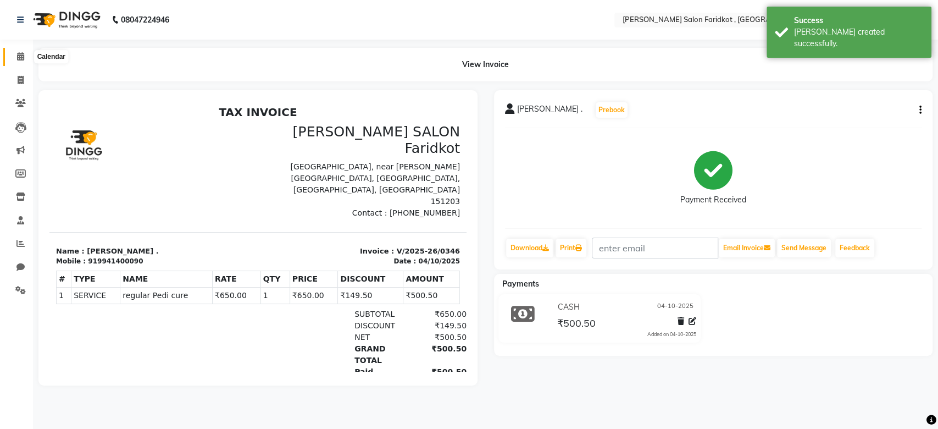
click at [19, 60] on icon at bounding box center [20, 56] width 7 height 8
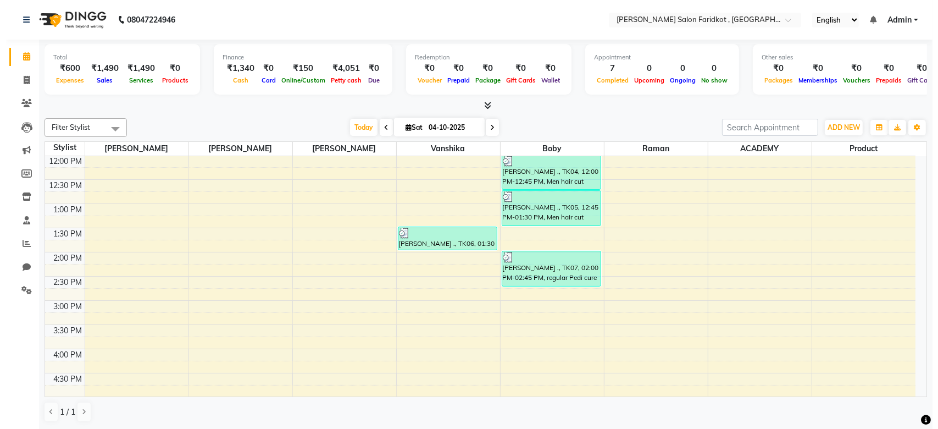
scroll to position [195, 0]
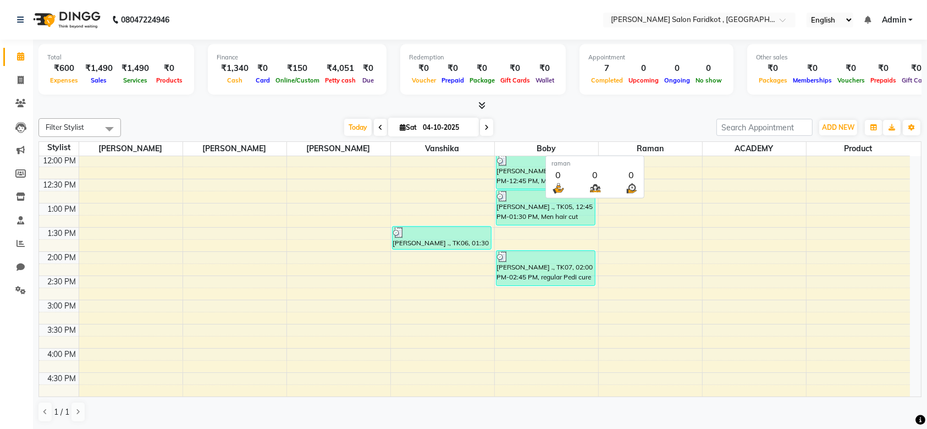
click at [638, 147] on span "raman" at bounding box center [650, 149] width 103 height 14
click at [17, 219] on icon at bounding box center [20, 220] width 7 height 8
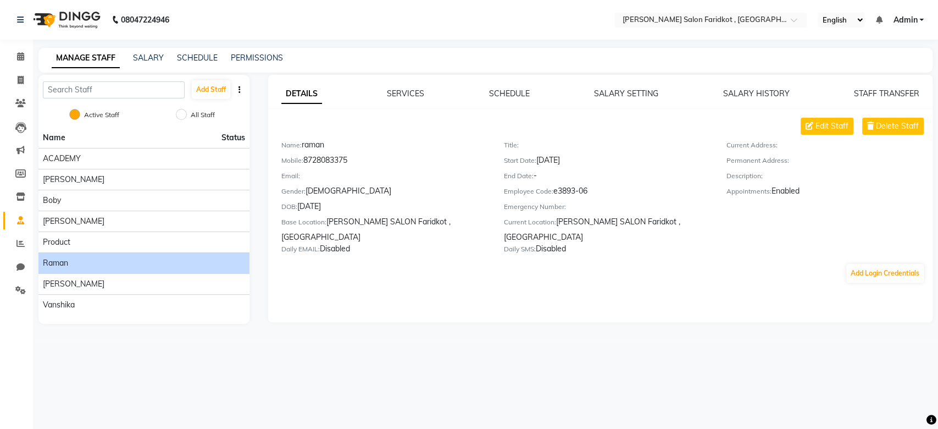
click at [73, 263] on div "raman" at bounding box center [144, 263] width 202 height 12
click at [237, 85] on button "button" at bounding box center [239, 90] width 11 height 12
click at [202, 86] on button "Add Staff" at bounding box center [211, 89] width 38 height 19
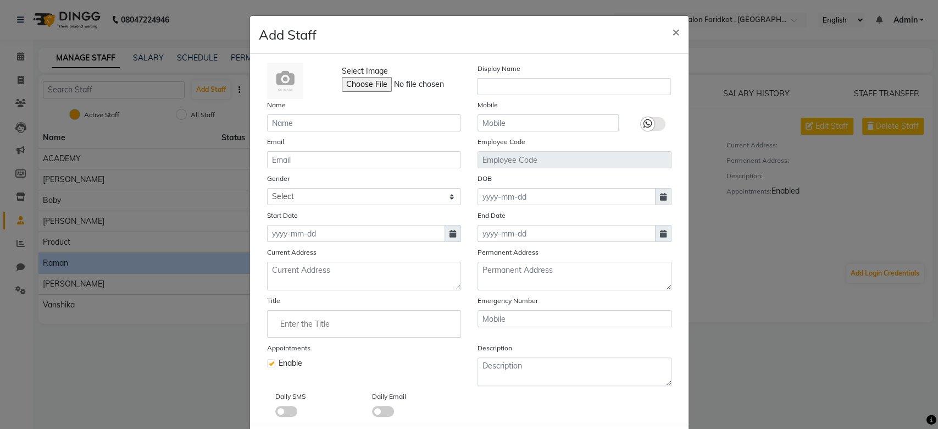
click at [215, 88] on ngb-modal-window "Add Staff × Select Image Display Name Name Mobile Email Employee Code Gender Se…" at bounding box center [469, 214] width 938 height 429
click at [211, 87] on ngb-modal-window "Add Staff × Select Image Display Name Name Mobile Email Employee Code Gender Se…" at bounding box center [469, 214] width 938 height 429
click at [676, 35] on button "×" at bounding box center [675, 31] width 25 height 31
checkbox input "false"
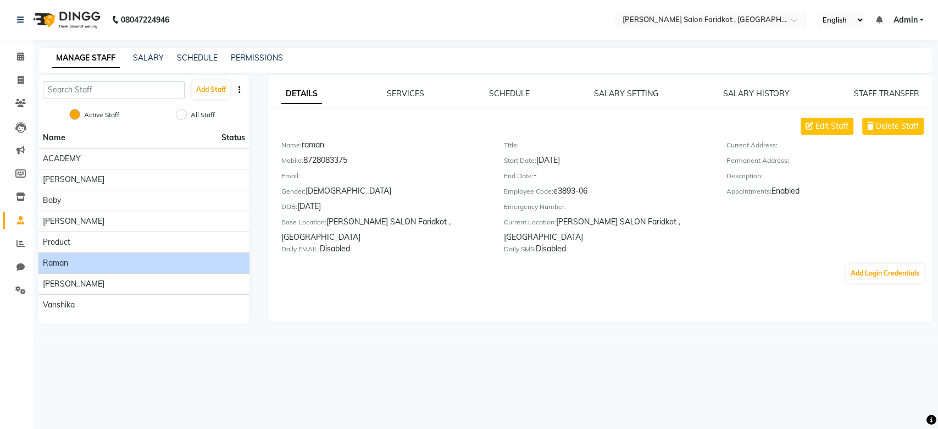
click at [240, 90] on icon "button" at bounding box center [240, 90] width 2 height 8
click at [210, 86] on button "Add Staff" at bounding box center [211, 89] width 38 height 19
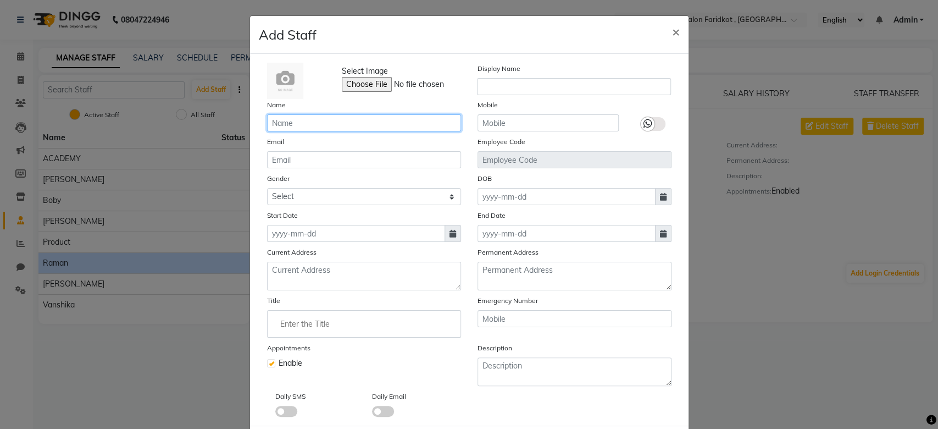
click at [298, 123] on input "text" at bounding box center [364, 122] width 194 height 17
type input "riya"
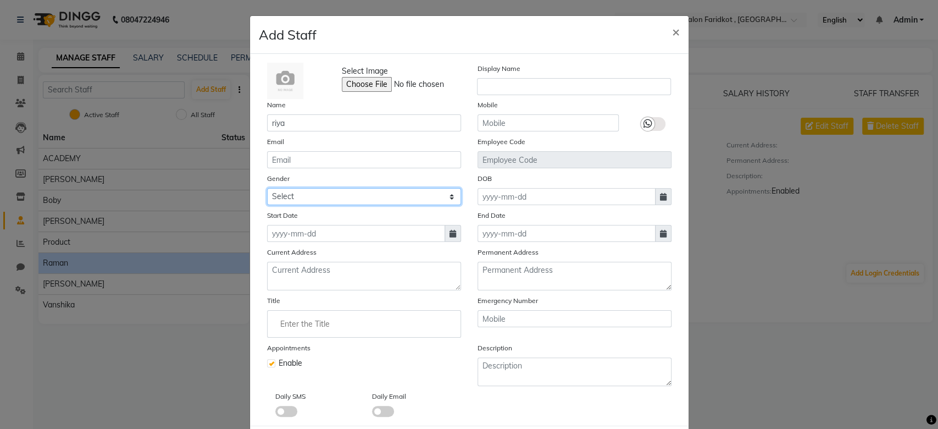
click at [303, 191] on select "Select [DEMOGRAPHIC_DATA] [DEMOGRAPHIC_DATA] Other Prefer Not To Say" at bounding box center [364, 196] width 194 height 17
select select "[DEMOGRAPHIC_DATA]"
click at [267, 188] on select "Select [DEMOGRAPHIC_DATA] [DEMOGRAPHIC_DATA] Other Prefer Not To Say" at bounding box center [364, 196] width 194 height 17
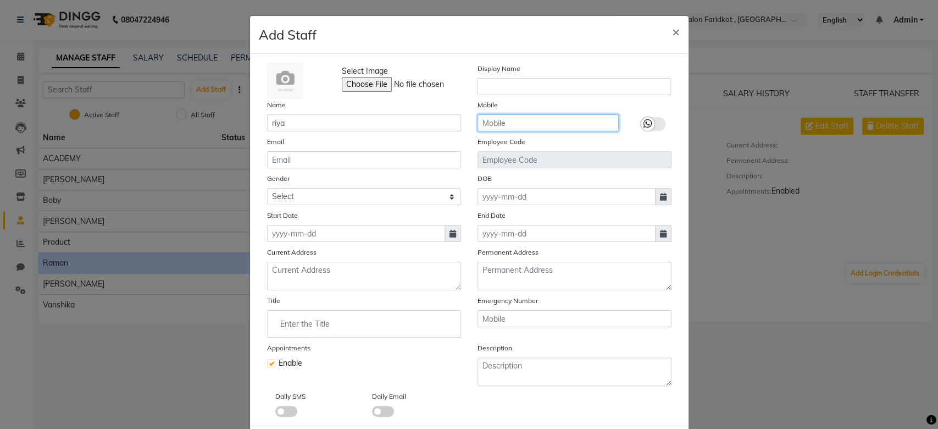
click at [506, 120] on input "text" at bounding box center [548, 122] width 141 height 17
click at [488, 119] on input "text" at bounding box center [548, 122] width 141 height 17
type input "9888750304"
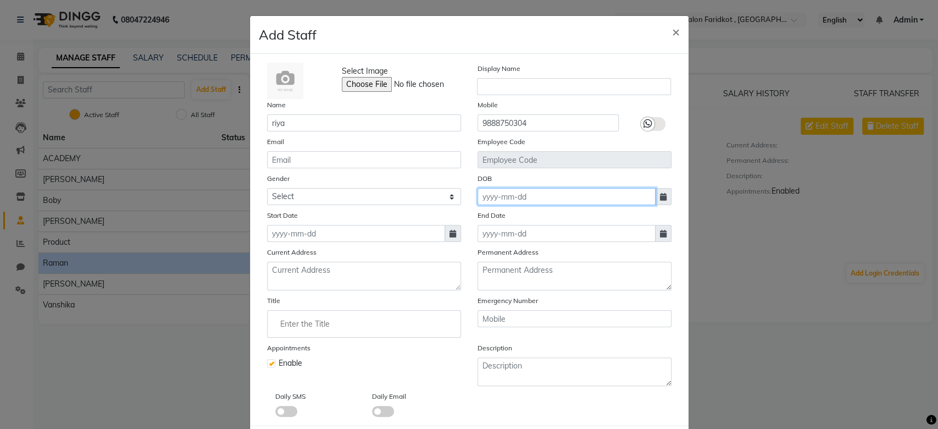
click at [501, 191] on input at bounding box center [567, 196] width 178 height 17
select select "10"
select select "2025"
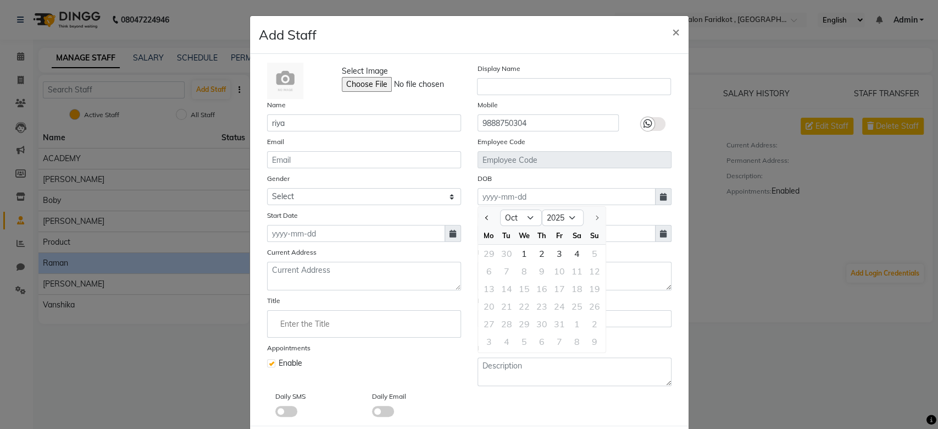
click at [518, 290] on div "13 14 15 16 17 18 19" at bounding box center [542, 289] width 128 height 18
click at [523, 216] on select "Jan Feb Mar Apr May Jun [DATE] Aug Sep Oct" at bounding box center [521, 217] width 42 height 16
click at [500, 209] on select "Jan Feb Mar Apr May Jun [DATE] Aug Sep Oct" at bounding box center [521, 217] width 42 height 16
click at [485, 217] on span "Previous month" at bounding box center [487, 217] width 4 height 4
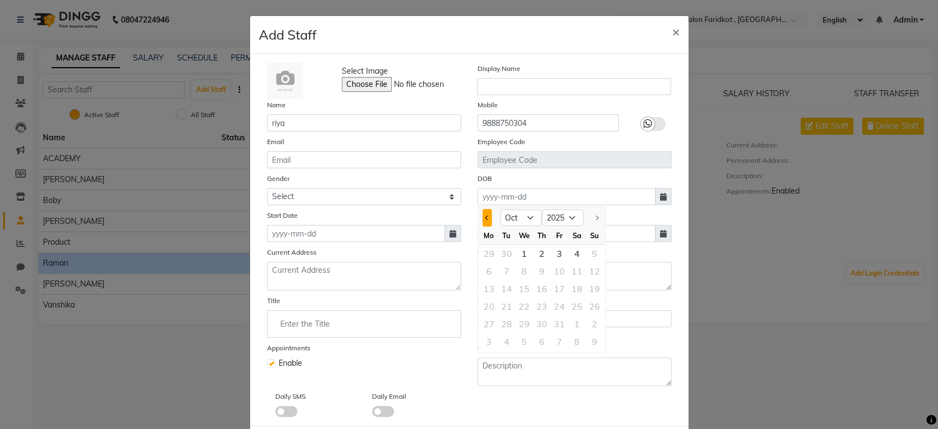
select select "9"
click at [570, 287] on div "20" at bounding box center [577, 289] width 18 height 18
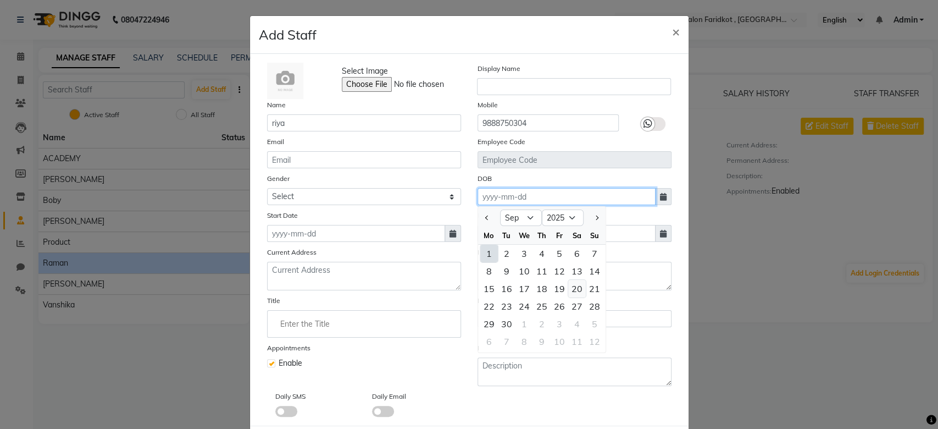
type input "20-09-2025"
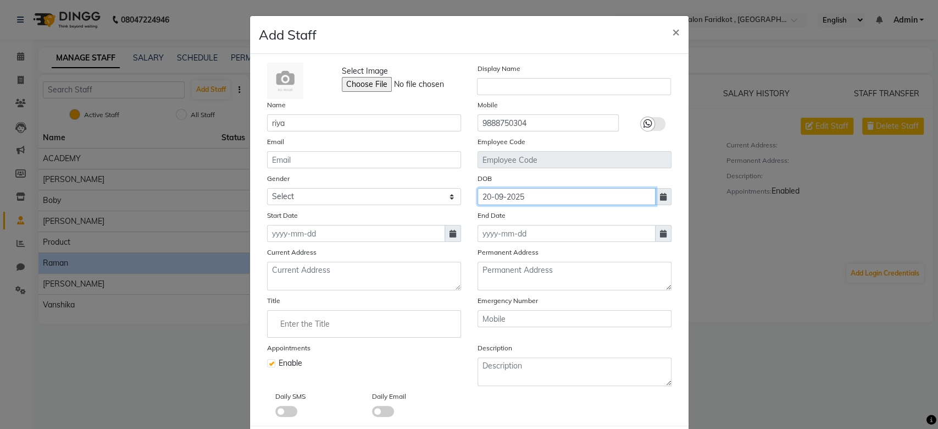
click at [493, 193] on input "20-09-2025" at bounding box center [567, 196] width 178 height 17
select select "9"
select select "2025"
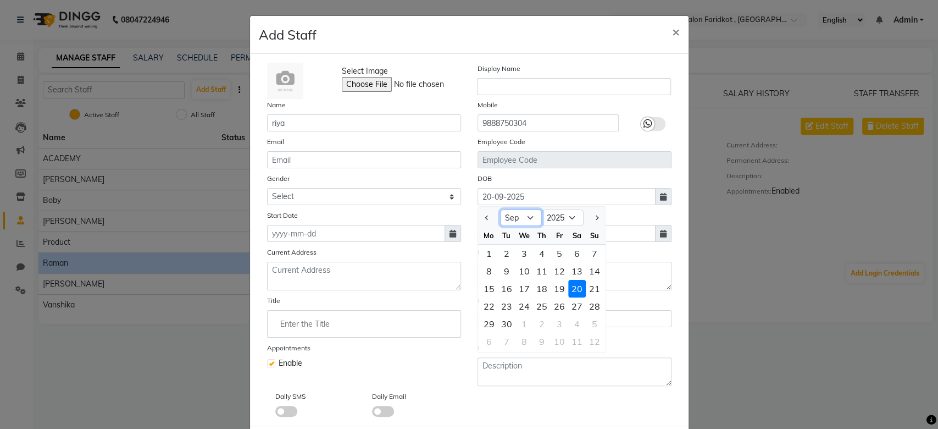
click at [523, 220] on select "Jan Feb Mar Apr May Jun [DATE] Aug Sep Oct" at bounding box center [521, 217] width 42 height 16
select select "10"
click at [500, 209] on select "Jan Feb Mar Apr May Jun [DATE] Aug Sep Oct" at bounding box center [521, 217] width 42 height 16
click at [563, 220] on select "1920 1921 1922 1923 1924 1925 1926 1927 1928 1929 1930 1931 1932 1933 1934 1935…" at bounding box center [563, 217] width 42 height 16
select select "1997"
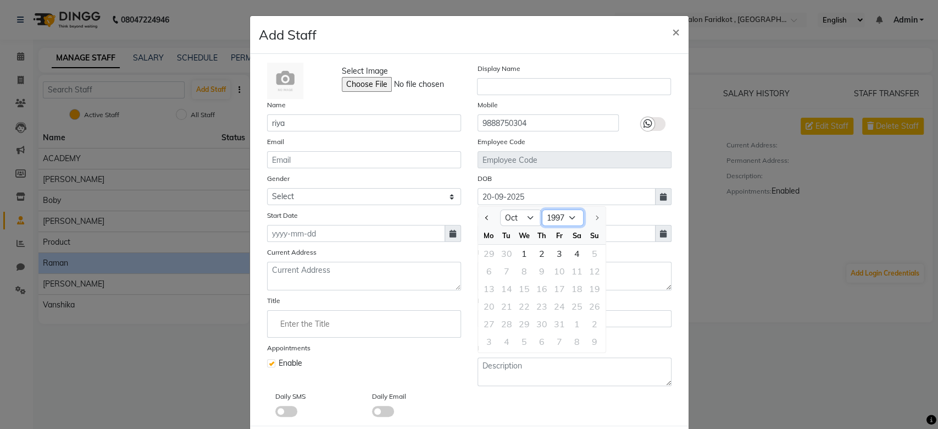
click at [542, 209] on select "1920 1921 1922 1923 1924 1925 1926 1927 1928 1929 1930 1931 1932 1933 1934 1935…" at bounding box center [563, 217] width 42 height 16
click at [519, 215] on select "Jan Feb Mar Apr May Jun [DATE] Aug Sep Oct Nov Dec" at bounding box center [521, 217] width 42 height 16
click at [500, 209] on select "Jan Feb Mar Apr May Jun [DATE] Aug Sep Oct Nov Dec" at bounding box center [521, 217] width 42 height 16
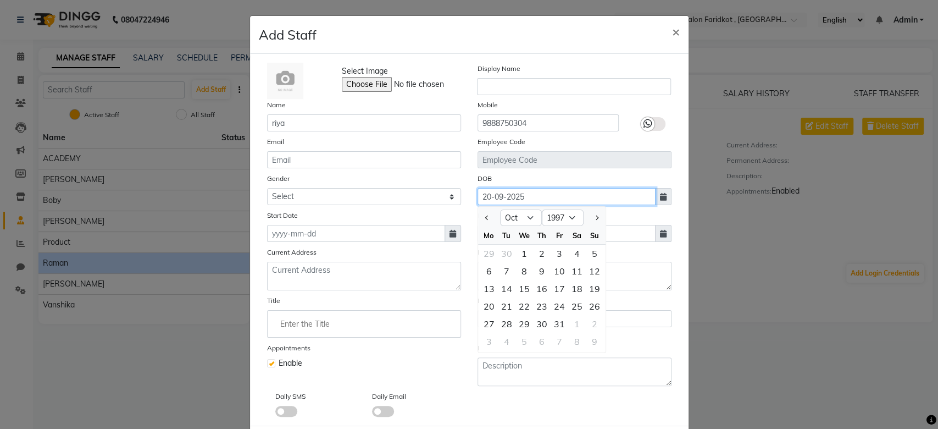
click at [493, 196] on input "20-09-2025" at bounding box center [567, 196] width 178 height 17
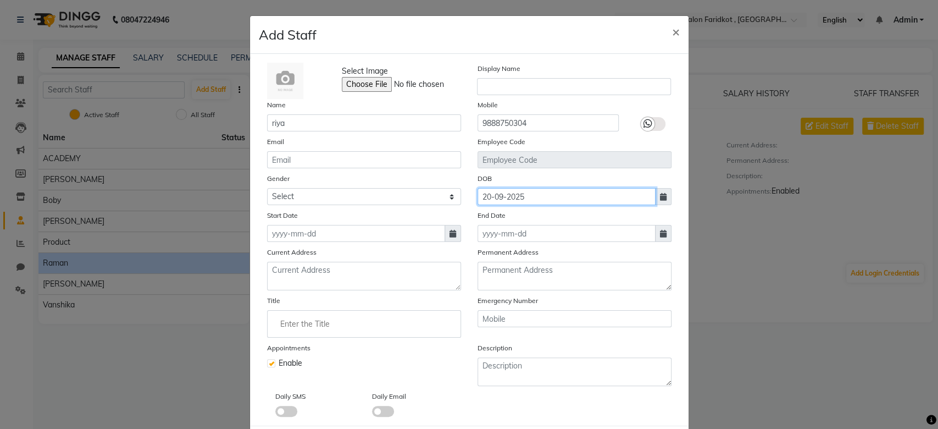
click at [493, 196] on input "20-09-2025" at bounding box center [567, 196] width 178 height 17
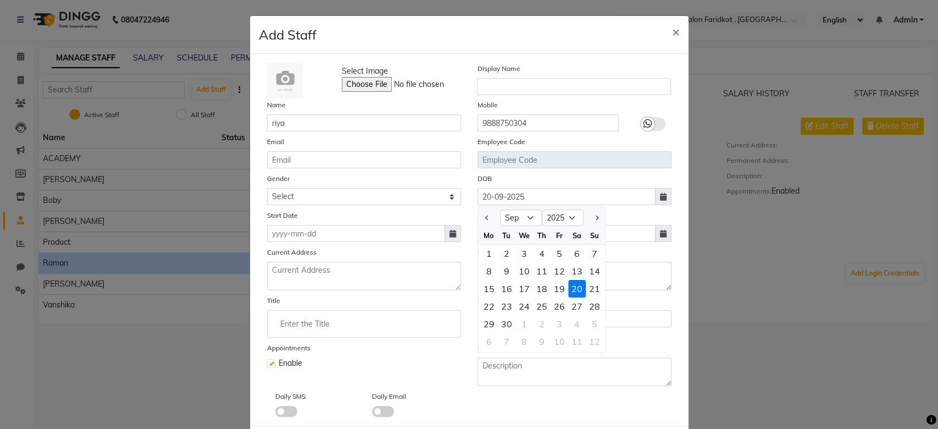
click at [493, 196] on input "20-09-2025" at bounding box center [567, 196] width 178 height 17
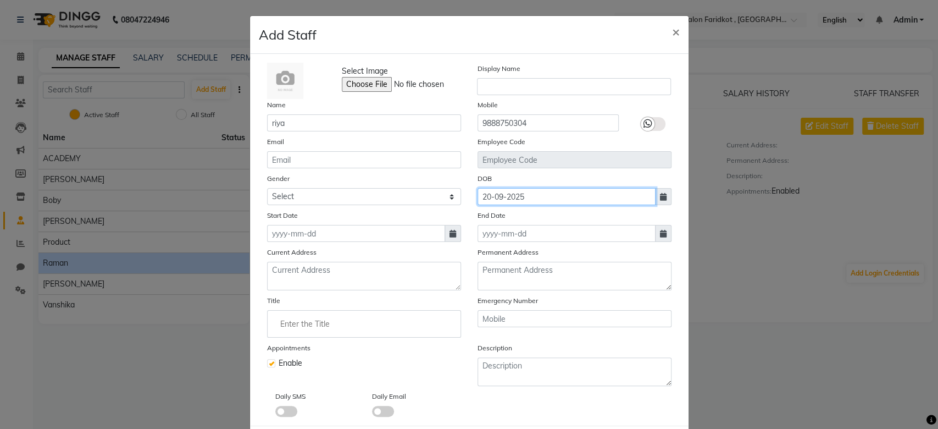
click at [495, 196] on input "20-09-2025" at bounding box center [567, 196] width 178 height 17
select select "9"
select select "2025"
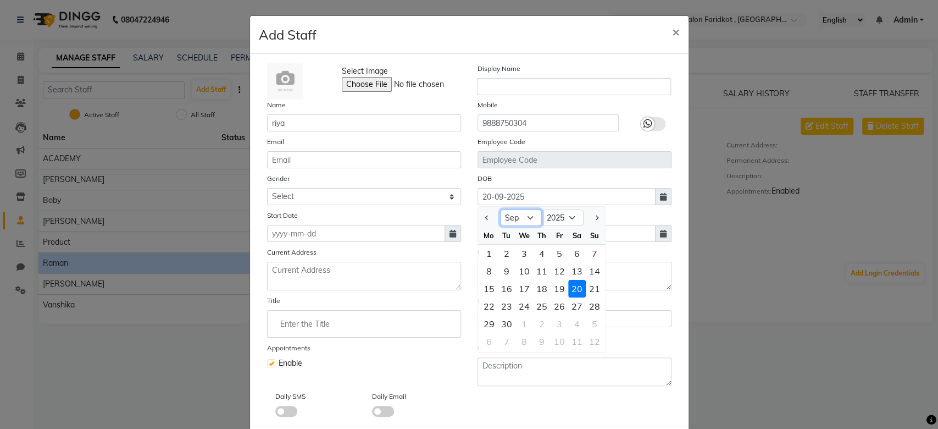
click at [505, 214] on select "Jan Feb Mar Apr May Jun [DATE] Aug Sep Oct" at bounding box center [521, 217] width 42 height 16
click at [500, 209] on select "Jan Feb Mar Apr May Jun [DATE] Aug Sep Oct" at bounding box center [521, 217] width 42 height 16
click at [485, 218] on span "Previous month" at bounding box center [487, 217] width 4 height 4
click at [518, 216] on select "Jan Feb Mar Apr May Jun [DATE] Aug Sep Oct" at bounding box center [521, 217] width 42 height 16
click at [500, 209] on select "Jan Feb Mar Apr May Jun [DATE] Aug Sep Oct" at bounding box center [521, 217] width 42 height 16
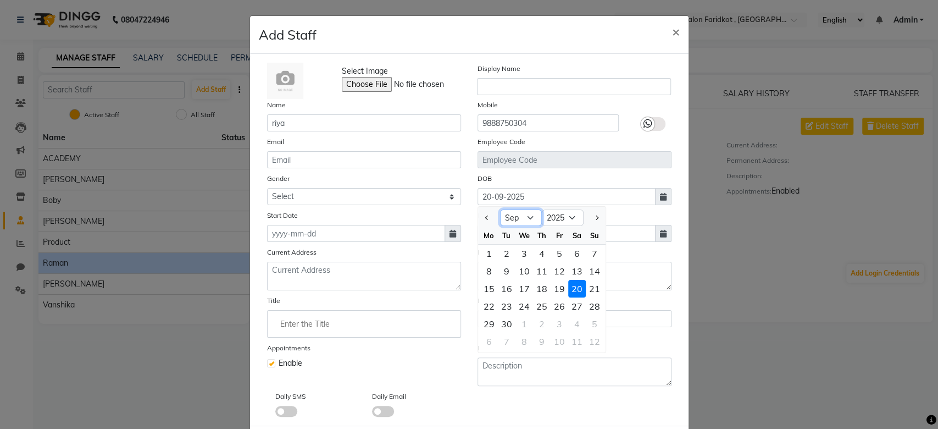
click at [527, 218] on select "Jan Feb Mar Apr May Jun [DATE] Aug Sep Oct" at bounding box center [521, 217] width 42 height 16
click at [500, 209] on select "Jan Feb Mar Apr May Jun [DATE] Aug Sep Oct" at bounding box center [521, 217] width 42 height 16
click at [527, 214] on select "Jan Feb Mar Apr May Jun [DATE] Aug Sep Oct" at bounding box center [521, 217] width 42 height 16
click at [500, 209] on select "Jan Feb Mar Apr May Jun [DATE] Aug Sep Oct" at bounding box center [521, 217] width 42 height 16
click at [525, 220] on select "Jan Feb Mar Apr May Jun [DATE] Aug Sep Oct" at bounding box center [521, 217] width 42 height 16
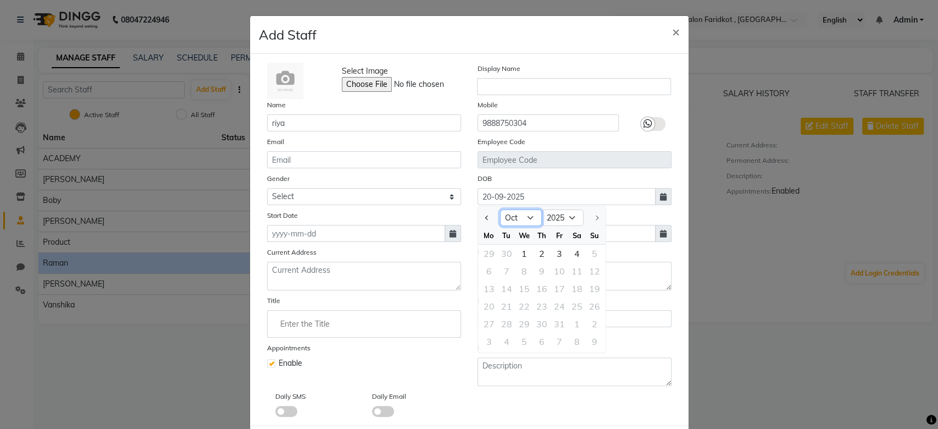
click at [500, 209] on select "Jan Feb Mar Apr May Jun [DATE] Aug Sep Oct" at bounding box center [521, 217] width 42 height 16
click at [502, 217] on select "Jan Feb Mar Apr May Jun [DATE] Aug Sep Oct" at bounding box center [521, 217] width 42 height 16
click at [500, 209] on select "Jan Feb Mar Apr May Jun [DATE] Aug Sep Oct" at bounding box center [521, 217] width 42 height 16
click at [483, 221] on button "Previous month" at bounding box center [487, 218] width 9 height 18
select select "9"
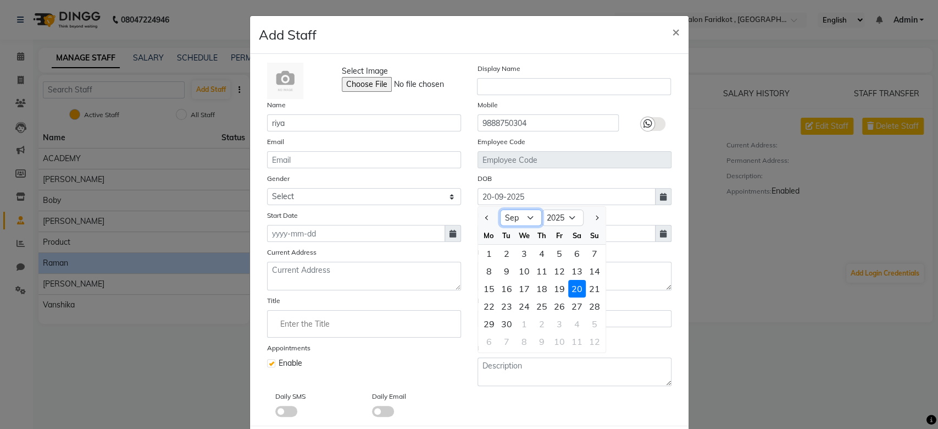
click at [524, 220] on select "Jan Feb Mar Apr May Jun [DATE] Aug Sep Oct" at bounding box center [521, 217] width 42 height 16
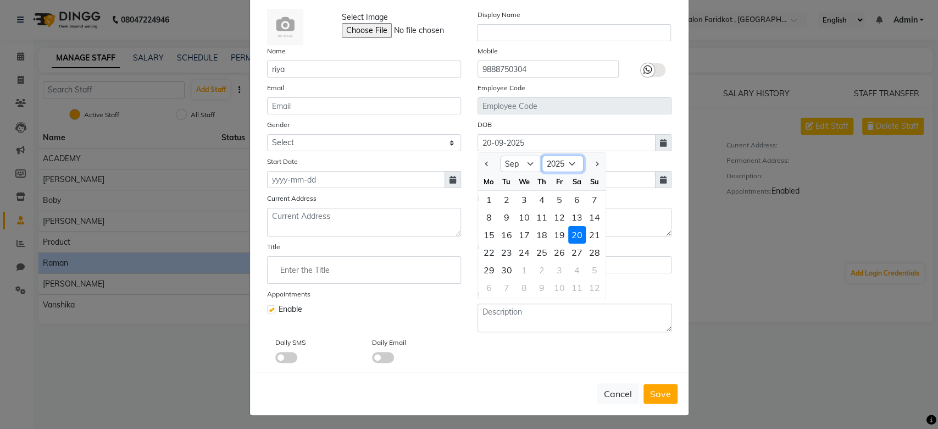
click at [564, 163] on select "1920 1921 1922 1923 1924 1925 1926 1927 1928 1929 1930 1931 1932 1933 1934 1935…" at bounding box center [563, 164] width 42 height 16
select select "1997"
click at [542, 156] on select "1920 1921 1922 1923 1924 1925 1926 1927 1928 1929 1930 1931 1932 1933 1934 1935…" at bounding box center [563, 164] width 42 height 16
click at [523, 138] on input "20-09-2025" at bounding box center [567, 142] width 178 height 17
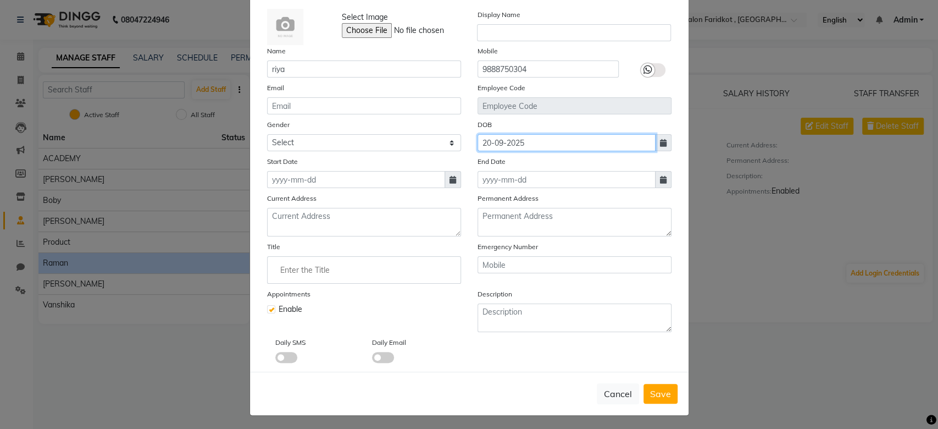
click at [495, 140] on input "20-09-2025" at bounding box center [567, 142] width 178 height 17
select select "9"
select select "2025"
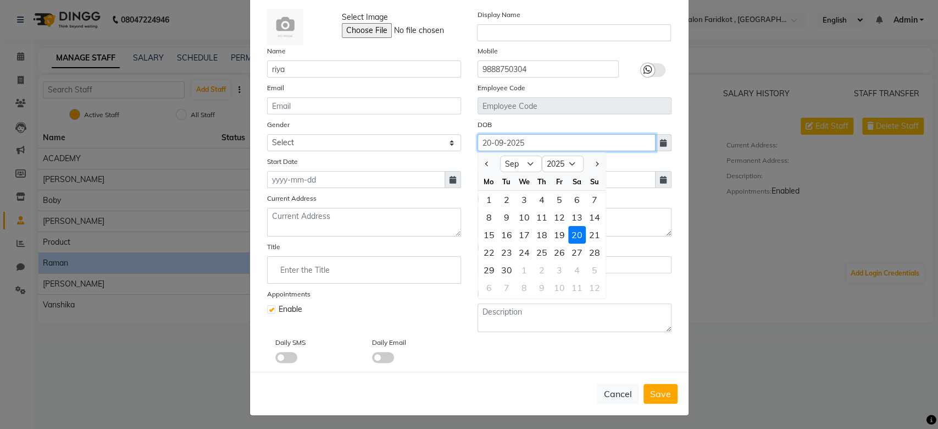
click at [517, 141] on input "20-09-2025" at bounding box center [567, 142] width 178 height 17
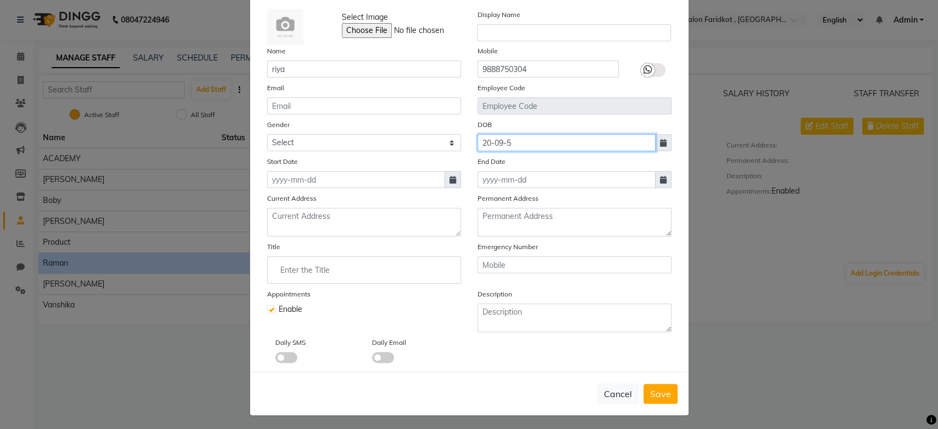
click at [522, 140] on input "20-09-5" at bounding box center [567, 142] width 178 height 17
type input "20-09-5"
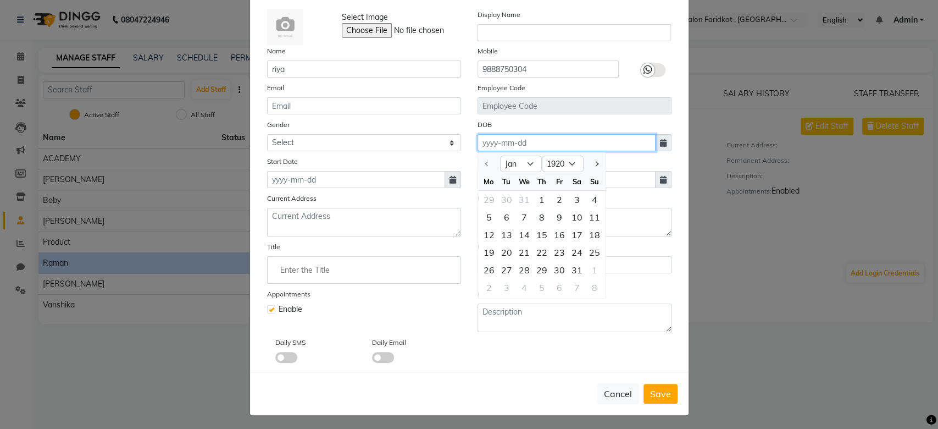
click at [522, 140] on input at bounding box center [567, 142] width 178 height 17
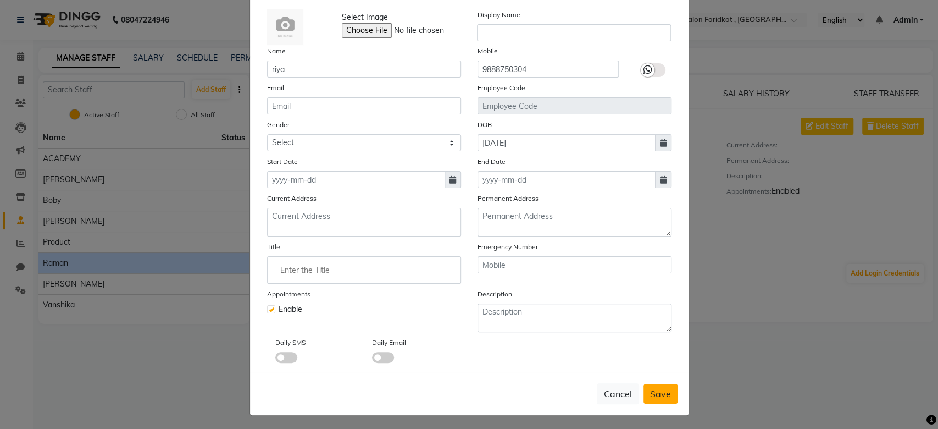
type input "[DATE]"
click at [650, 390] on span "Save" at bounding box center [660, 393] width 21 height 11
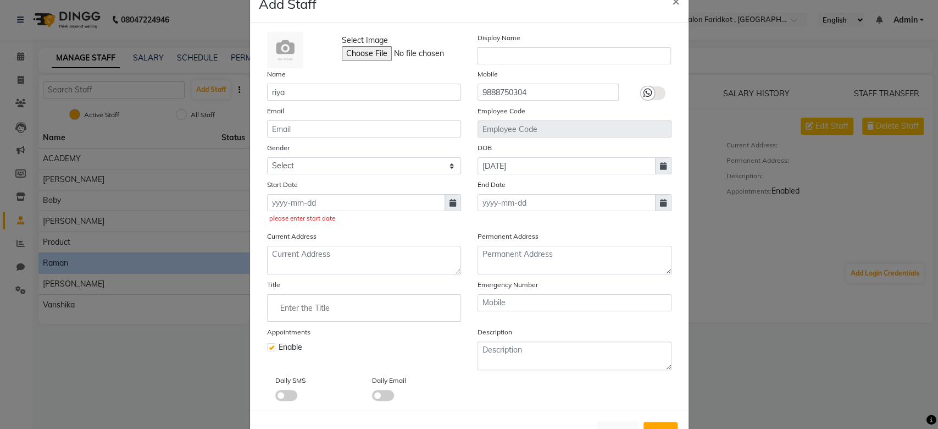
scroll to position [69, 0]
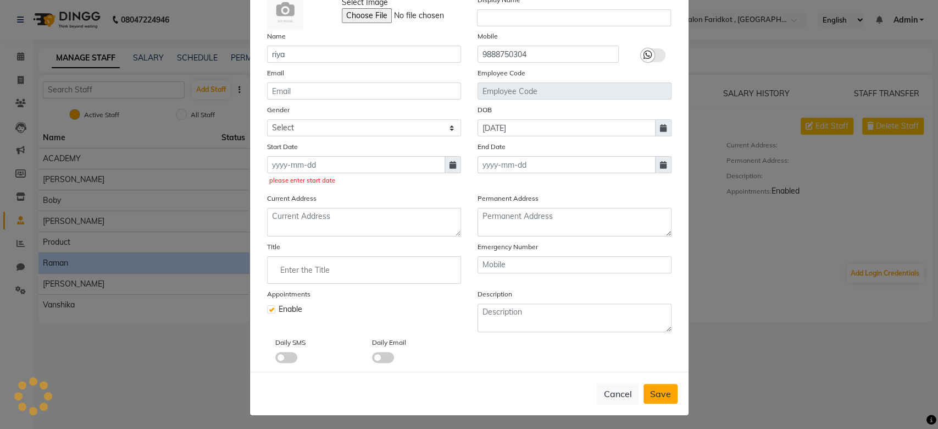
click at [655, 395] on span "Save" at bounding box center [660, 393] width 21 height 11
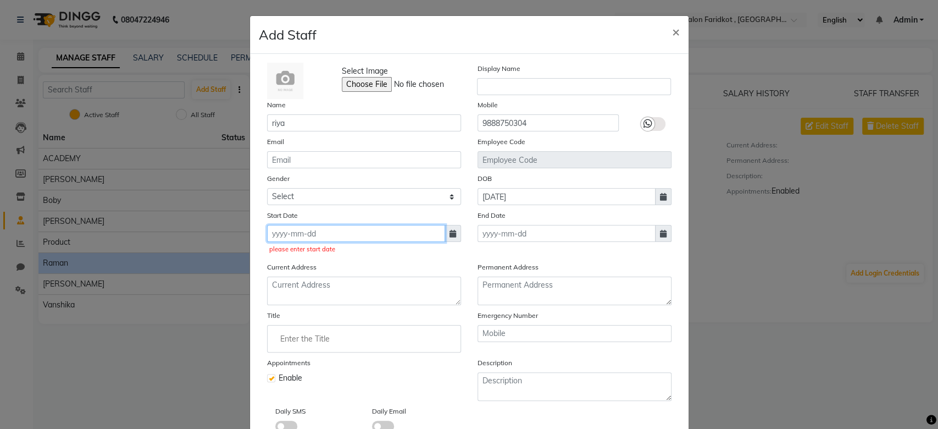
click at [324, 232] on input at bounding box center [356, 233] width 178 height 17
select select "10"
select select "2025"
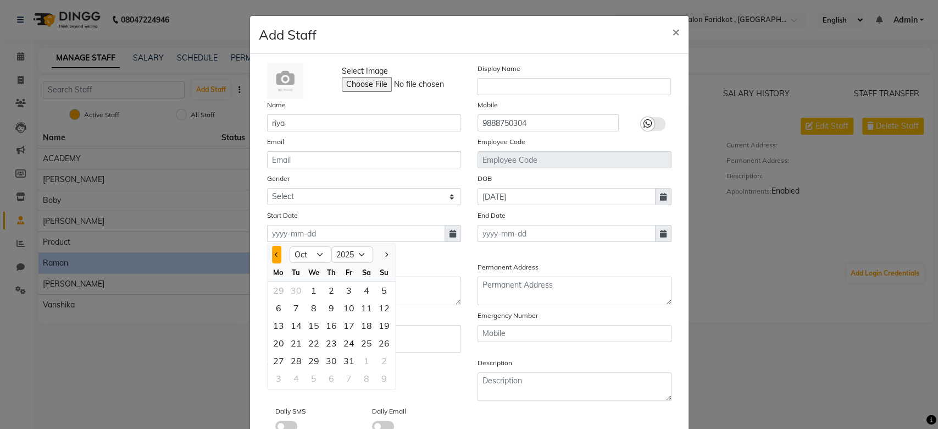
click at [274, 254] on span "Previous month" at bounding box center [276, 254] width 4 height 4
select select "9"
click at [275, 362] on div "29" at bounding box center [279, 361] width 18 height 18
type input "29-09-2025"
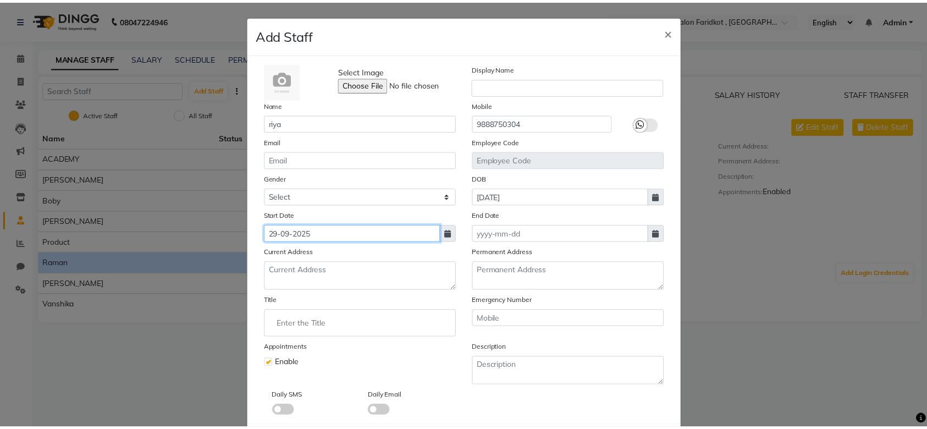
scroll to position [54, 0]
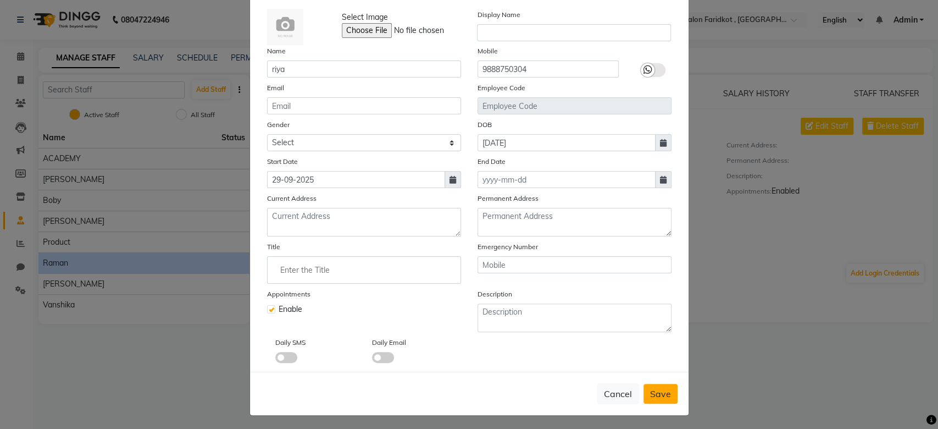
click at [656, 396] on span "Save" at bounding box center [660, 393] width 21 height 11
select select
checkbox input "false"
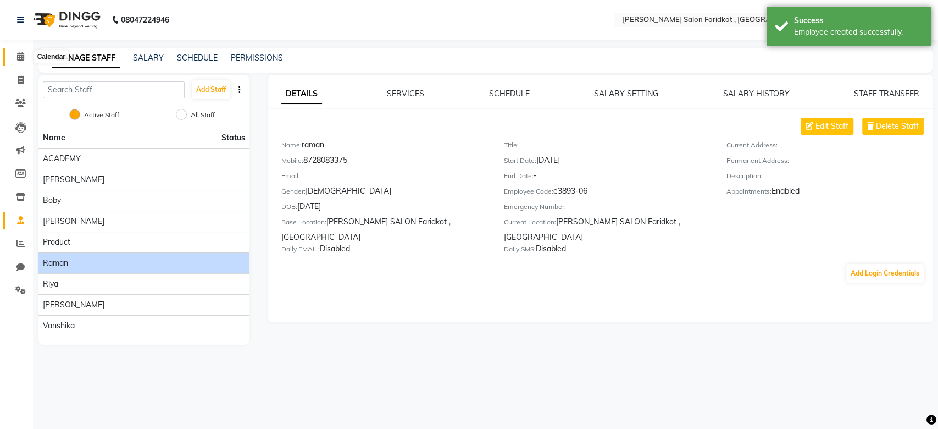
click at [23, 52] on icon at bounding box center [20, 56] width 7 height 8
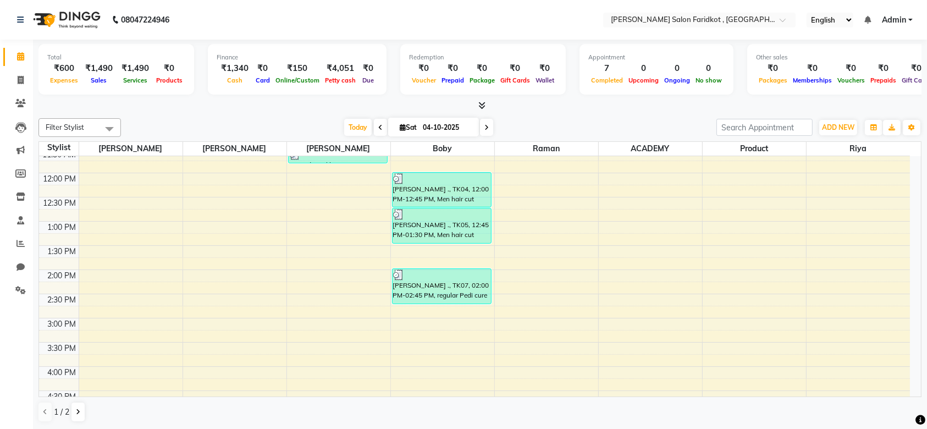
scroll to position [231, 0]
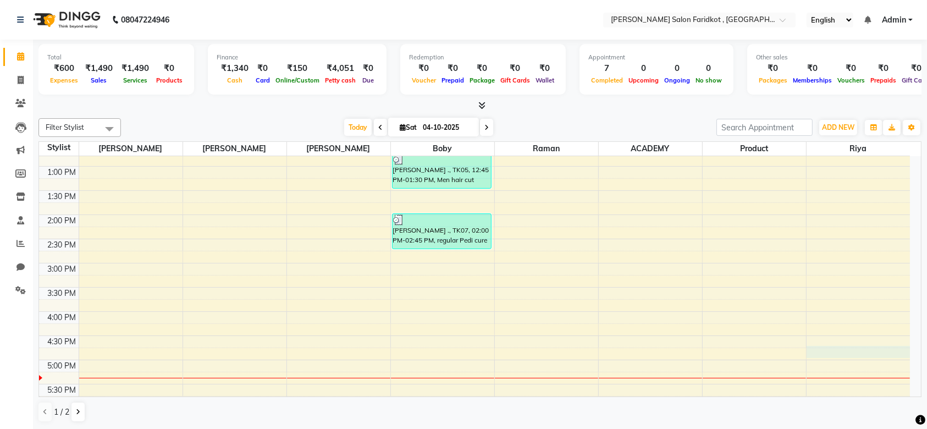
click at [850, 354] on div "8:00 AM 8:30 AM 9:00 AM 9:30 AM 10:00 AM 10:30 AM 11:00 AM 11:30 AM 12:00 PM 12…" at bounding box center [474, 239] width 871 height 628
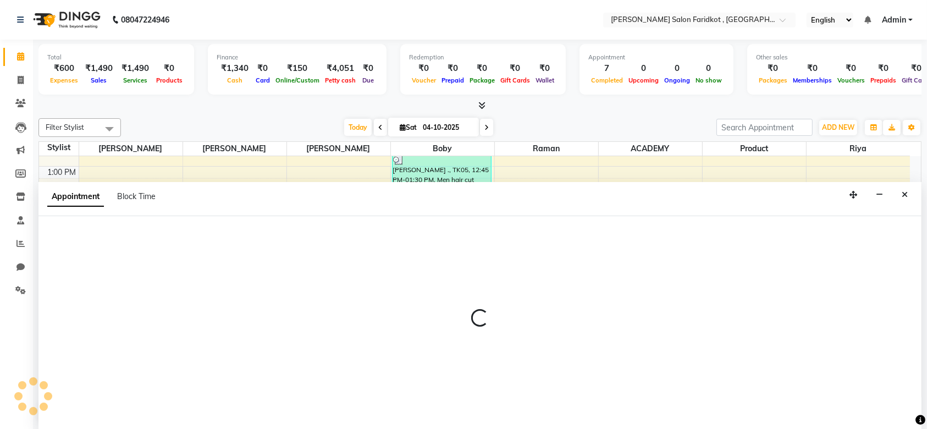
scroll to position [0, 0]
select select "93781"
select select "1005"
select select "tentative"
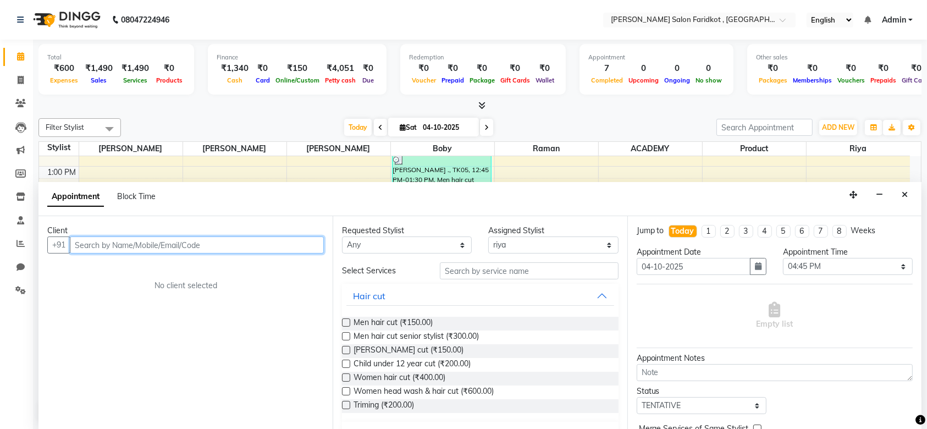
click at [218, 245] on input "text" at bounding box center [197, 244] width 254 height 17
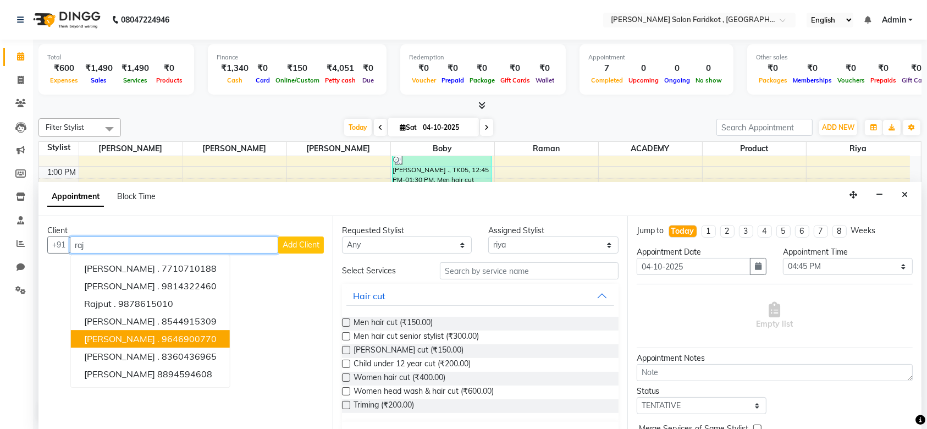
click at [162, 338] on ngb-highlight "9646900770" at bounding box center [189, 339] width 55 height 11
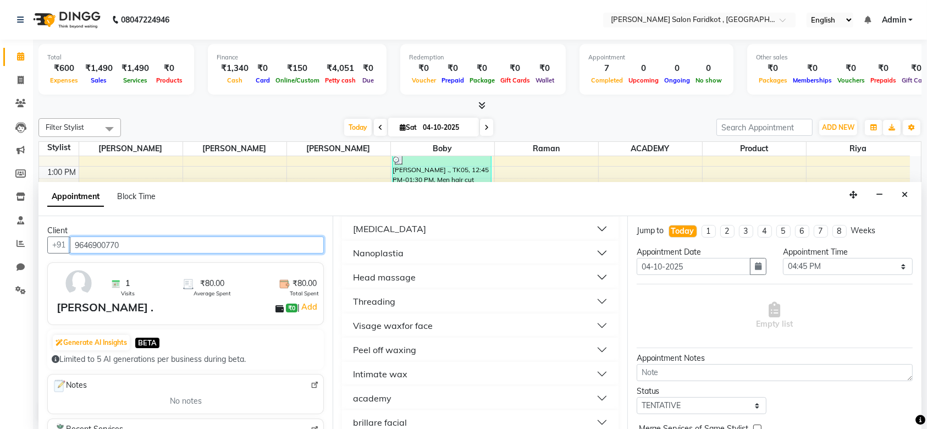
scroll to position [519, 0]
type input "9646900770"
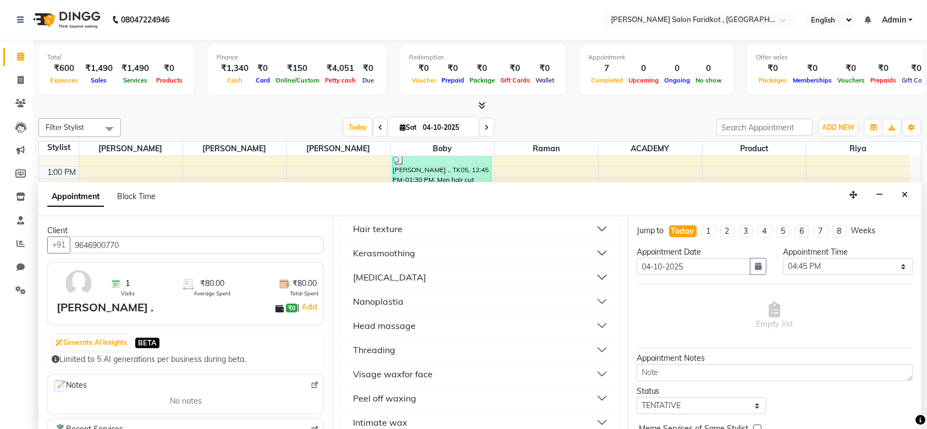
click at [389, 349] on div "Threading" at bounding box center [374, 349] width 42 height 13
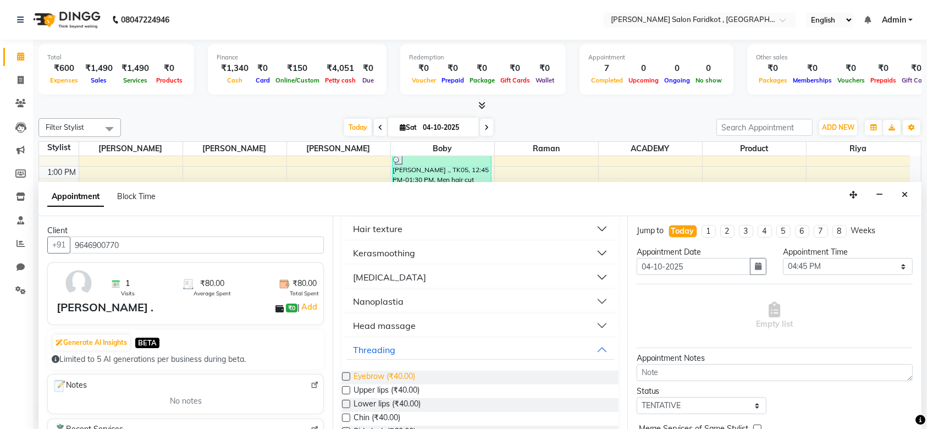
click at [400, 370] on span "Eyebrow (₹40.00)" at bounding box center [384, 377] width 62 height 14
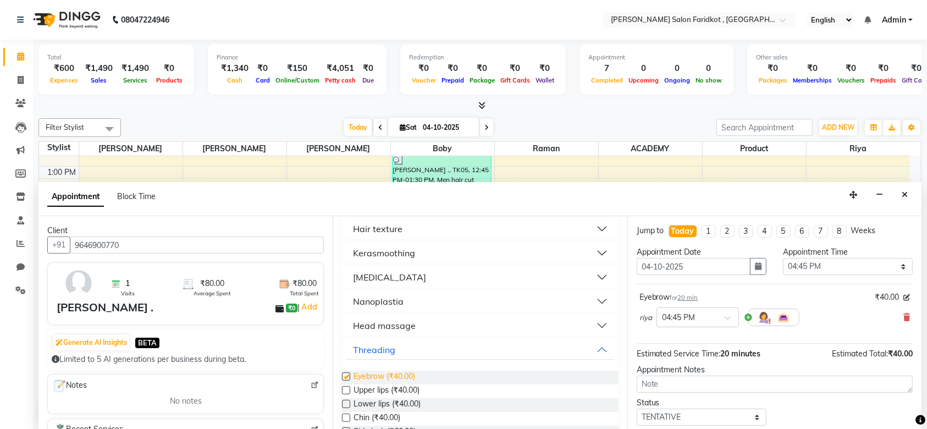
checkbox input "false"
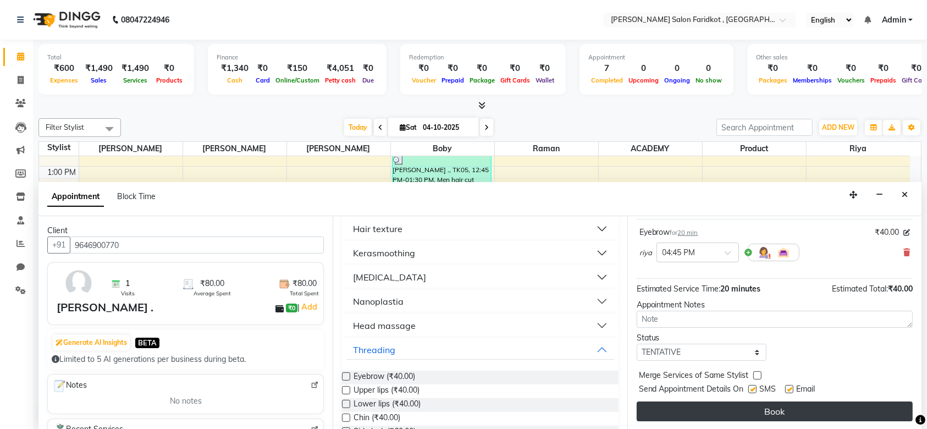
click at [743, 414] on button "Book" at bounding box center [775, 411] width 276 height 20
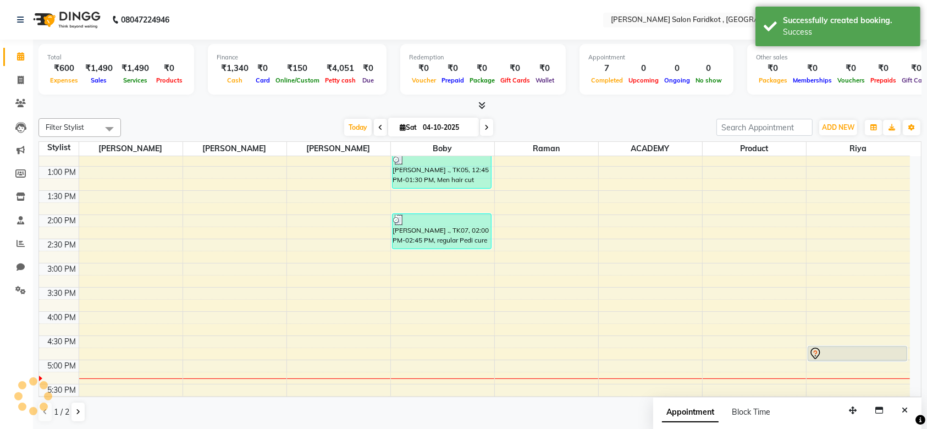
scroll to position [0, 0]
click at [831, 356] on div at bounding box center [858, 353] width 98 height 13
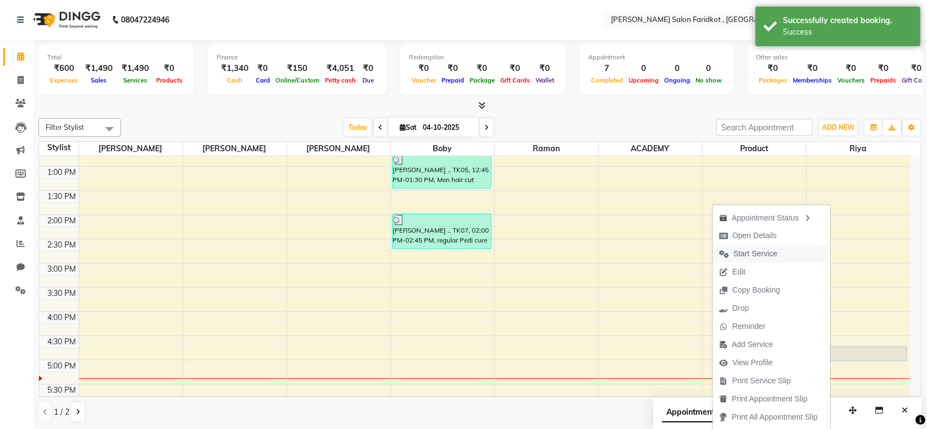
click at [747, 254] on span "Start Service" at bounding box center [755, 254] width 44 height 12
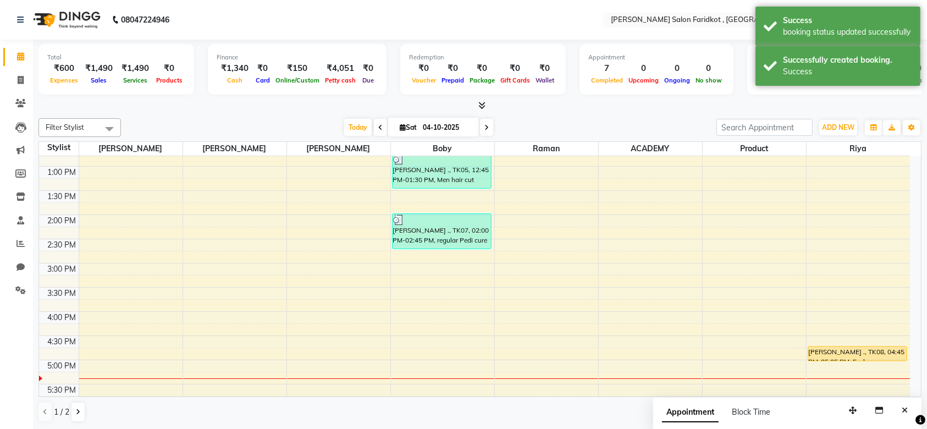
click at [827, 350] on div "[PERSON_NAME] ., TK08, 04:45 PM-05:05 PM, Eyebrow" at bounding box center [857, 353] width 99 height 14
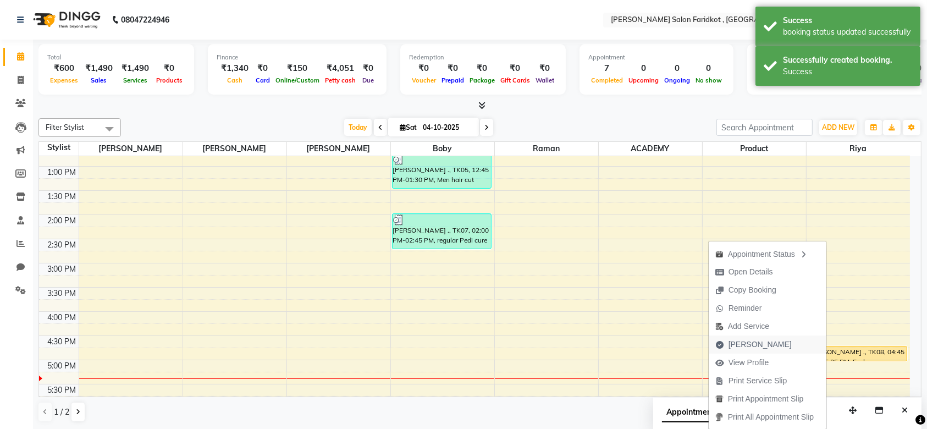
click at [753, 344] on span "[PERSON_NAME]" at bounding box center [759, 345] width 63 height 12
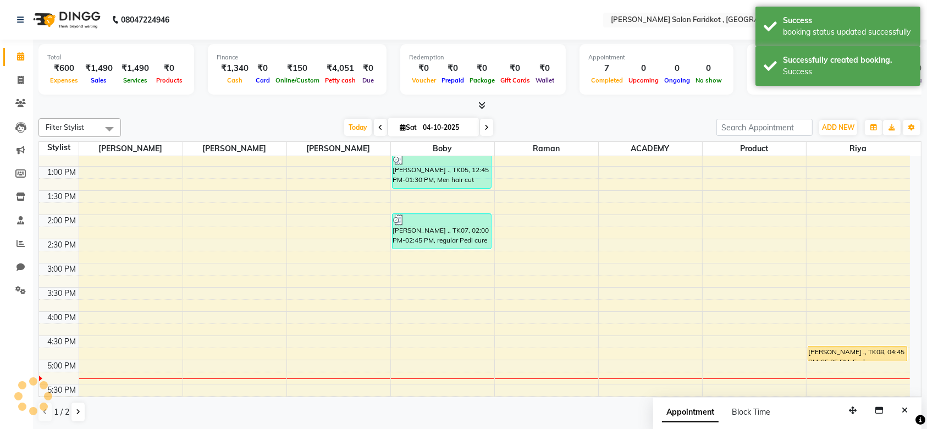
select select "service"
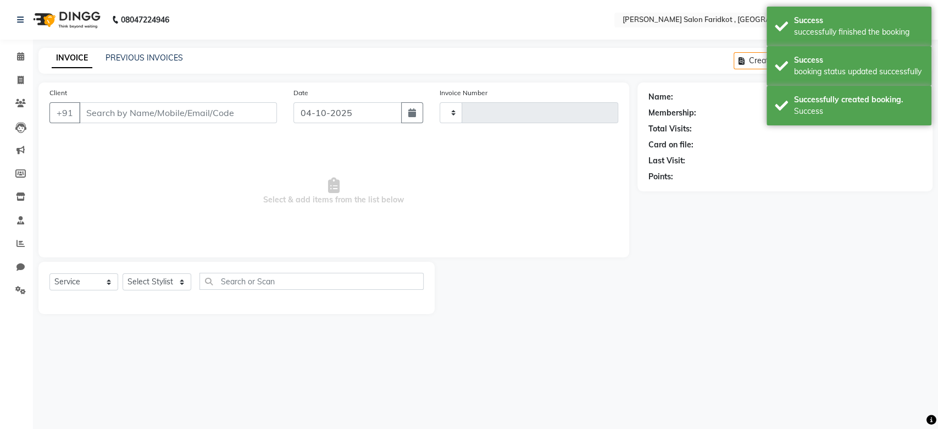
type input "0347"
select select "8789"
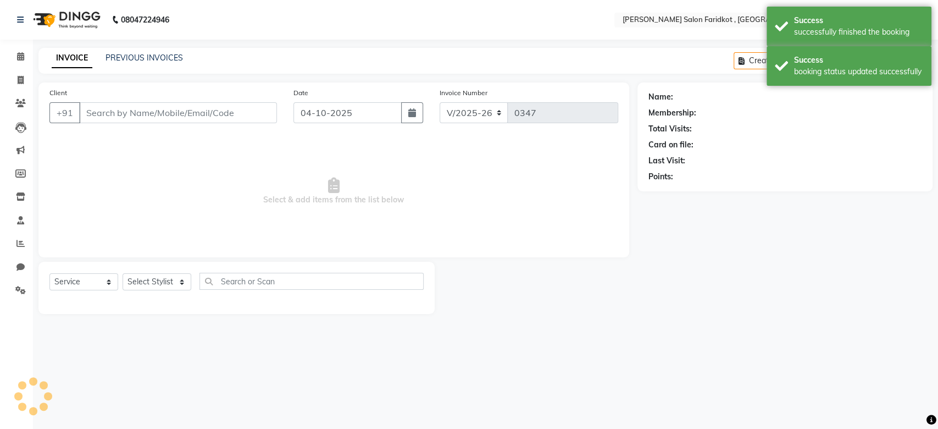
type input "9646900770"
select select "93781"
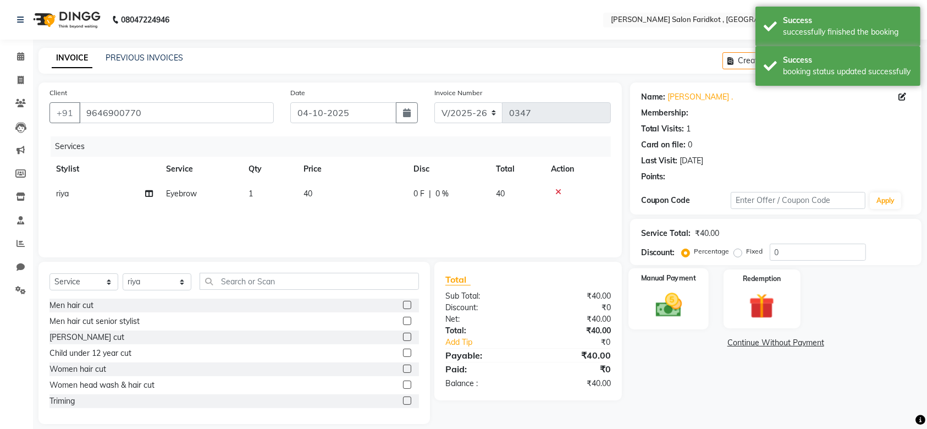
click at [678, 295] on img at bounding box center [668, 305] width 43 height 30
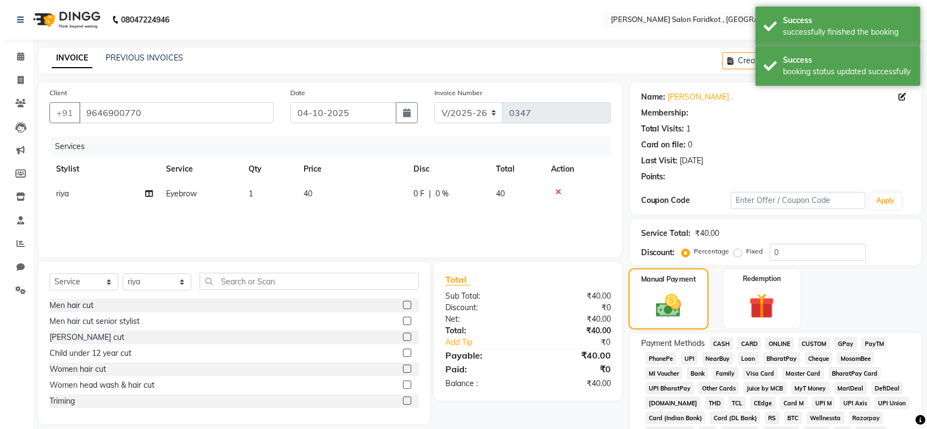
scroll to position [67, 0]
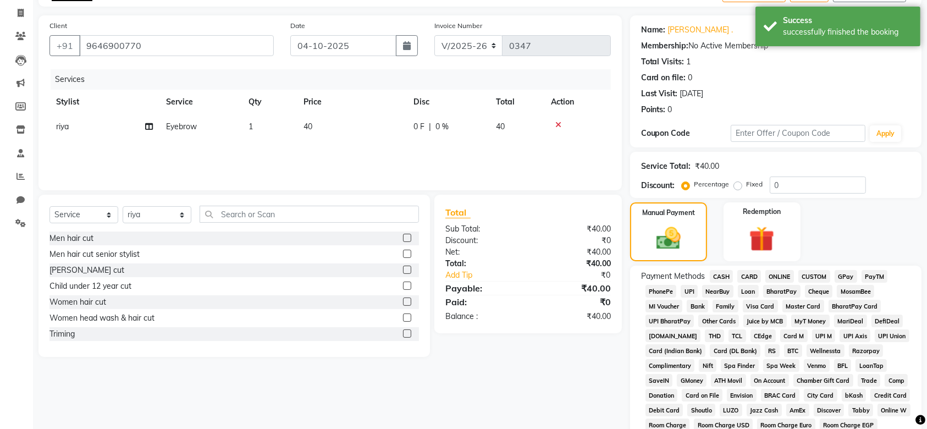
click at [723, 274] on span "CASH" at bounding box center [722, 276] width 24 height 13
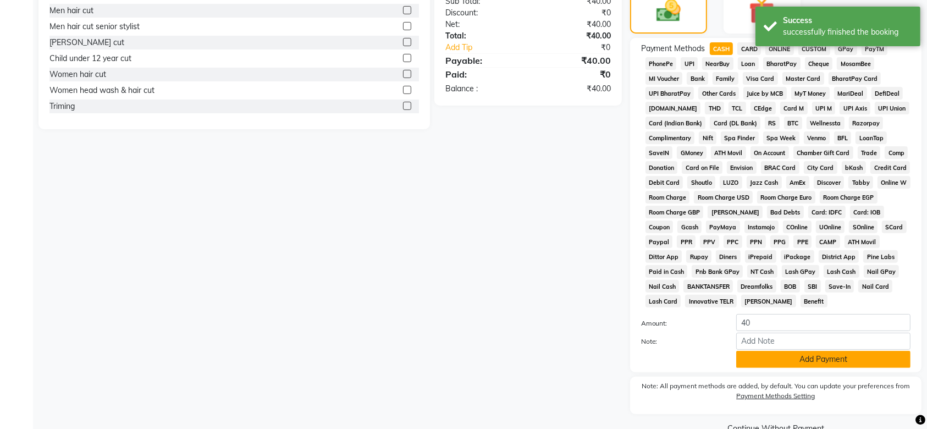
click at [765, 359] on button "Add Payment" at bounding box center [823, 359] width 174 height 17
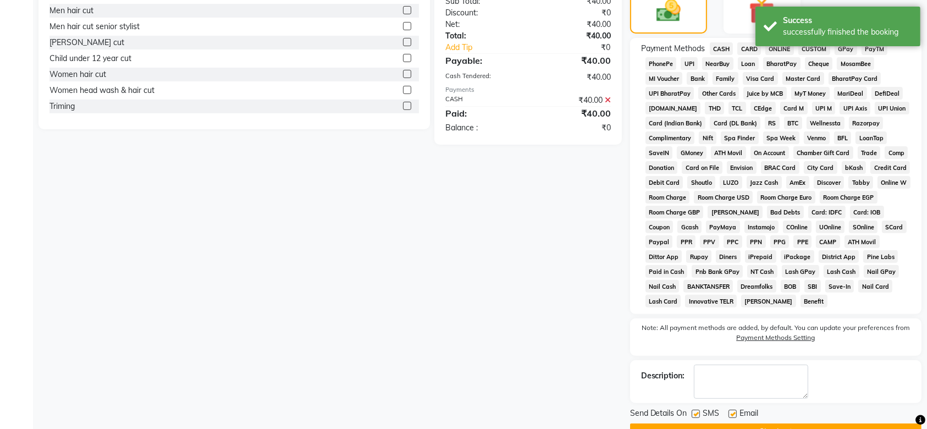
scroll to position [322, 0]
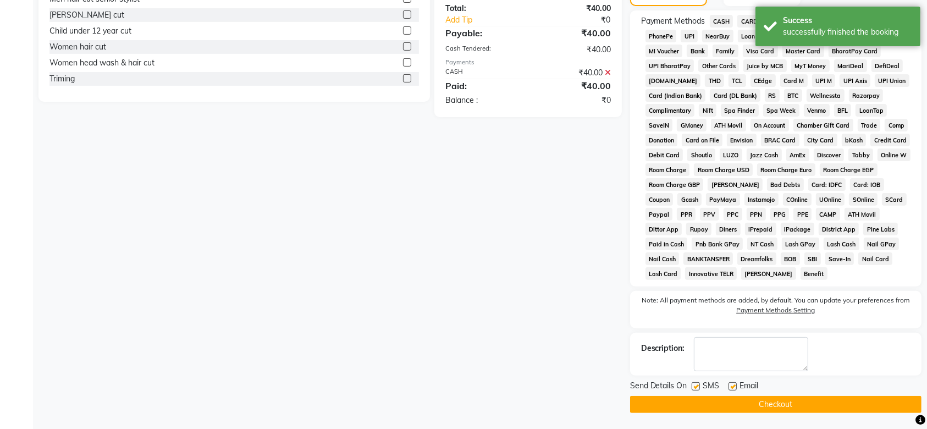
click at [788, 405] on button "Checkout" at bounding box center [775, 404] width 291 height 17
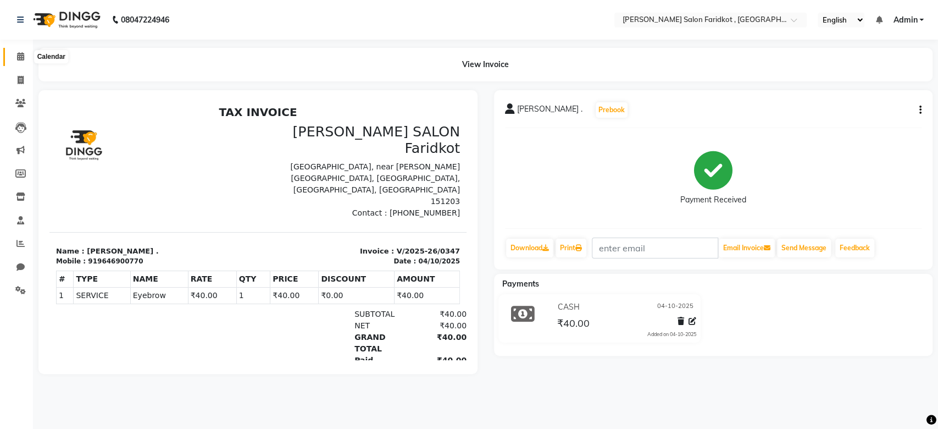
click at [22, 59] on icon at bounding box center [20, 56] width 7 height 8
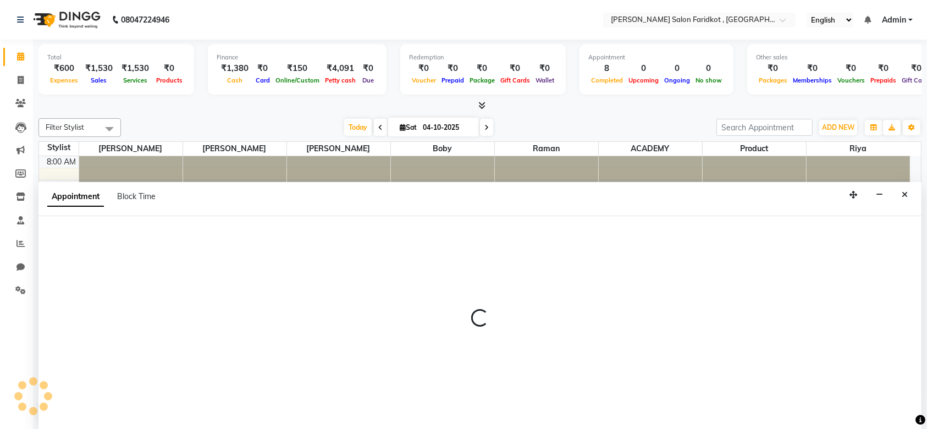
select select "92257"
select select "600"
select select "tentative"
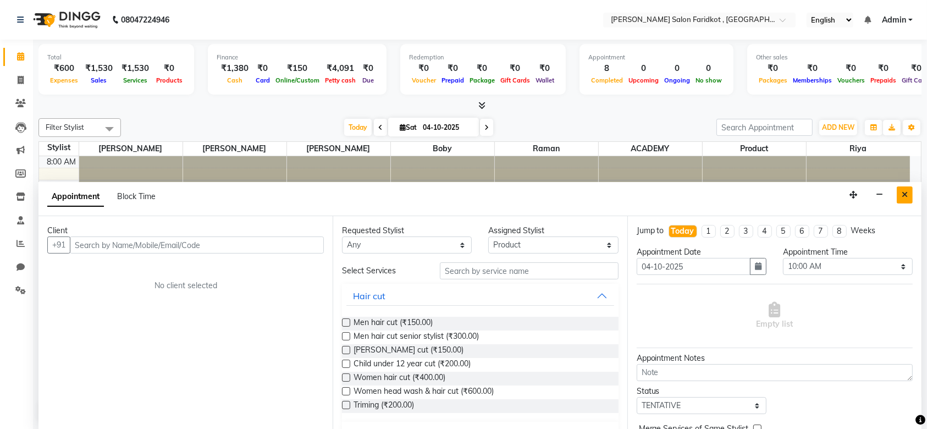
click at [904, 193] on icon "Close" at bounding box center [905, 195] width 6 height 8
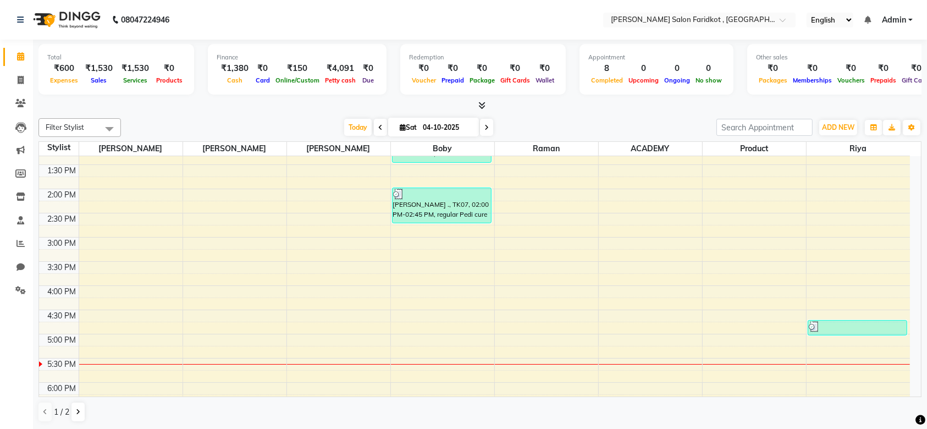
scroll to position [325, 0]
